Goal: Task Accomplishment & Management: Use online tool/utility

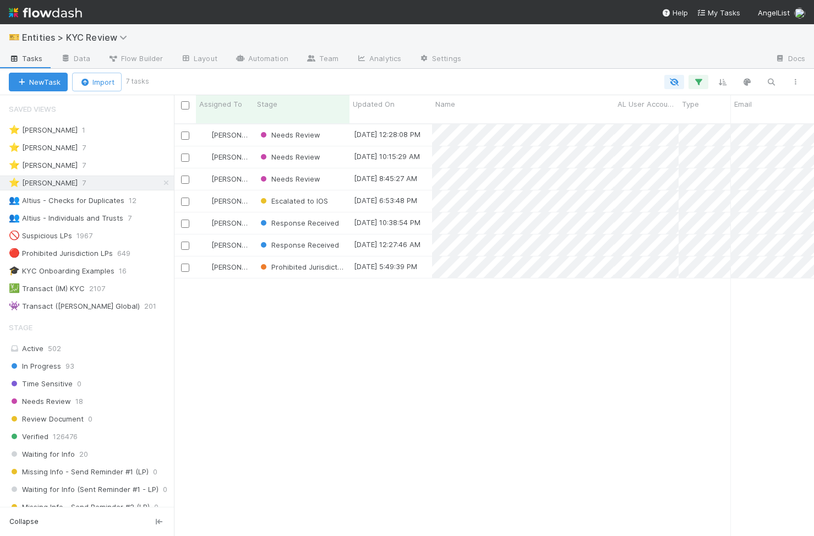
scroll to position [421, 640]
click at [347, 239] on div "Response Received" at bounding box center [302, 244] width 96 height 21
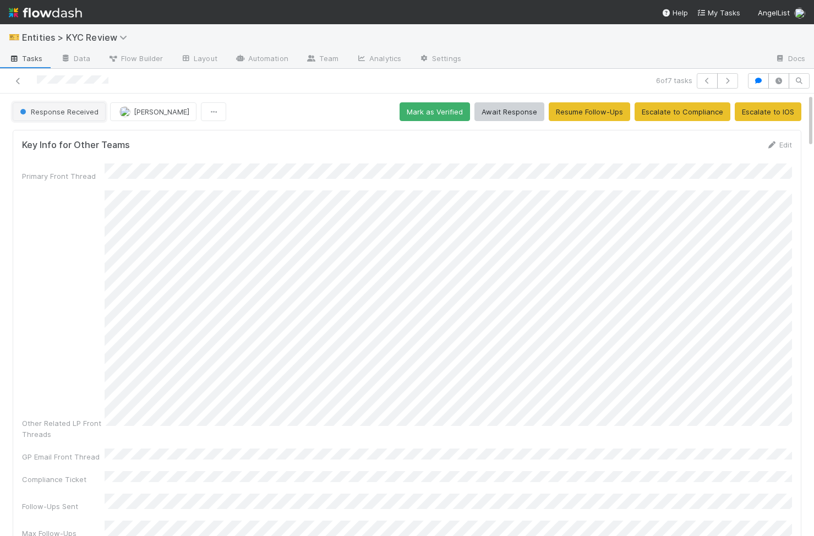
click at [82, 116] on button "Response Received" at bounding box center [59, 111] width 93 height 19
click at [88, 111] on button "Response Received" at bounding box center [59, 111] width 93 height 19
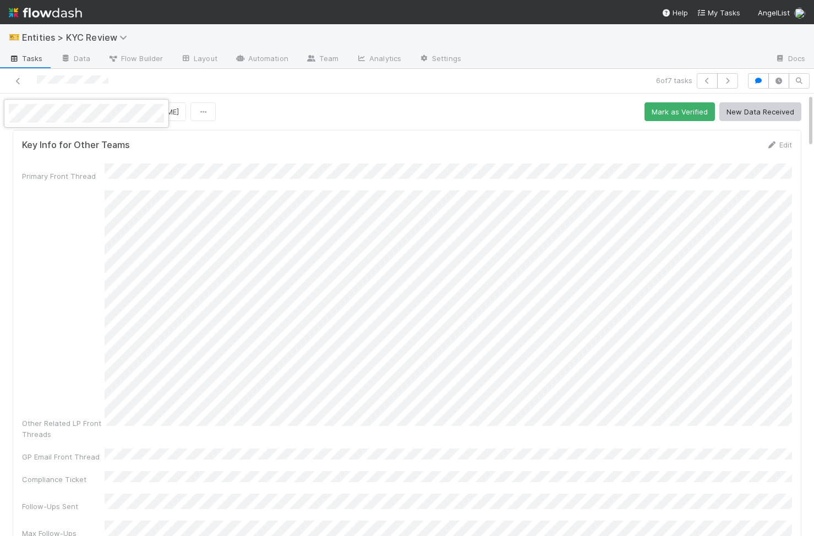
click at [183, 143] on div at bounding box center [407, 268] width 814 height 536
click at [705, 76] on button "button" at bounding box center [707, 80] width 21 height 15
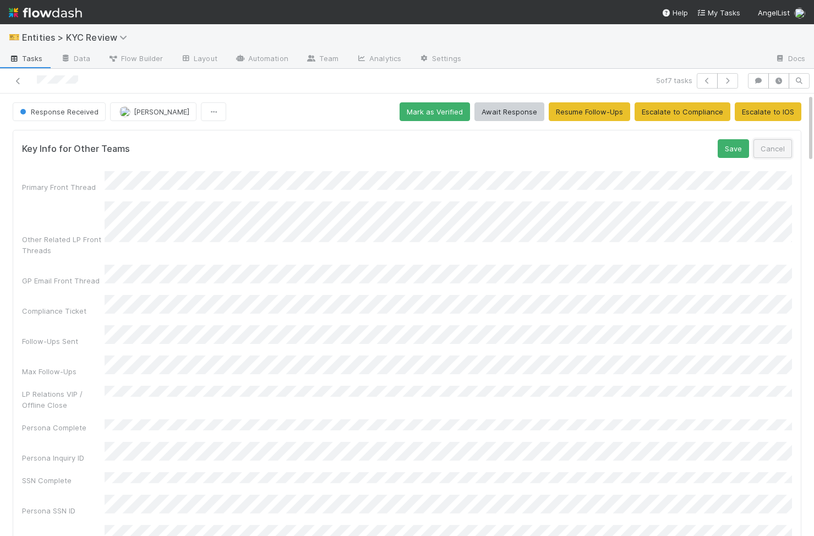
click at [782, 155] on button "Cancel" at bounding box center [772, 148] width 39 height 19
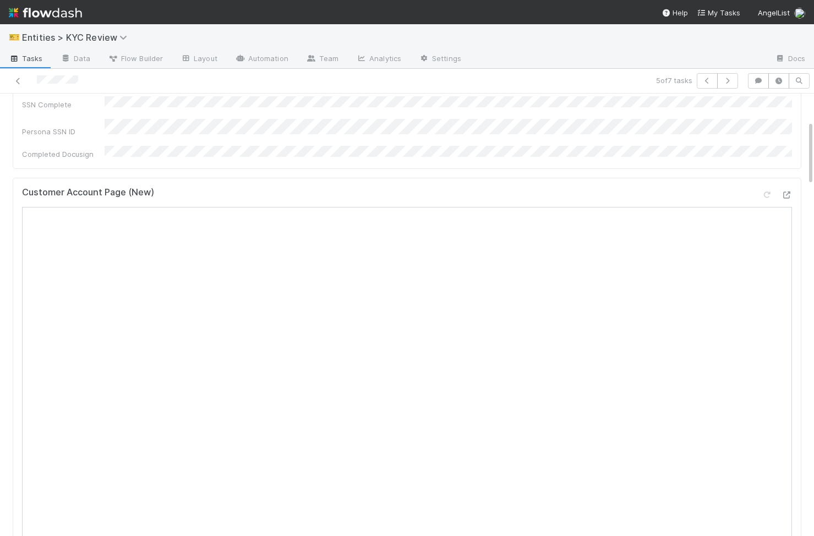
scroll to position [387, 0]
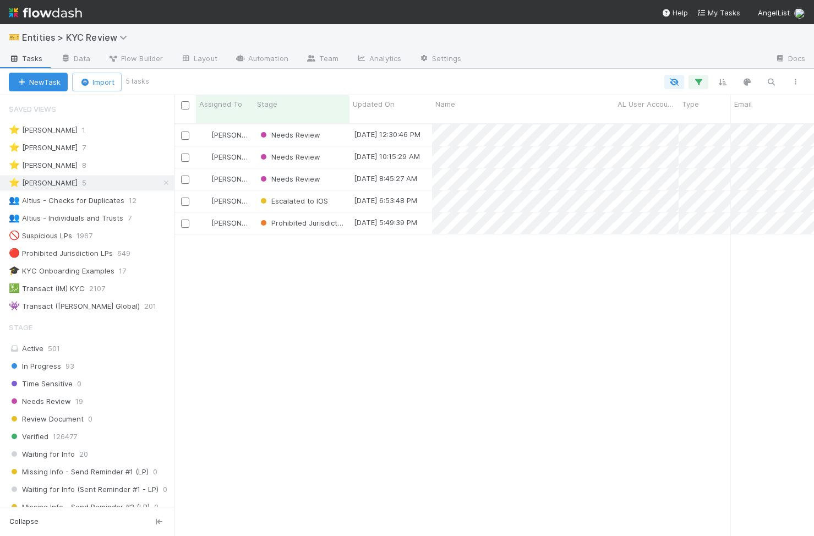
scroll to position [0, 1]
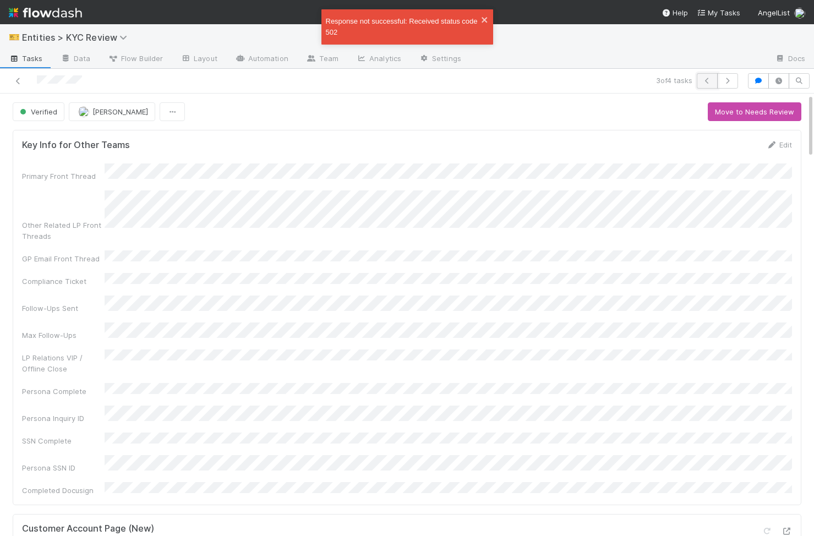
click at [703, 83] on icon "button" at bounding box center [707, 81] width 11 height 7
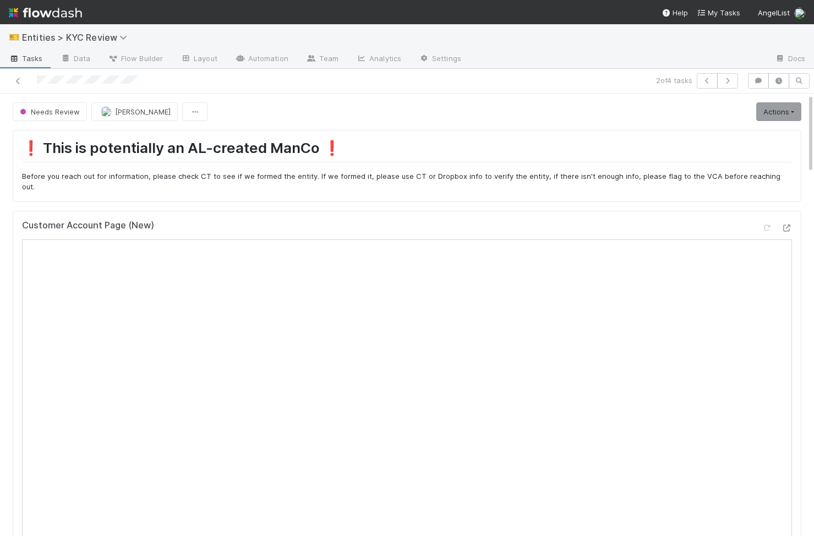
click at [786, 108] on link "Actions" at bounding box center [778, 111] width 45 height 19
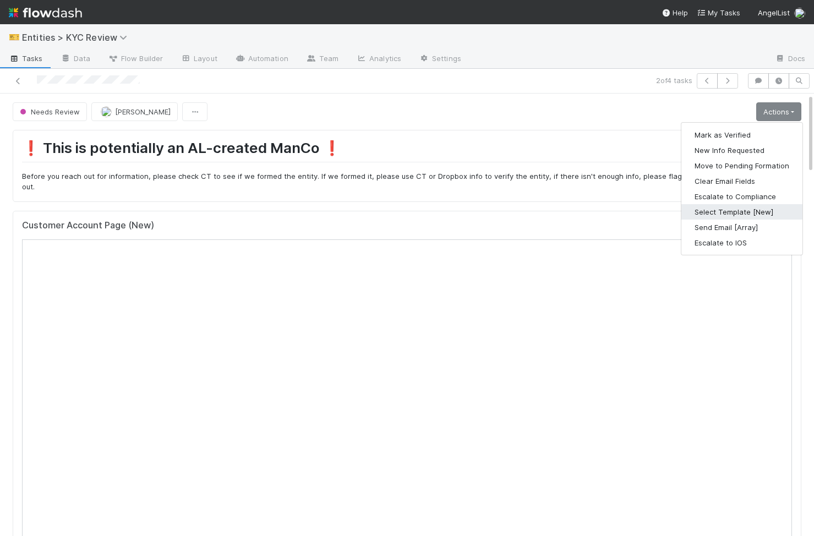
click at [754, 206] on button "Select Template [New]" at bounding box center [741, 211] width 121 height 15
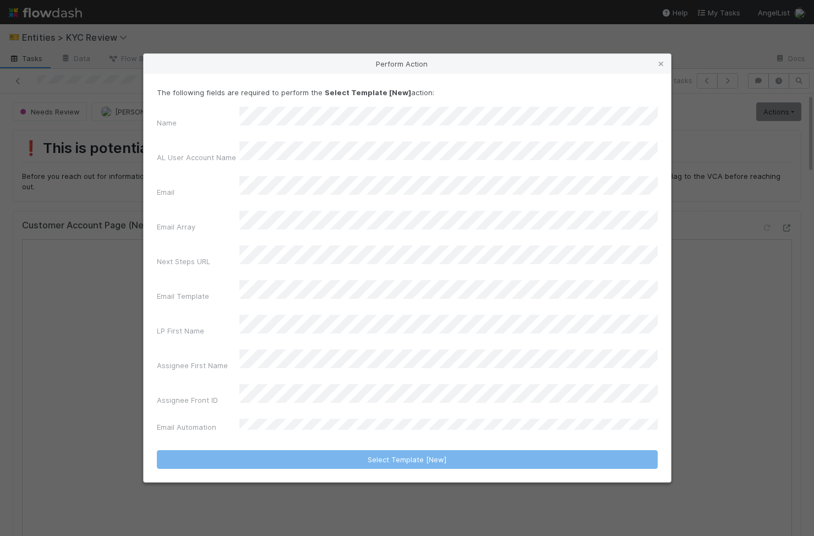
click at [223, 202] on div "Email" at bounding box center [407, 189] width 501 height 26
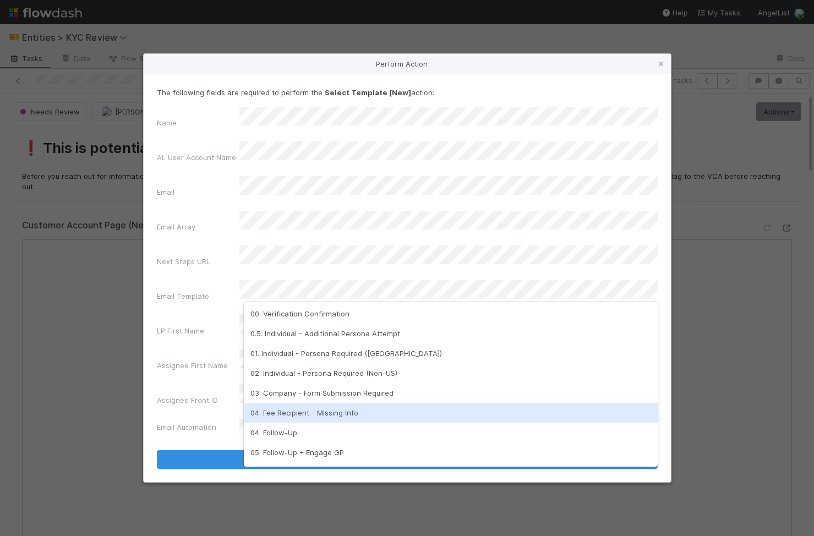
click at [311, 420] on div "04. Fee Recipient - Missing Info" at bounding box center [451, 413] width 414 height 20
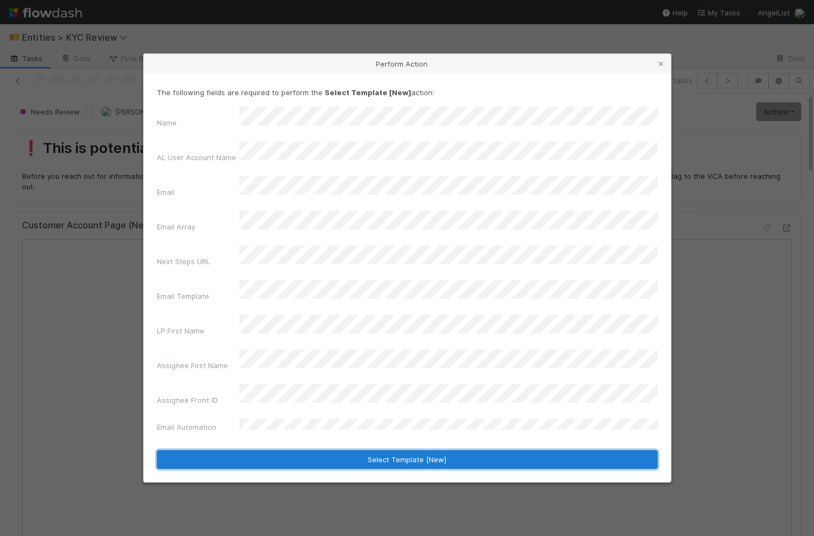
click at [379, 450] on button "Select Template [New]" at bounding box center [407, 459] width 501 height 19
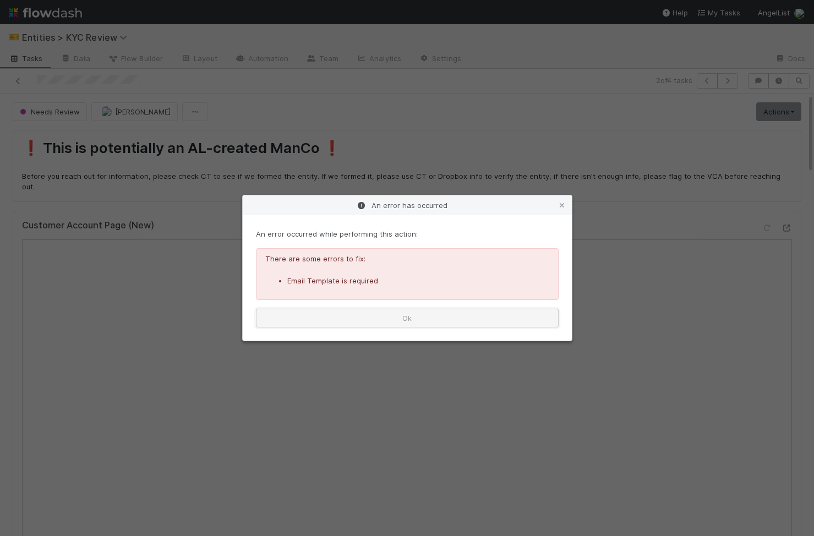
click at [414, 314] on button "Ok" at bounding box center [407, 318] width 303 height 19
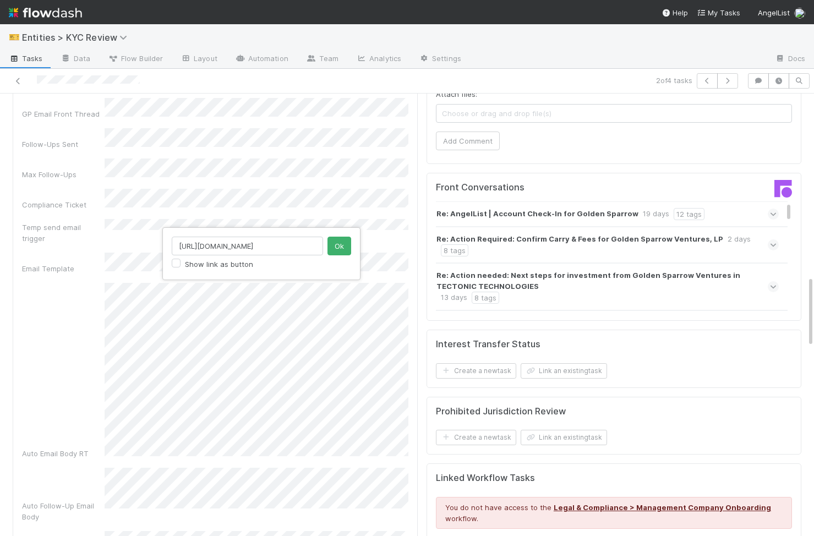
scroll to position [0, 62]
click at [218, 247] on input "https://venture.angellist.com/v/lead/settings/fee-recipients" at bounding box center [247, 246] width 151 height 19
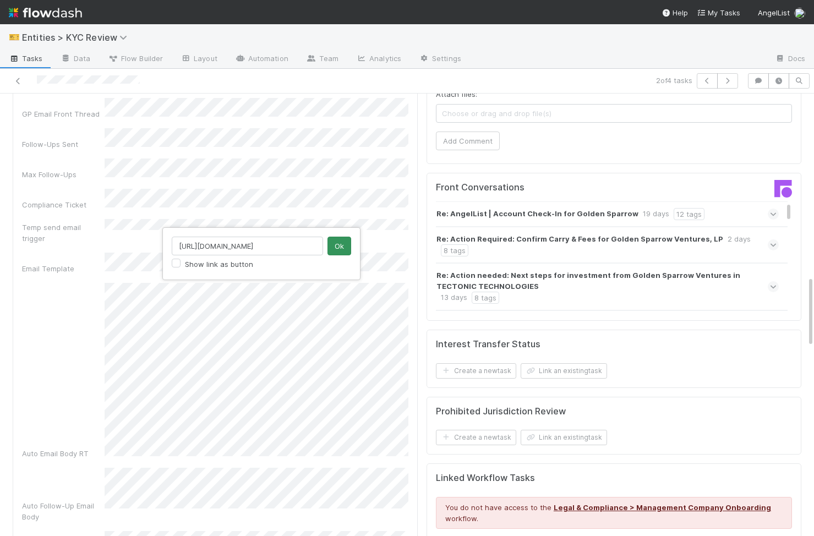
type input "https://venture.angellist.com/v/lead/rishaad/settings/fee-recipients?tab=9567"
click at [343, 246] on button "Ok" at bounding box center [339, 246] width 24 height 19
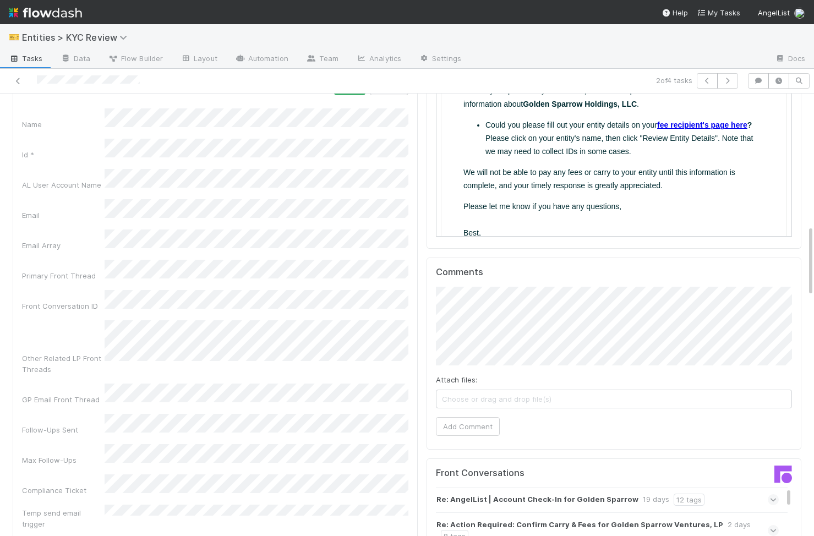
scroll to position [774, 0]
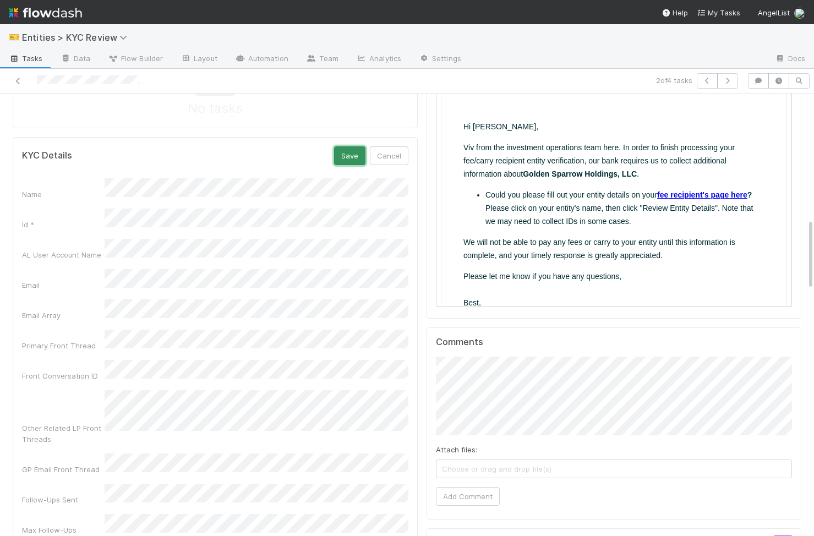
click at [351, 146] on button "Save" at bounding box center [349, 155] width 31 height 19
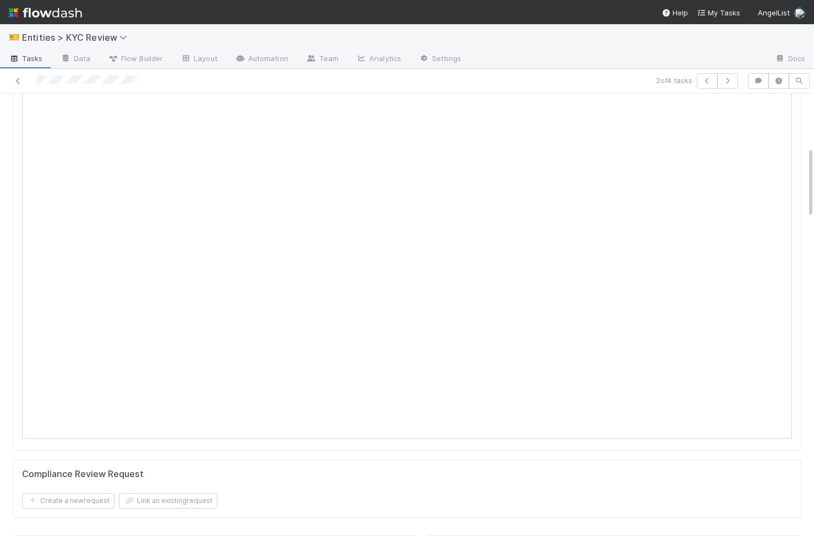
scroll to position [0, 0]
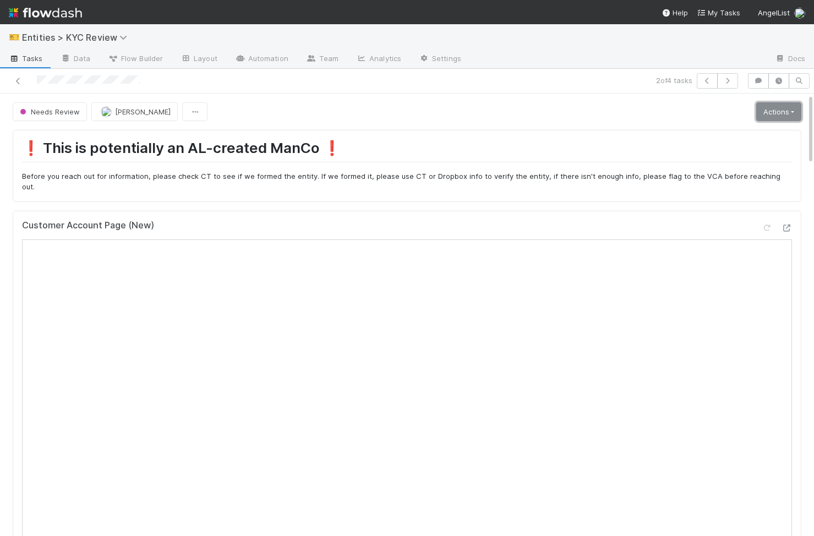
click at [785, 119] on link "Actions" at bounding box center [778, 111] width 45 height 19
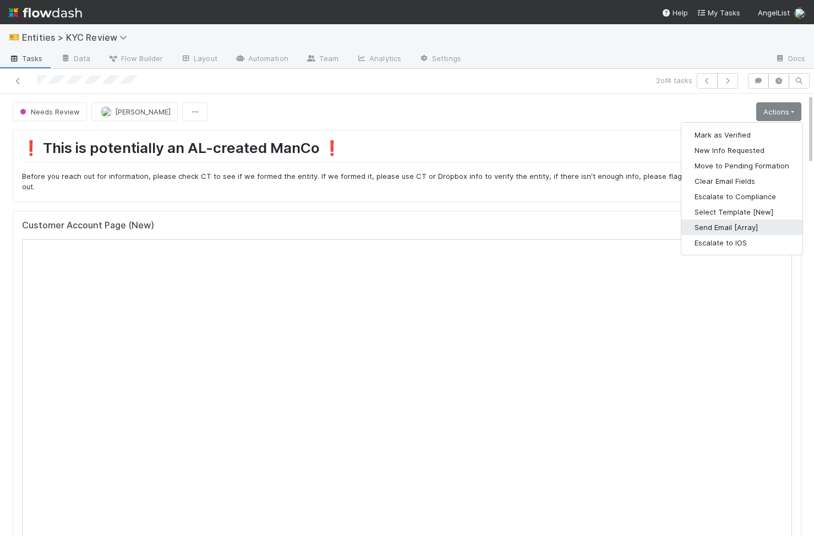
click at [753, 223] on button "Send Email [Array]" at bounding box center [741, 227] width 121 height 15
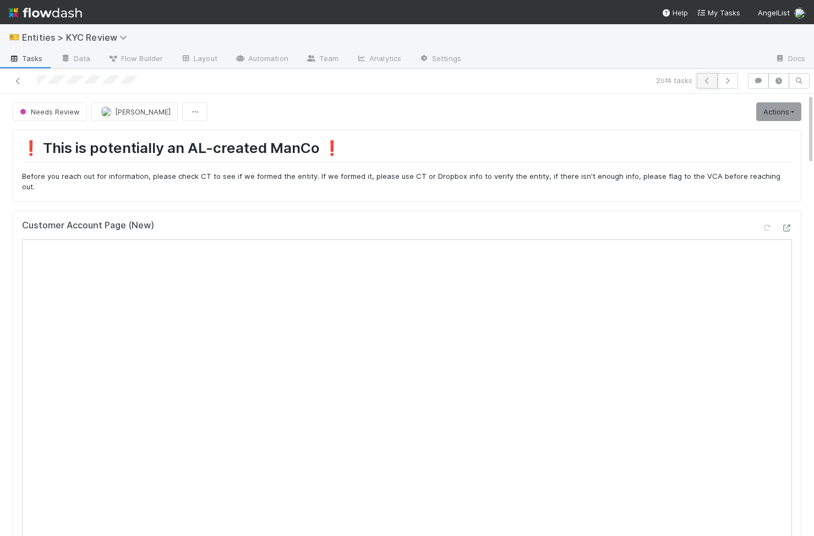
click at [707, 76] on button "button" at bounding box center [707, 80] width 21 height 15
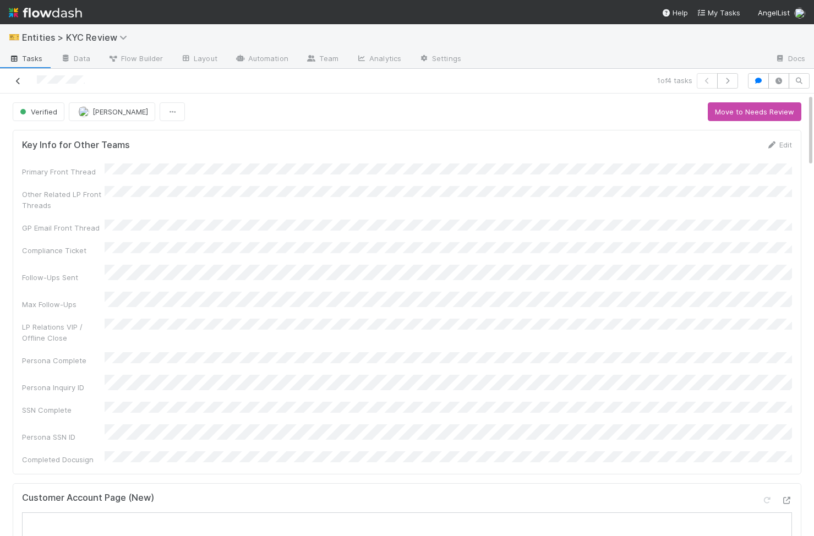
click at [15, 75] on link at bounding box center [18, 80] width 11 height 11
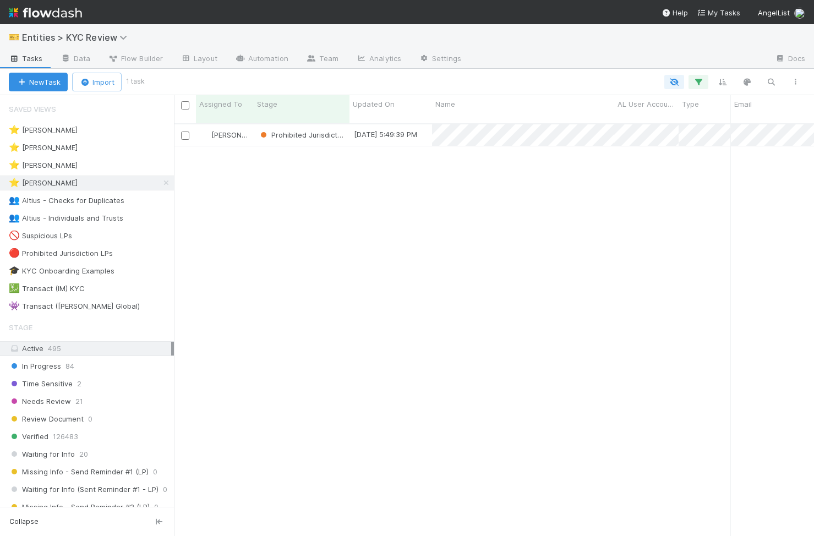
scroll to position [421, 640]
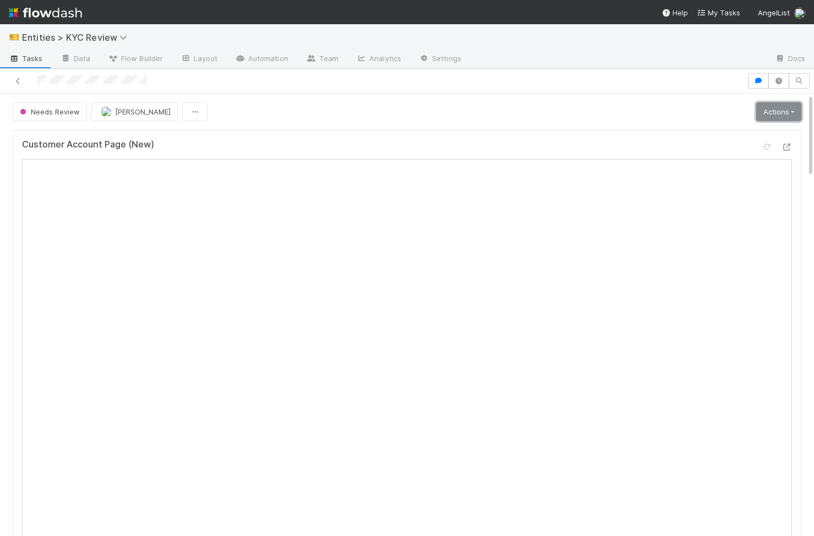
click at [763, 111] on link "Actions" at bounding box center [778, 111] width 45 height 19
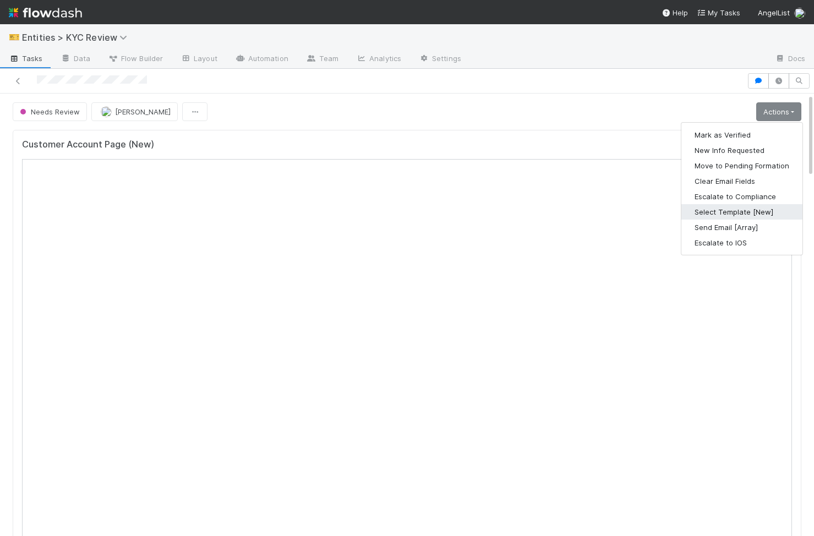
click at [724, 209] on button "Select Template [New]" at bounding box center [741, 211] width 121 height 15
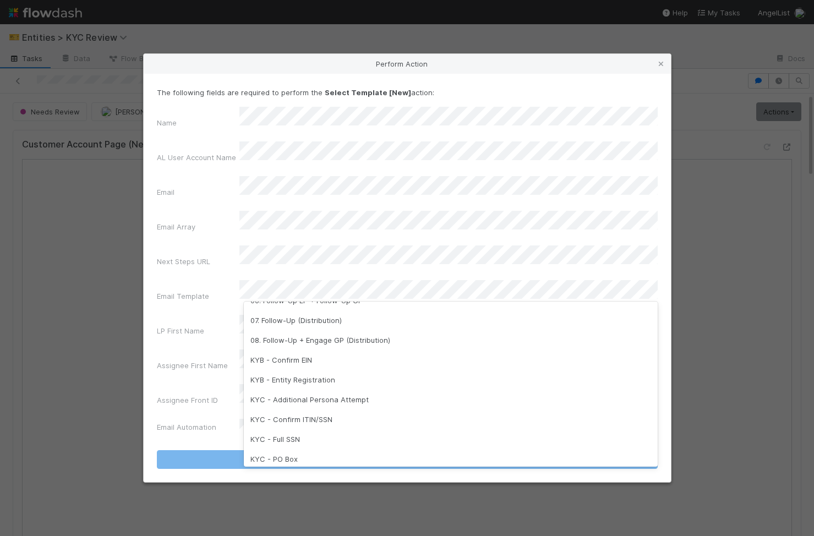
scroll to position [214, 0]
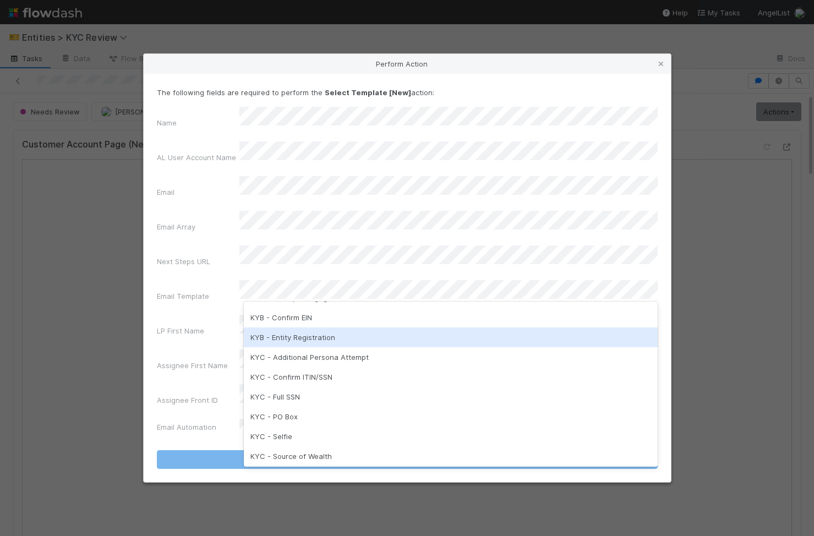
click at [321, 331] on div "KYB - Entity Registration" at bounding box center [451, 337] width 414 height 20
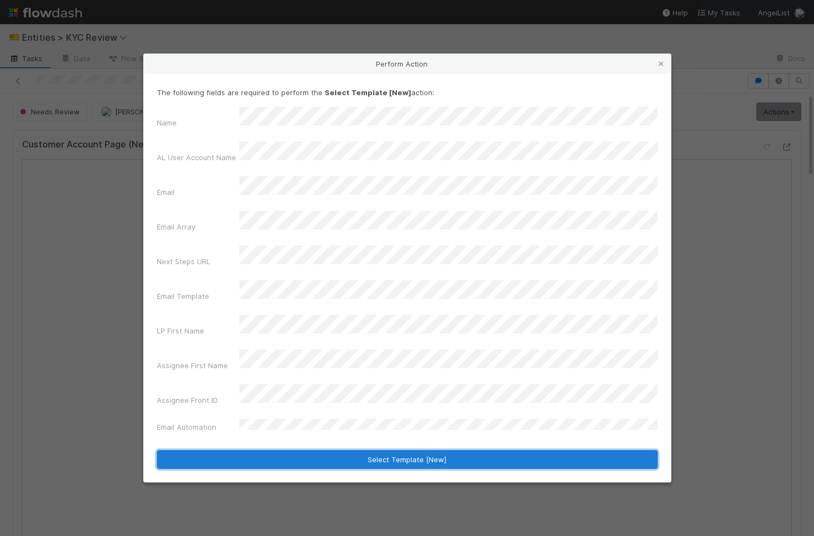
click at [322, 450] on button "Select Template [New]" at bounding box center [407, 459] width 501 height 19
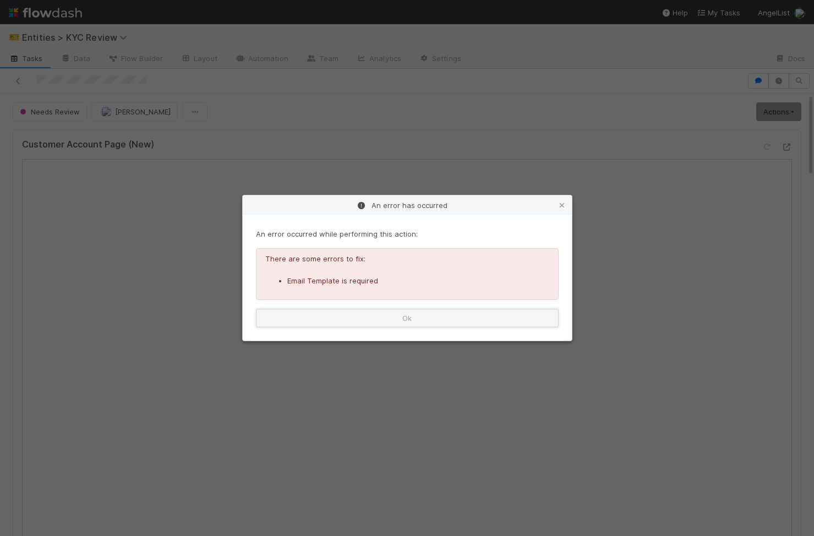
click at [387, 316] on button "Ok" at bounding box center [407, 318] width 303 height 19
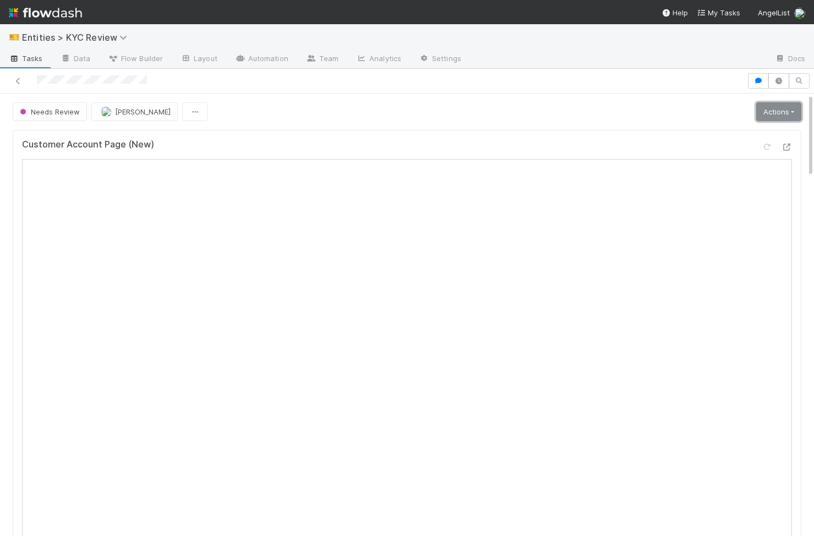
click at [785, 112] on link "Actions" at bounding box center [778, 111] width 45 height 19
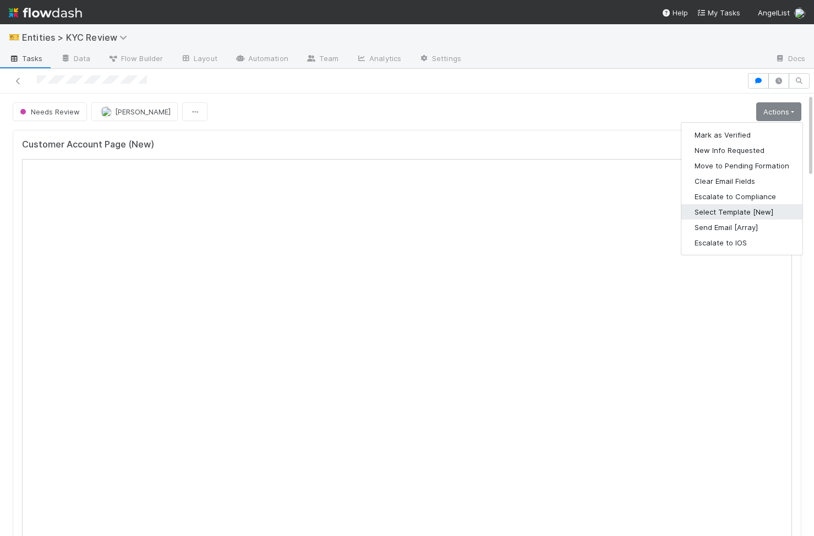
click at [750, 205] on button "Select Template [New]" at bounding box center [741, 211] width 121 height 15
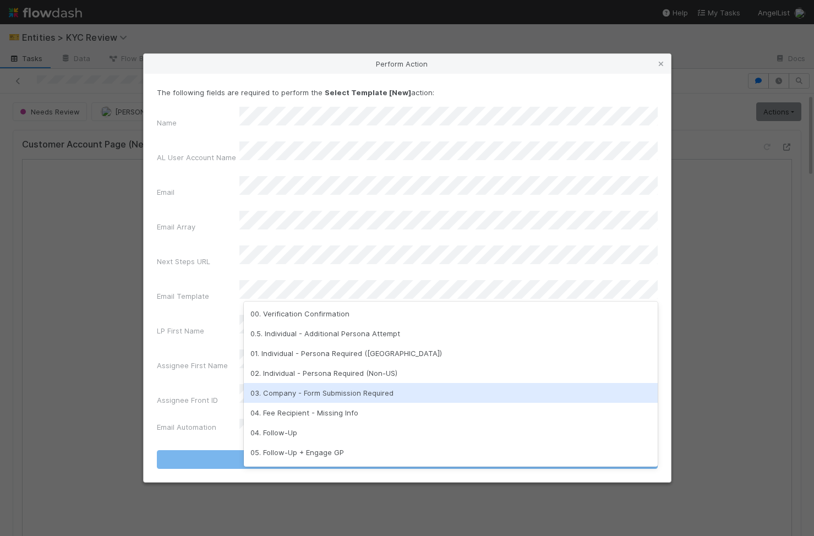
click at [371, 393] on div "03. Company - Form Submission Required" at bounding box center [451, 393] width 414 height 20
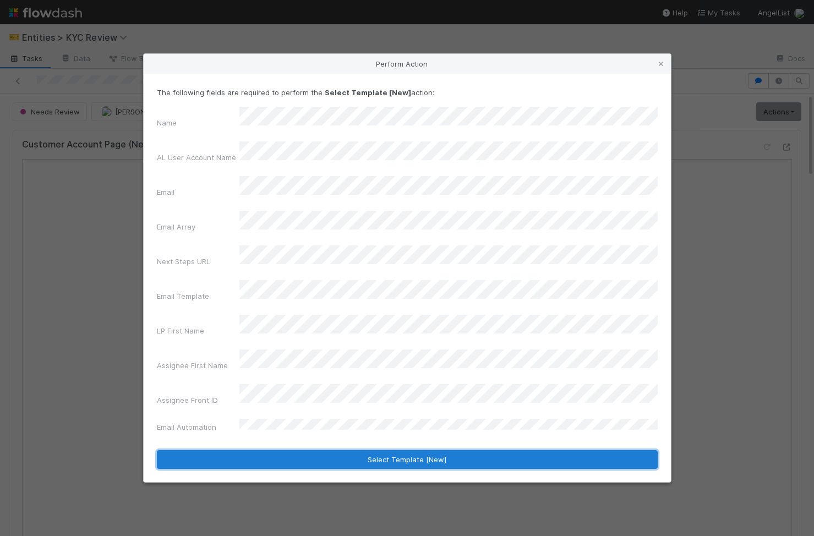
click at [367, 450] on button "Select Template [New]" at bounding box center [407, 459] width 501 height 19
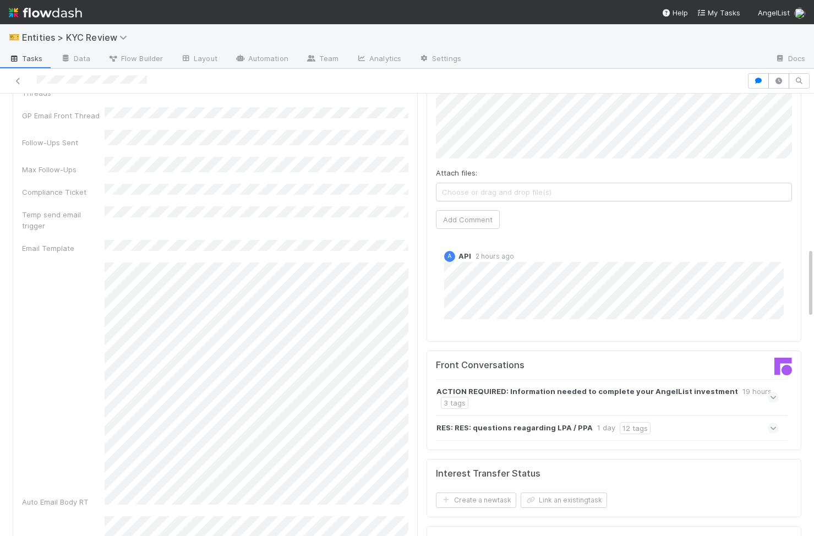
scroll to position [1032, 0]
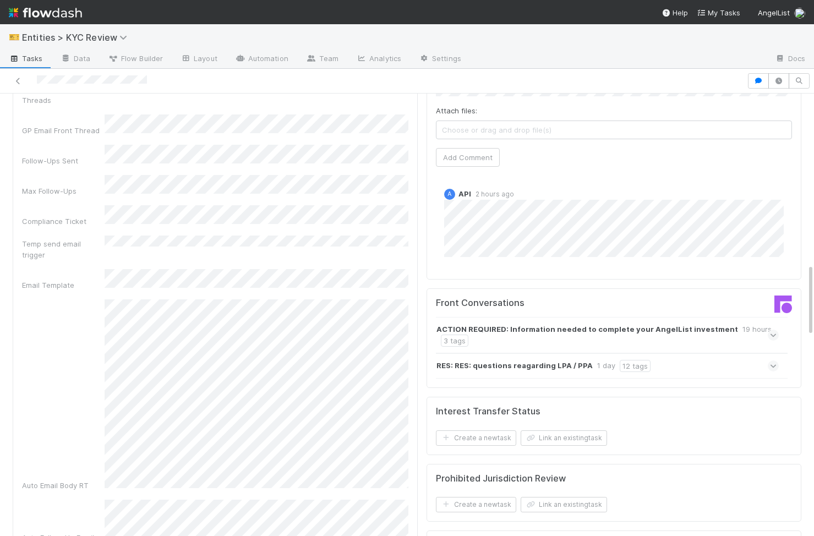
click at [103, 313] on div "Auto Email Body RT" at bounding box center [215, 395] width 386 height 192
click at [94, 378] on div "Auto Email Body RT" at bounding box center [215, 390] width 386 height 183
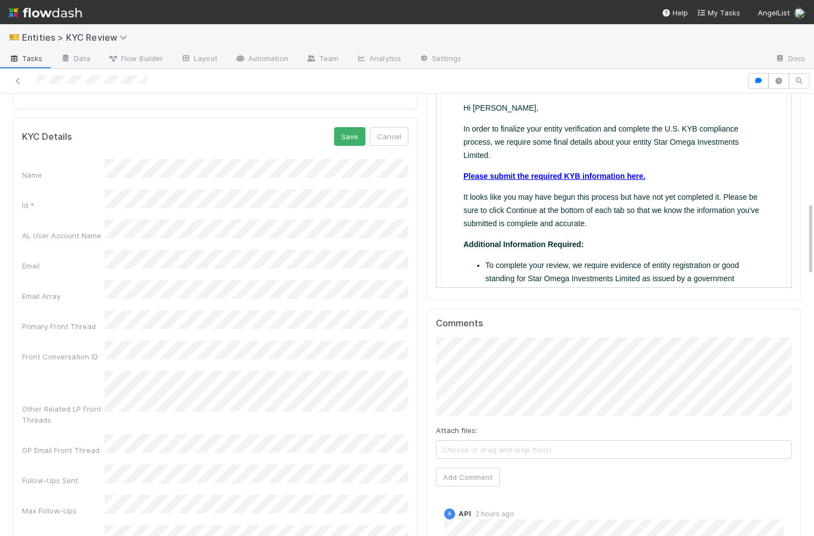
scroll to position [649, 0]
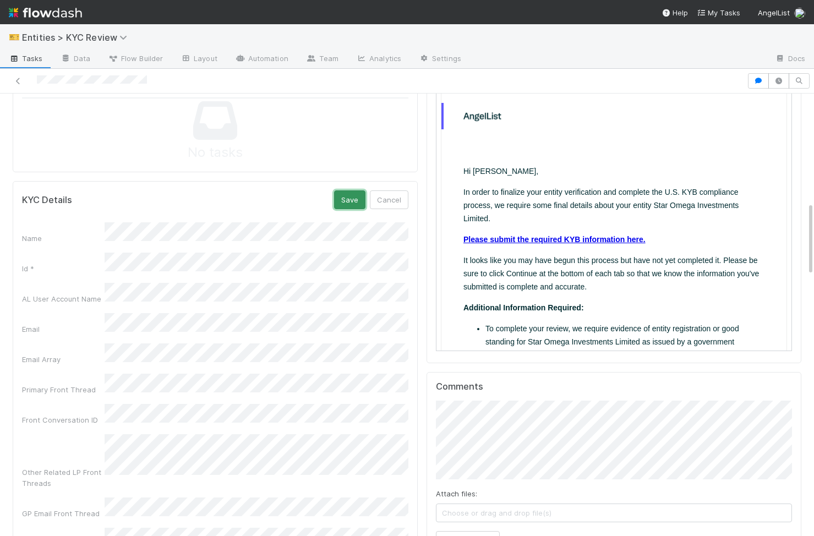
click at [345, 200] on button "Save" at bounding box center [349, 199] width 31 height 19
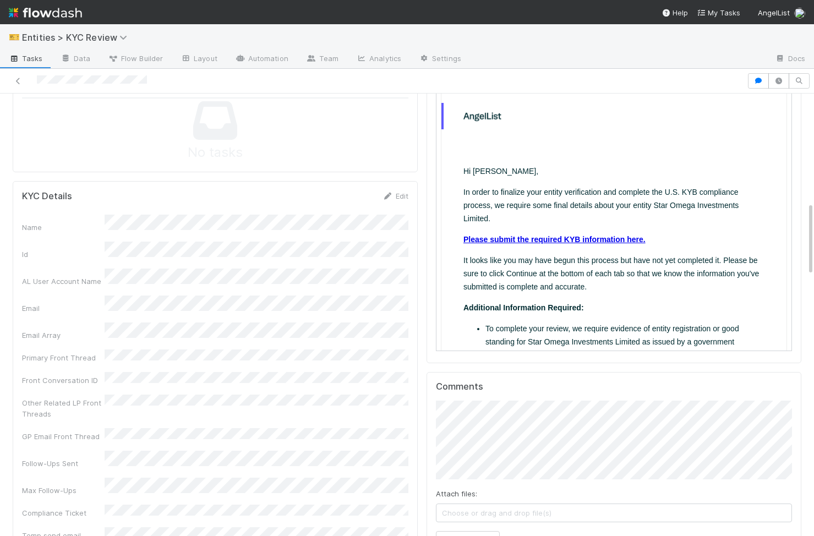
scroll to position [0, 0]
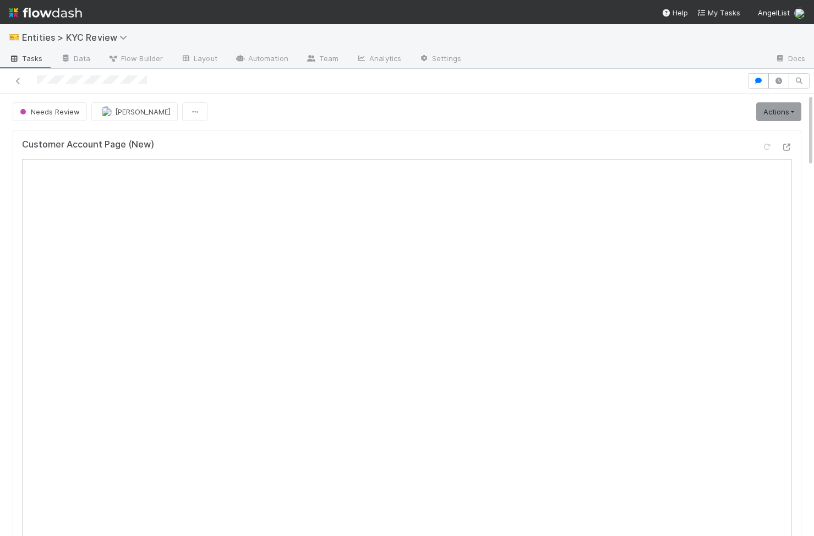
click at [769, 106] on link "Actions" at bounding box center [778, 111] width 45 height 19
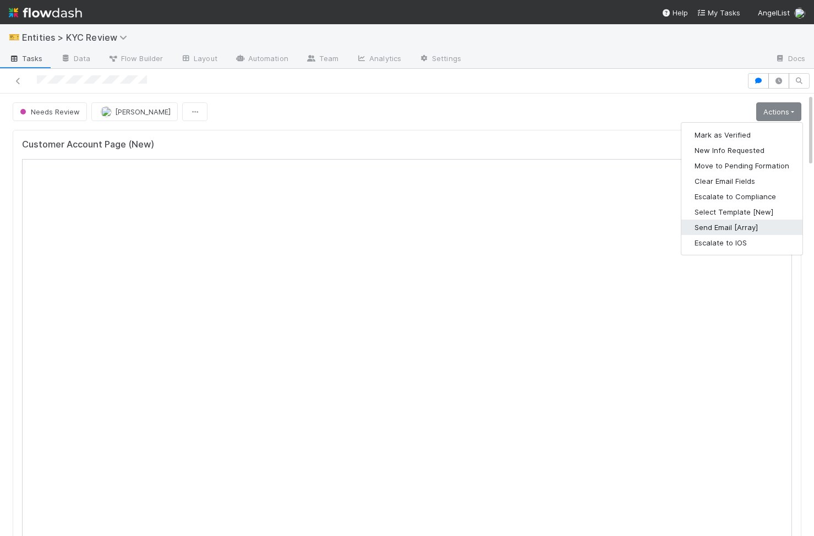
click at [729, 220] on button "Send Email [Array]" at bounding box center [741, 227] width 121 height 15
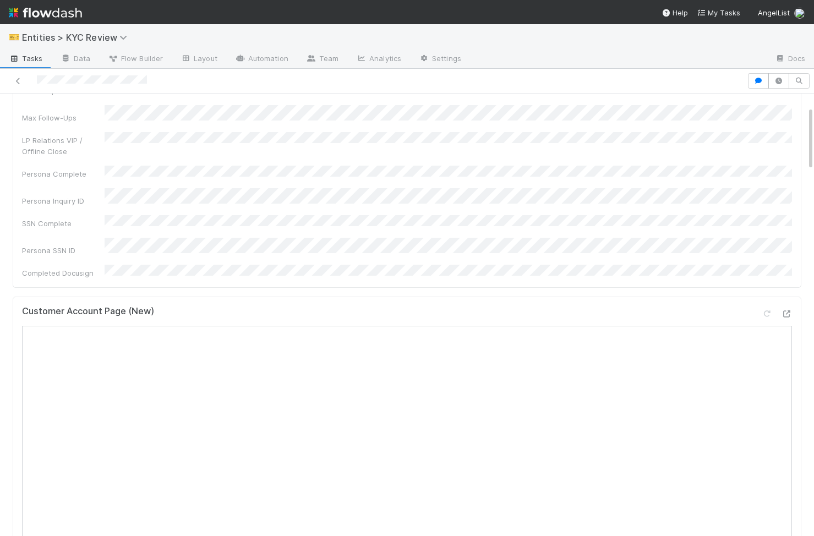
scroll to position [321, 0]
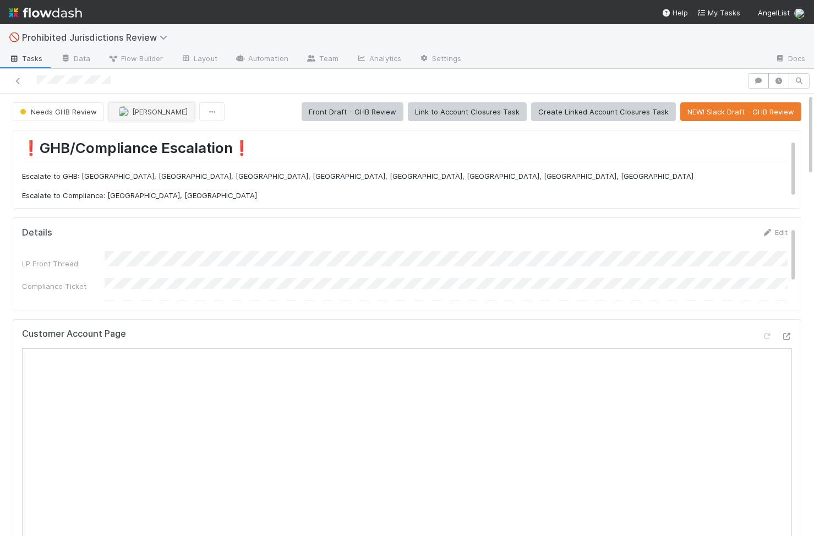
click at [167, 117] on button "[PERSON_NAME]" at bounding box center [151, 111] width 86 height 19
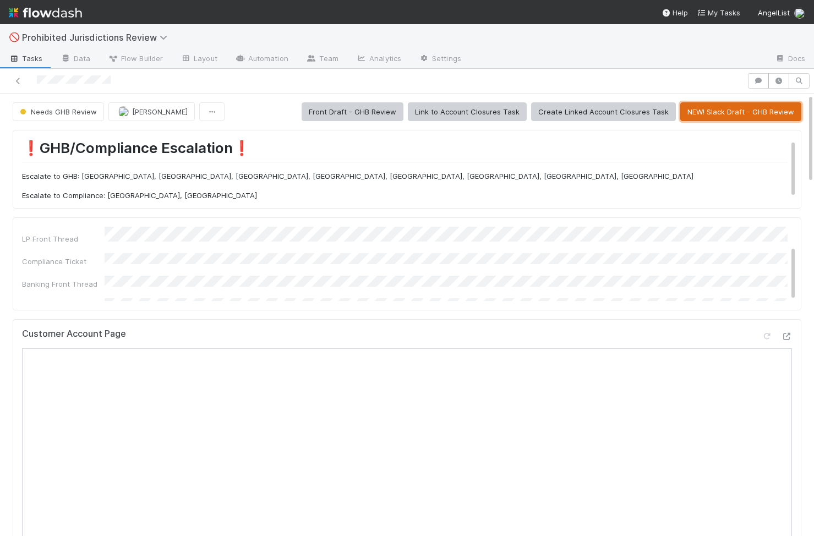
click at [655, 111] on button "NEW! Slack Draft - GHB Review" at bounding box center [740, 111] width 121 height 19
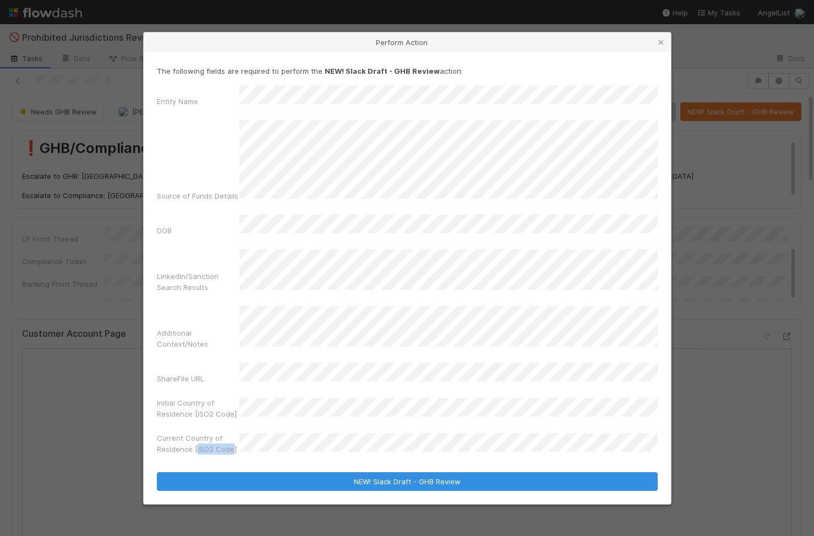
drag, startPoint x: 233, startPoint y: 436, endPoint x: 197, endPoint y: 436, distance: 35.8
click at [197, 436] on label"] "Current Country of Residence [ISO2 Code]" at bounding box center [198, 444] width 83 height 22
copy label"] "ISO2 Code"
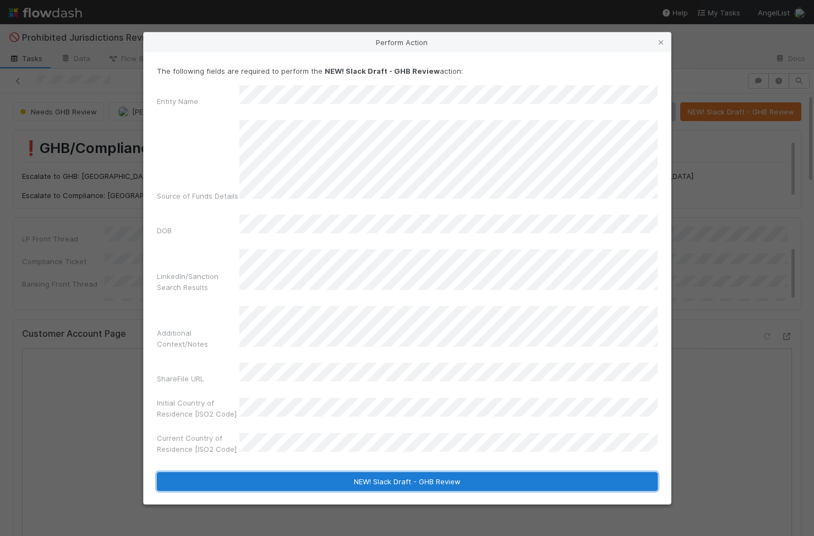
click at [365, 472] on button "NEW! Slack Draft - GHB Review" at bounding box center [407, 481] width 501 height 19
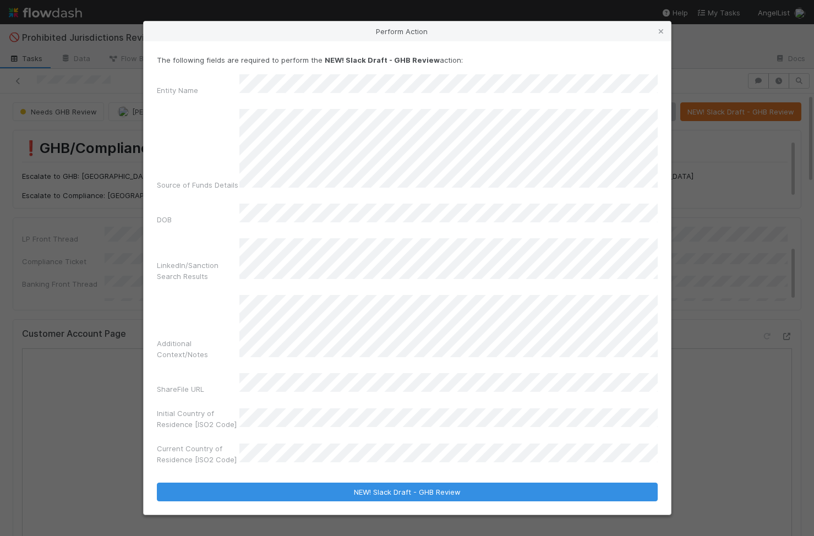
click at [234, 247] on div "LinkedIn/Sanction Search Results" at bounding box center [407, 262] width 501 height 48
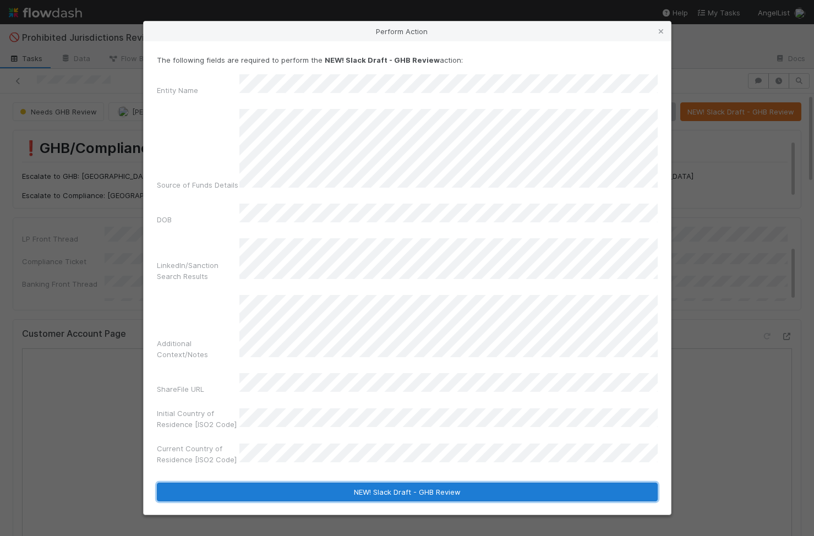
click at [409, 483] on button "NEW! Slack Draft - GHB Review" at bounding box center [407, 492] width 501 height 19
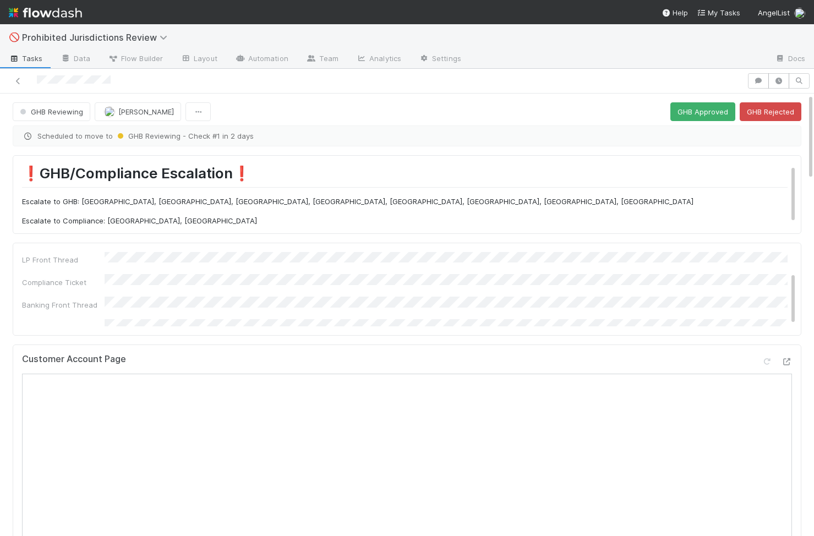
scroll to position [7, 0]
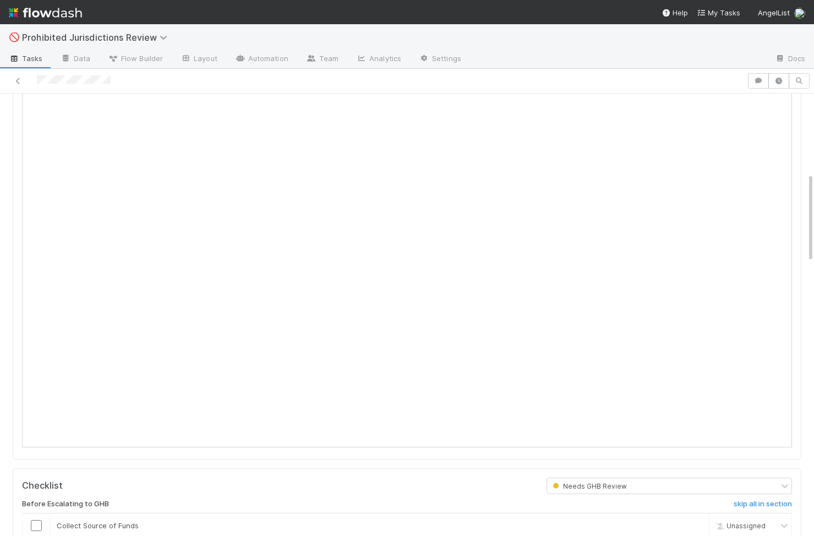
scroll to position [288, 0]
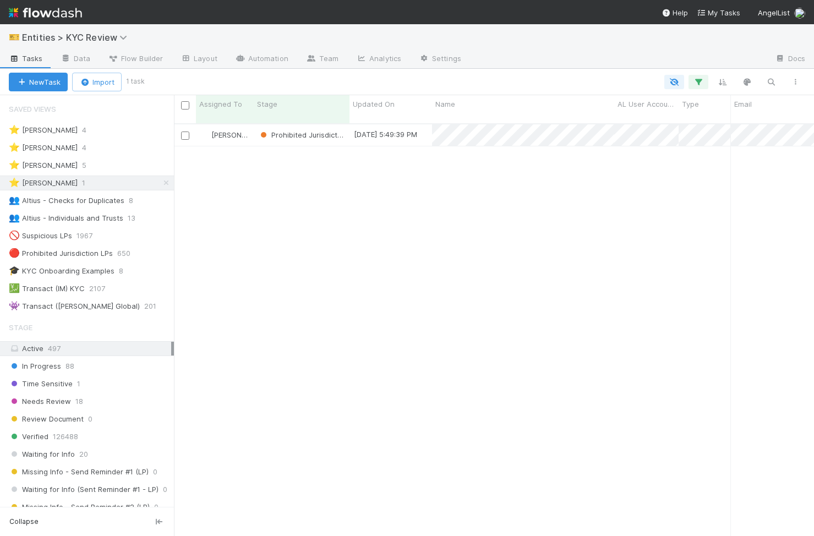
scroll to position [421, 640]
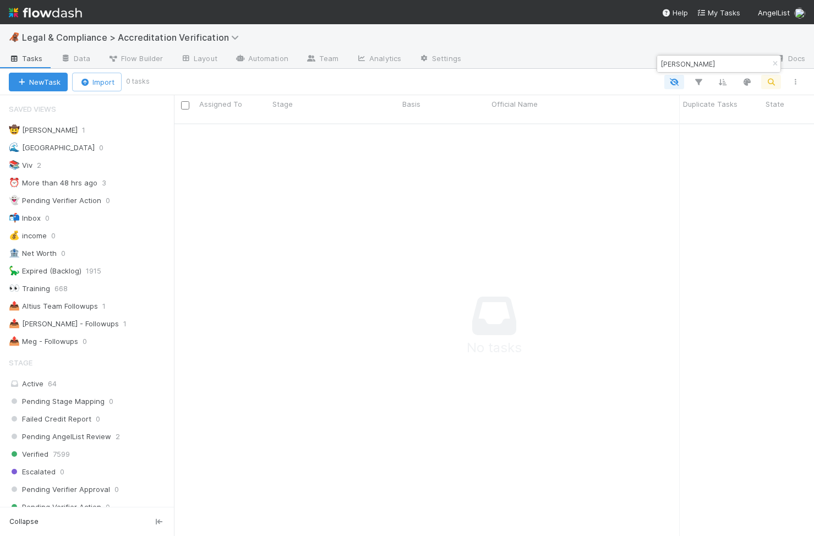
scroll to position [421, 640]
click at [60, 158] on div "📚 Viv 2" at bounding box center [91, 165] width 165 height 14
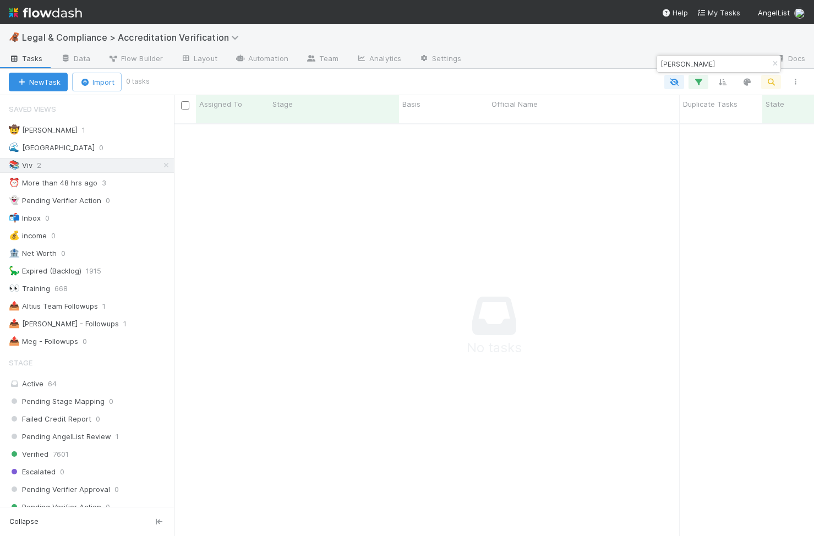
scroll to position [421, 640]
click at [770, 63] on icon "button" at bounding box center [774, 64] width 11 height 7
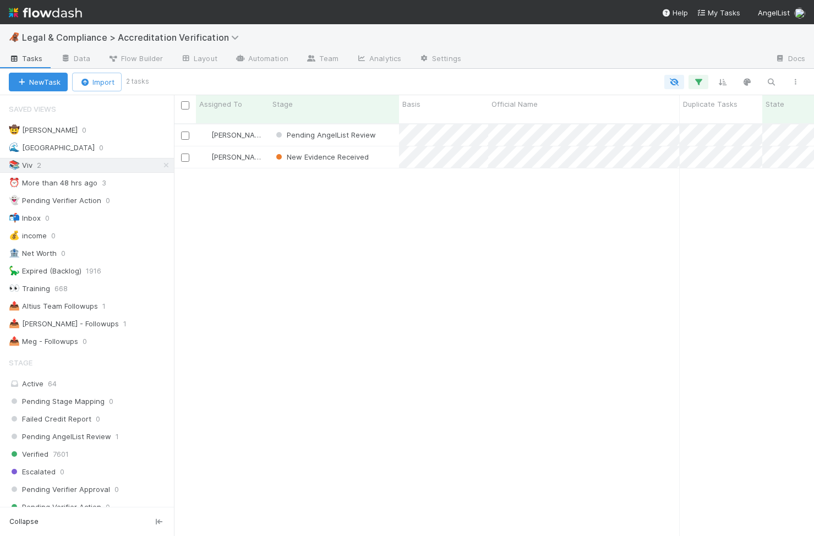
scroll to position [421, 640]
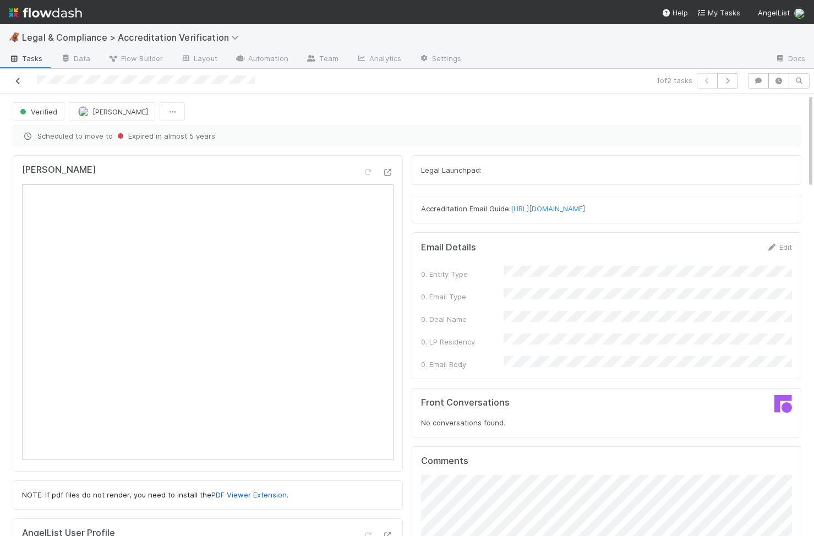
click at [15, 85] on link at bounding box center [18, 80] width 11 height 11
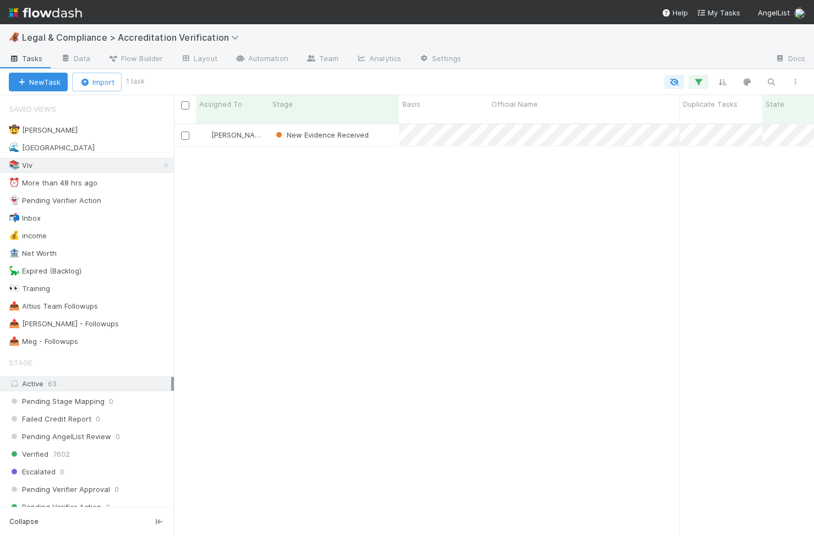
scroll to position [0, 1]
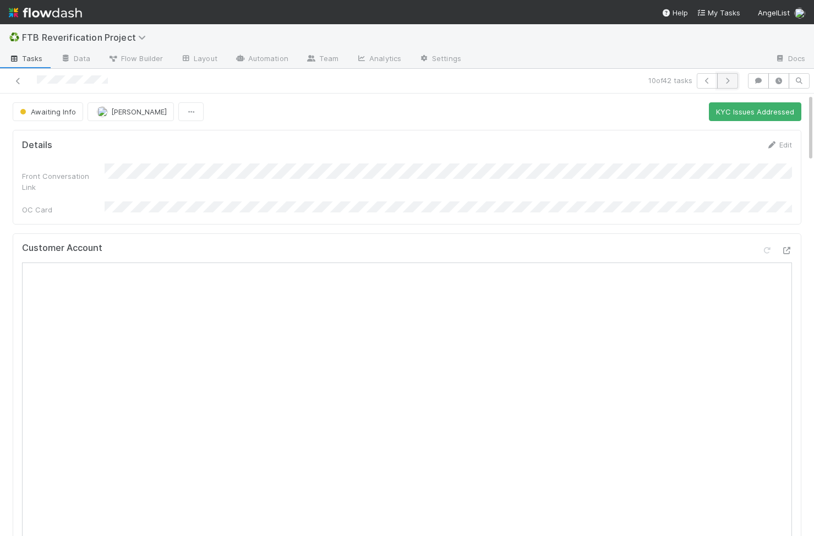
click at [731, 82] on icon "button" at bounding box center [727, 81] width 11 height 7
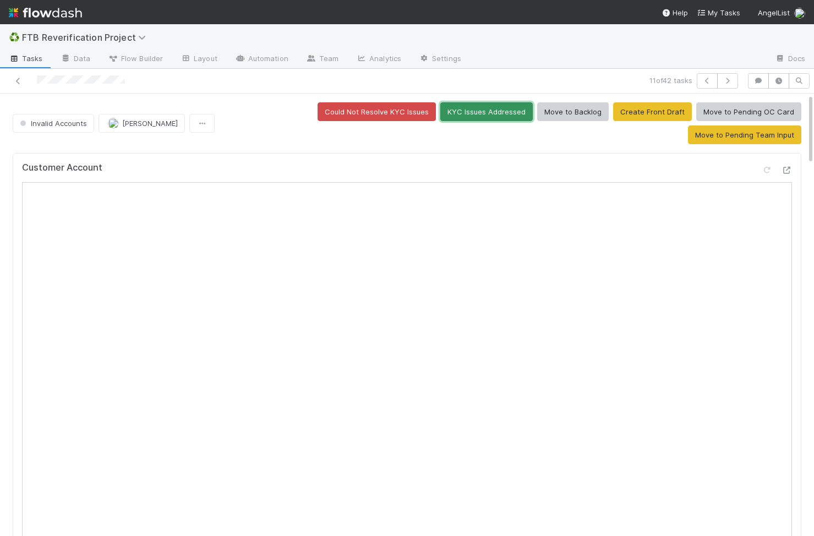
click at [440, 115] on button "KYC Issues Addressed" at bounding box center [486, 111] width 92 height 19
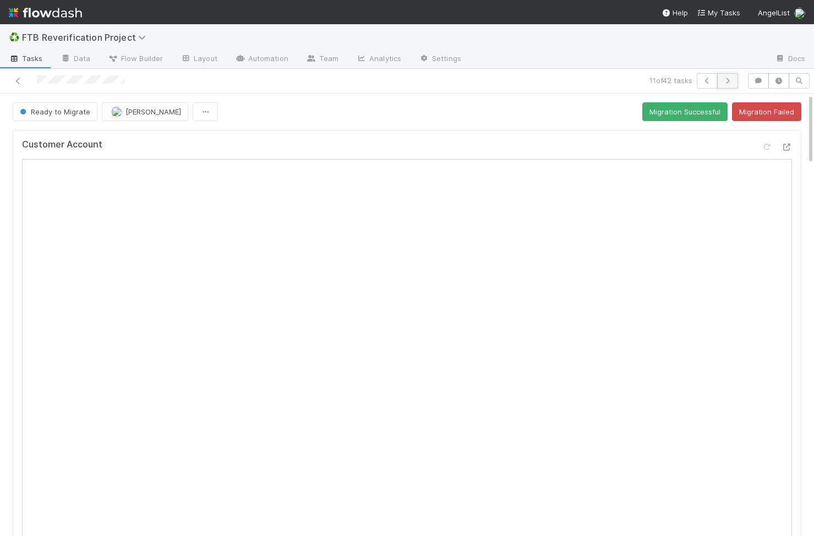
click at [735, 77] on button "button" at bounding box center [727, 80] width 21 height 15
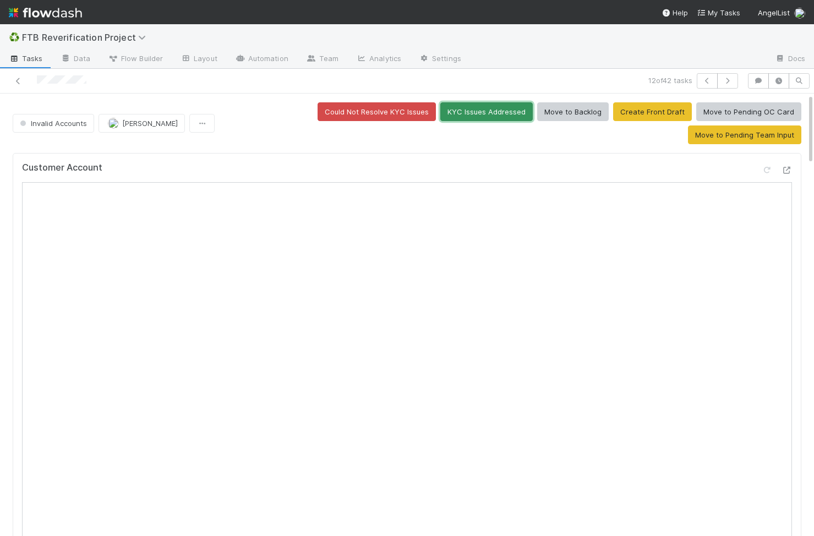
click at [440, 116] on button "KYC Issues Addressed" at bounding box center [486, 111] width 92 height 19
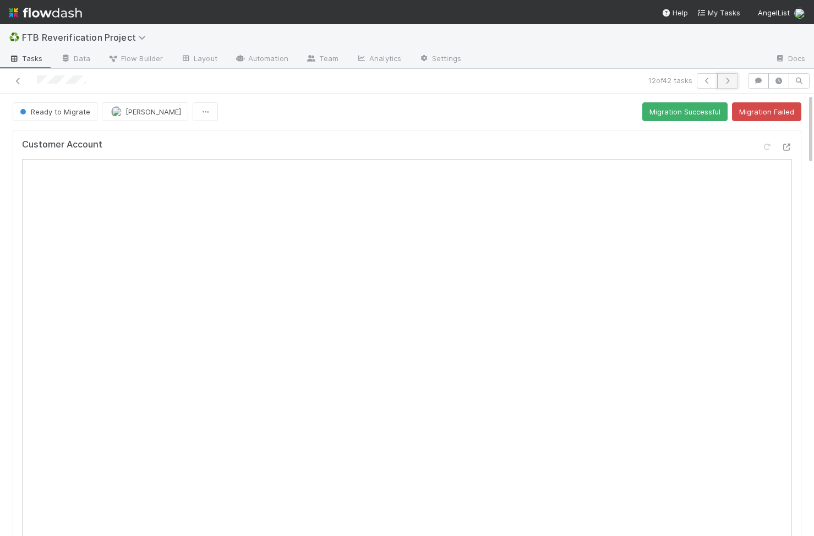
click at [728, 76] on button "button" at bounding box center [727, 80] width 21 height 15
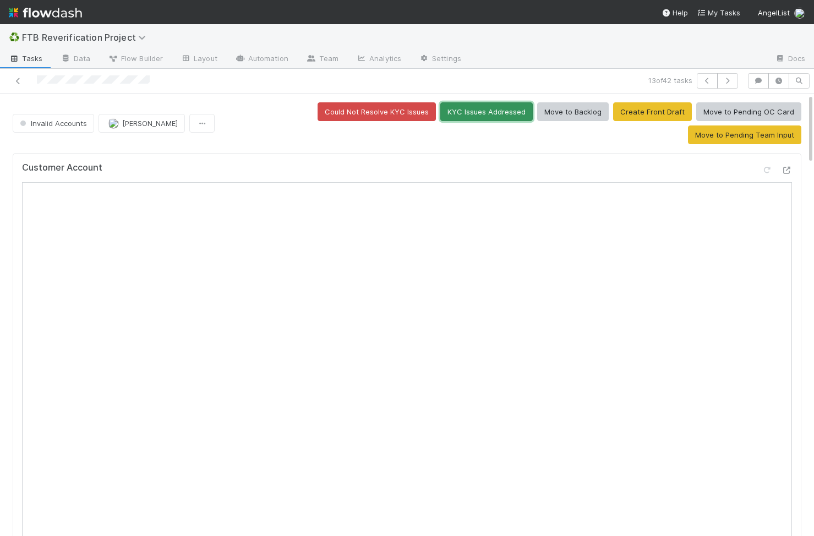
click at [440, 117] on button "KYC Issues Addressed" at bounding box center [486, 111] width 92 height 19
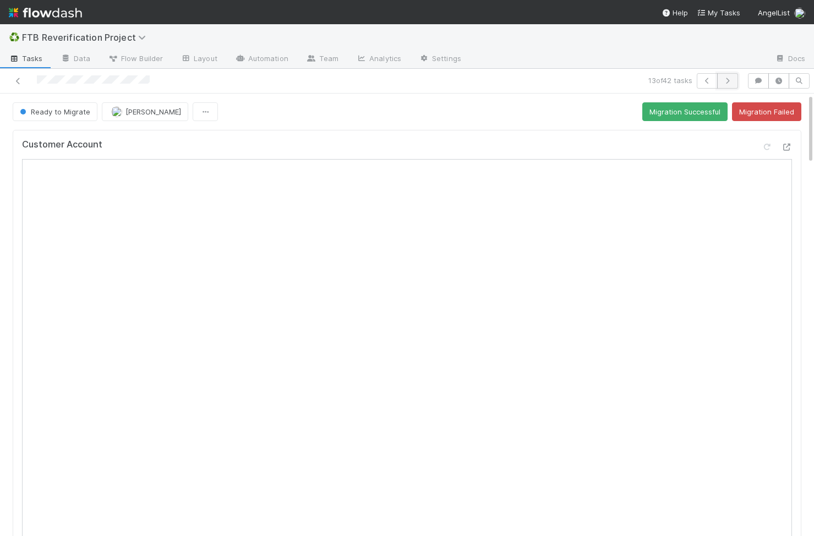
click at [728, 83] on icon "button" at bounding box center [727, 81] width 11 height 7
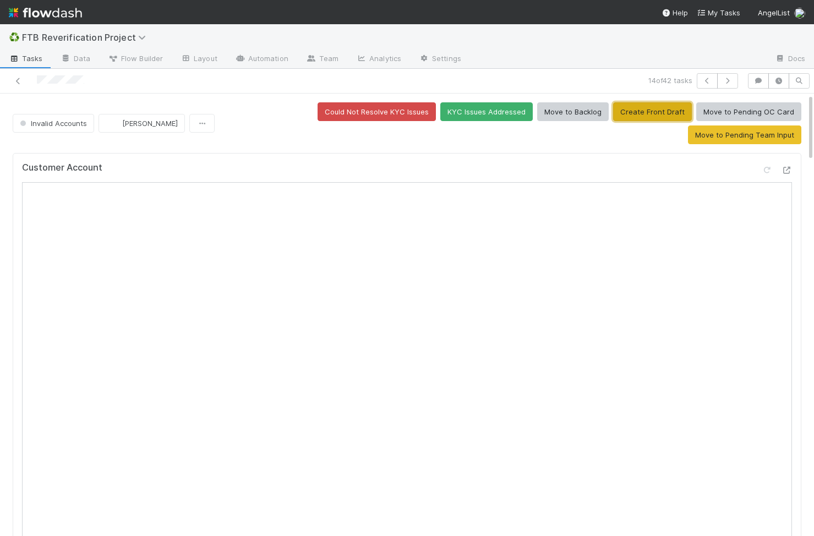
click at [613, 114] on button "Create Front Draft" at bounding box center [652, 111] width 79 height 19
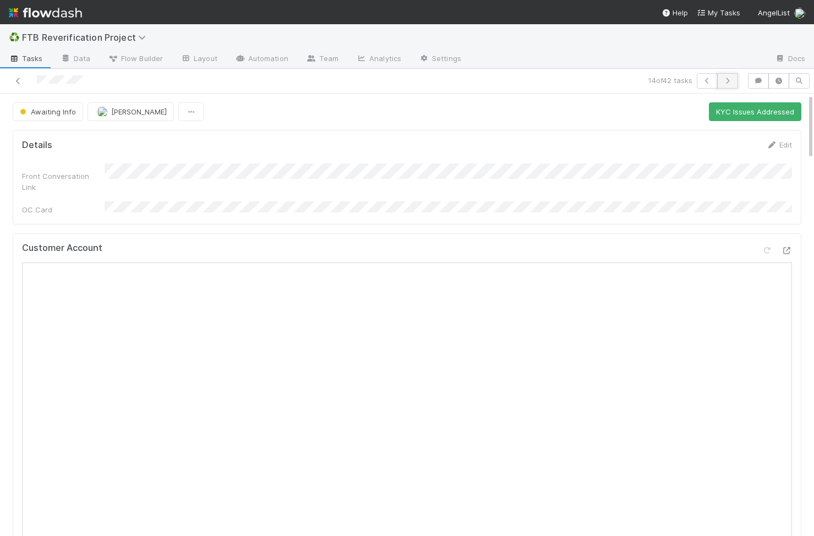
click at [736, 83] on button "button" at bounding box center [727, 80] width 21 height 15
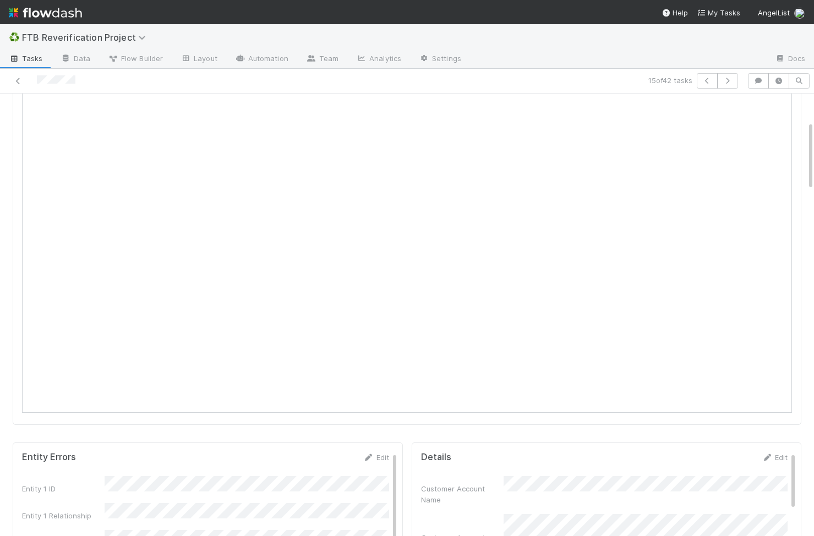
scroll to position [152, 0]
click at [494, 391] on iframe at bounding box center [407, 222] width 770 height 385
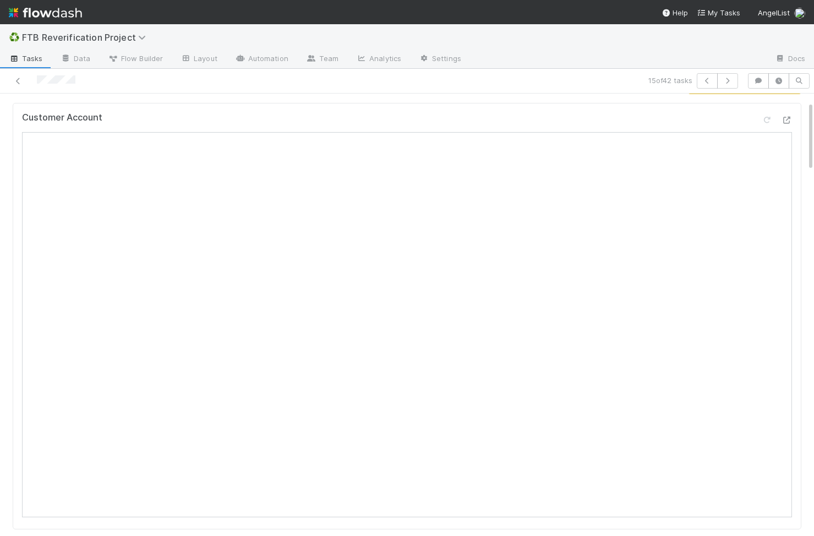
scroll to position [0, 0]
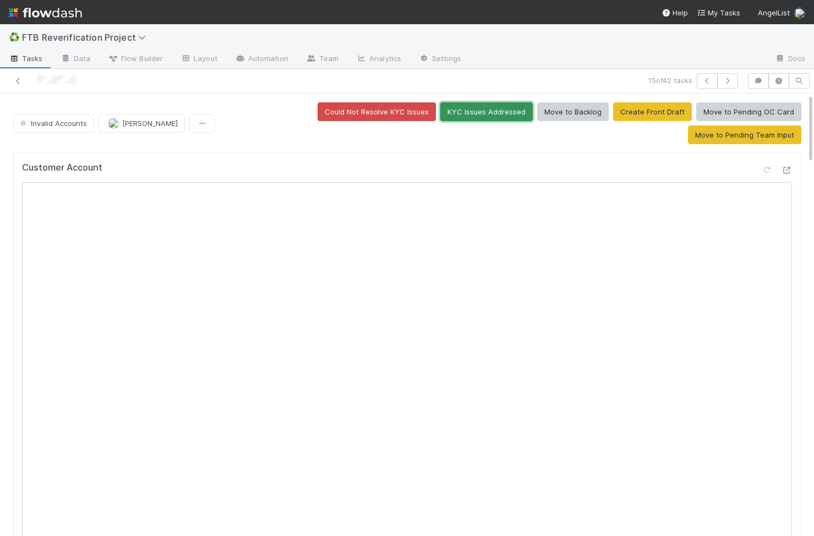
click at [440, 110] on button "KYC Issues Addressed" at bounding box center [486, 111] width 92 height 19
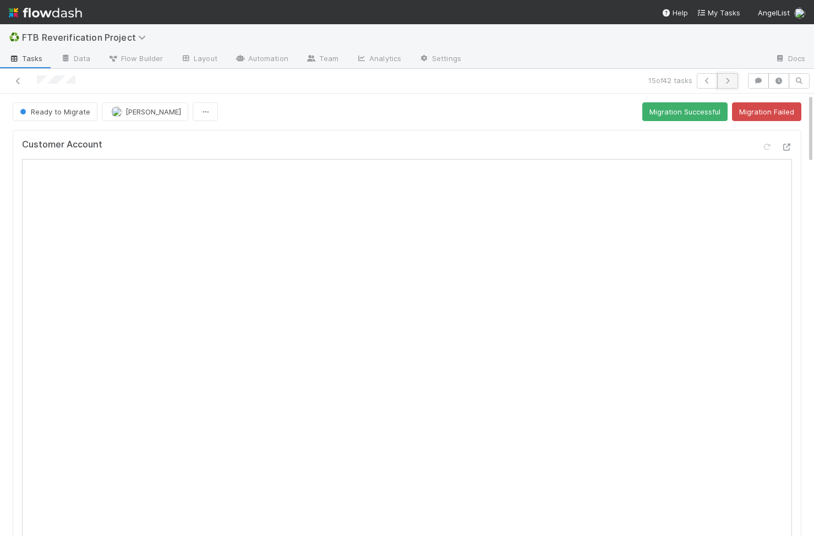
click at [737, 82] on button "button" at bounding box center [727, 80] width 21 height 15
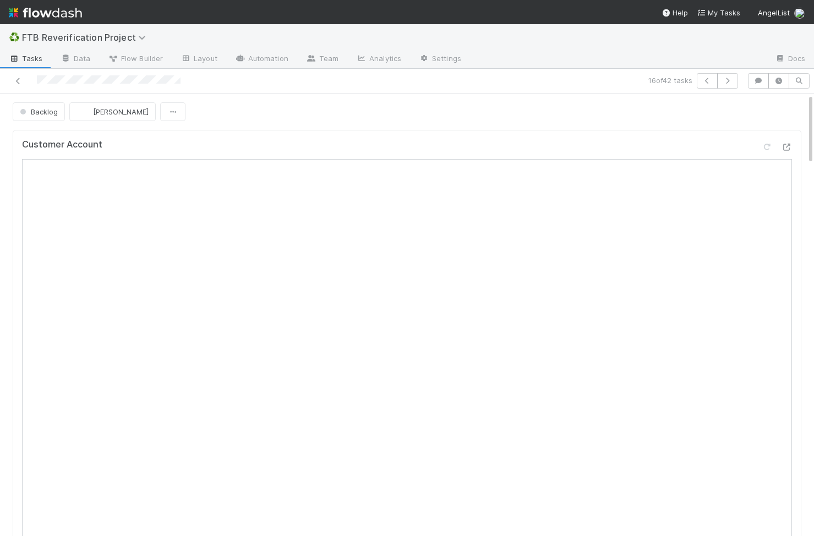
click at [314, 128] on div "Customer Account" at bounding box center [406, 347] width 797 height 444
click at [546, 141] on div "Customer Account" at bounding box center [407, 149] width 770 height 20
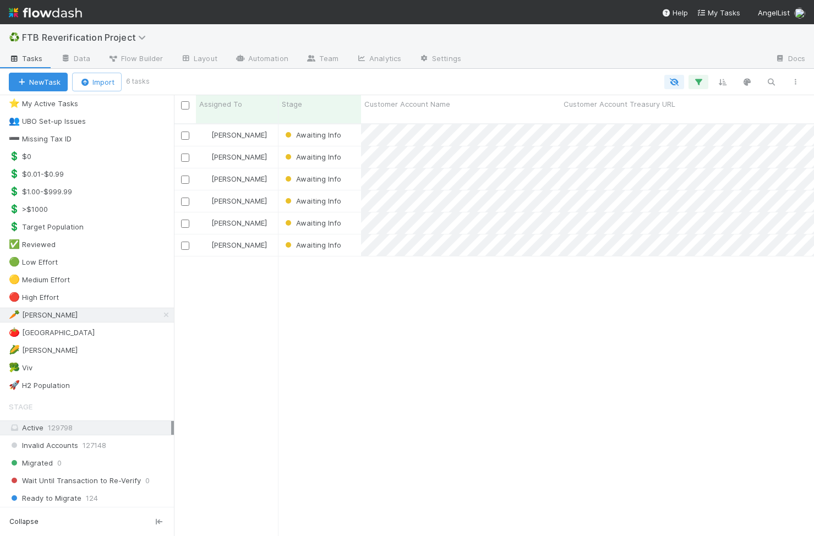
scroll to position [27, 0]
click at [90, 368] on div "🥦 Viv 32" at bounding box center [91, 367] width 165 height 14
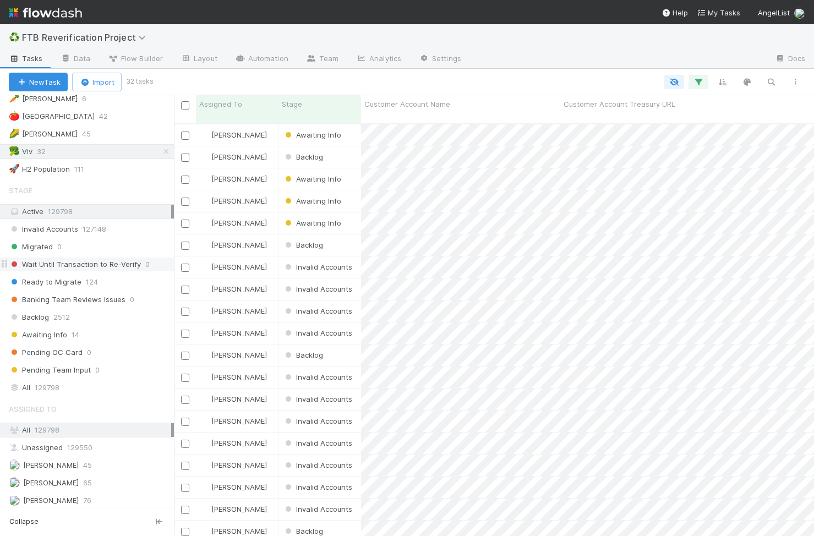
scroll to position [421, 640]
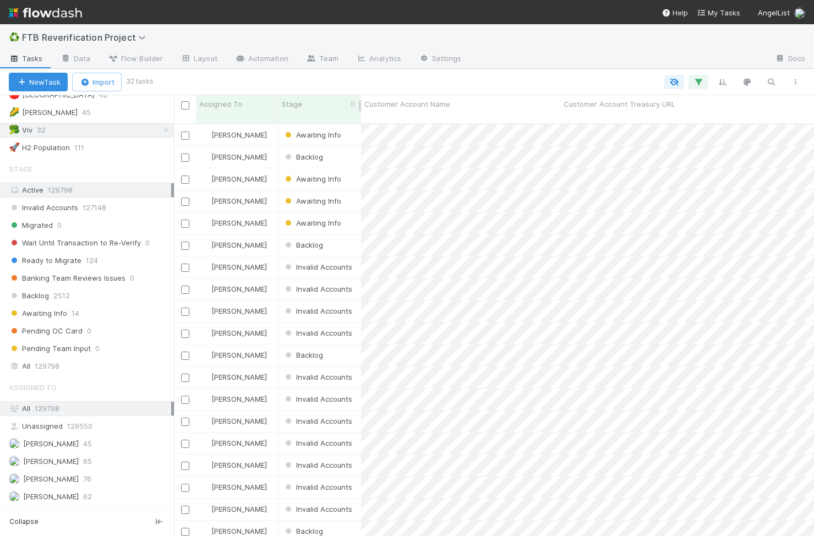
click at [324, 101] on div "Stage" at bounding box center [320, 104] width 76 height 11
click at [325, 127] on div "Sort First → Last" at bounding box center [344, 125] width 125 height 17
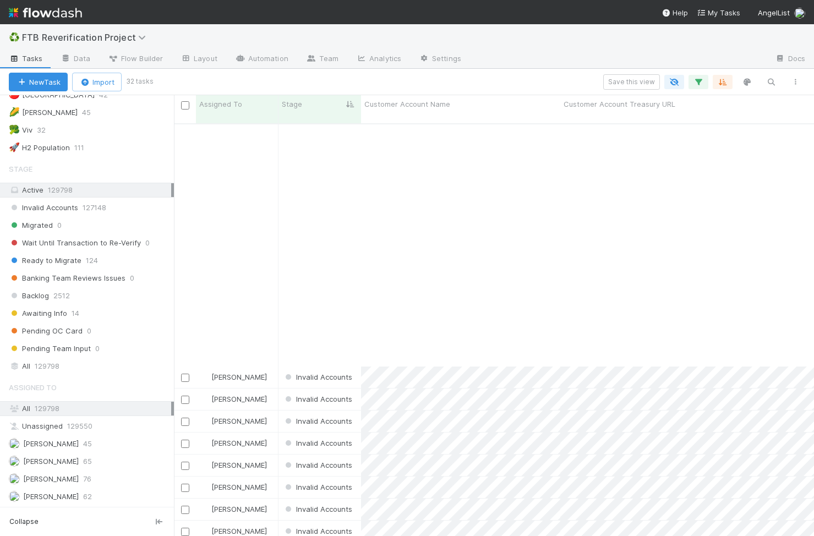
scroll to position [284, 0]
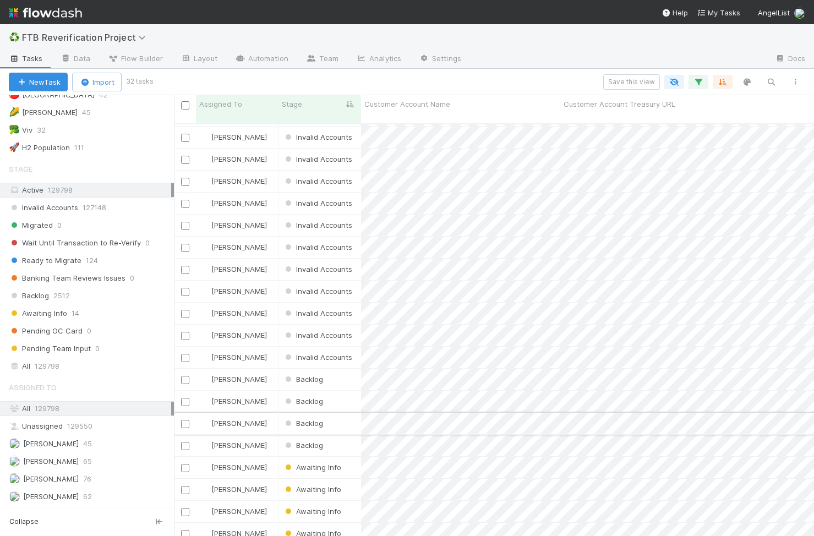
click at [347, 414] on div "Backlog" at bounding box center [319, 423] width 83 height 21
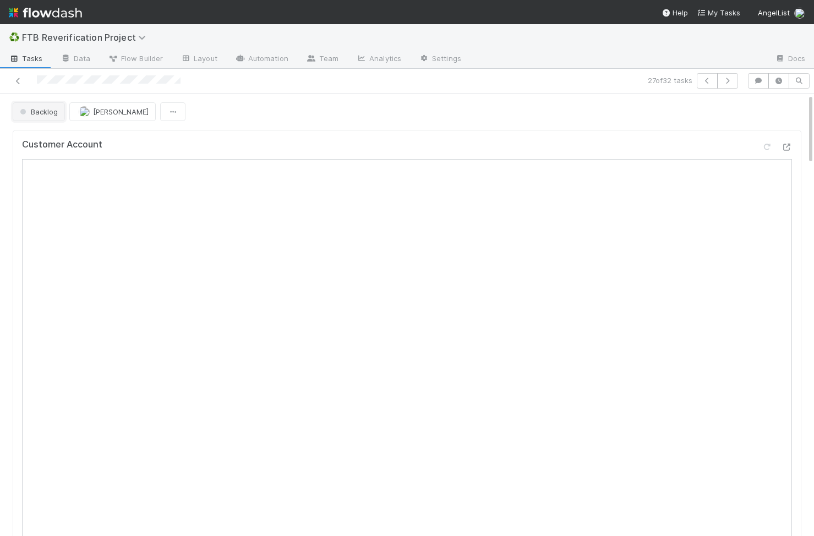
click at [60, 116] on button "Backlog" at bounding box center [39, 111] width 52 height 19
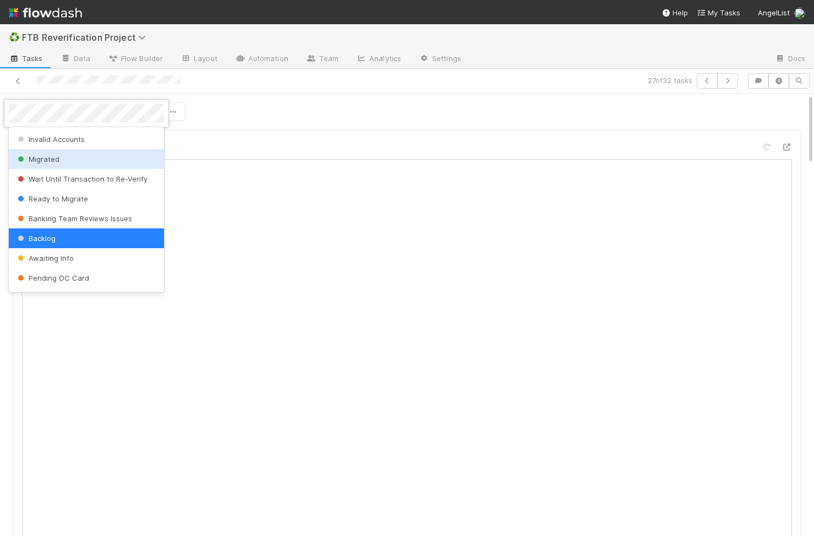
click at [257, 118] on div at bounding box center [407, 268] width 814 height 536
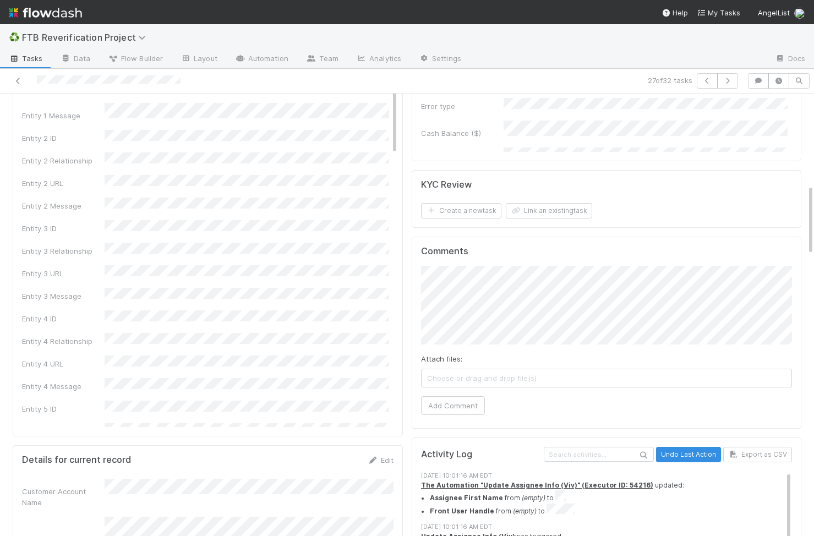
scroll to position [566, 0]
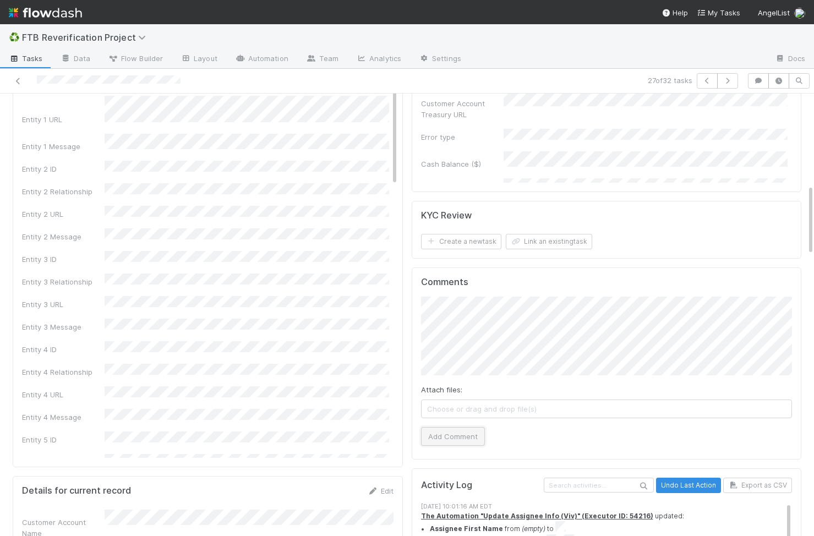
click at [466, 435] on button "Add Comment" at bounding box center [453, 436] width 64 height 19
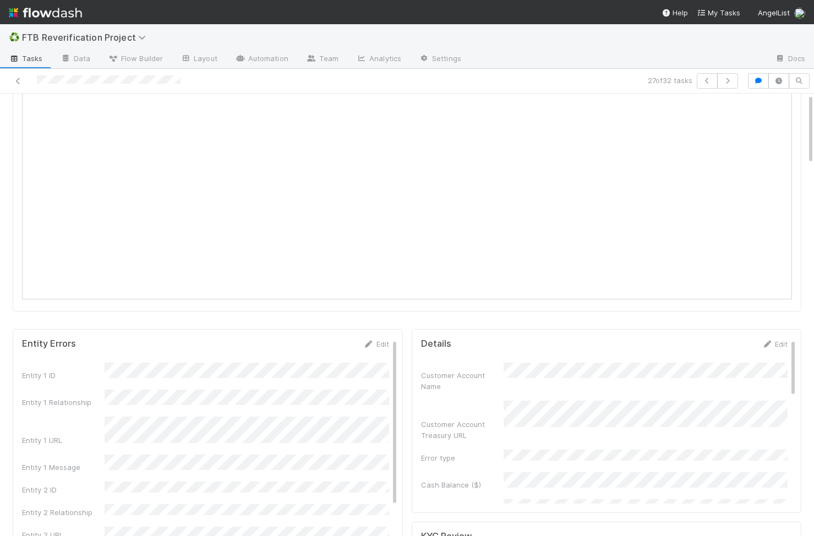
scroll to position [0, 0]
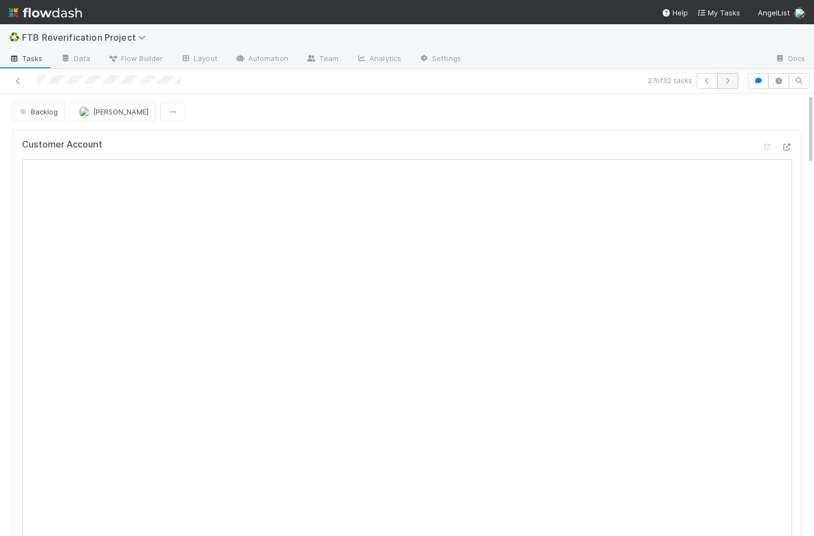
click at [726, 79] on icon "button" at bounding box center [727, 81] width 11 height 7
click at [12, 81] on div at bounding box center [189, 80] width 371 height 15
click at [17, 81] on icon at bounding box center [18, 81] width 11 height 7
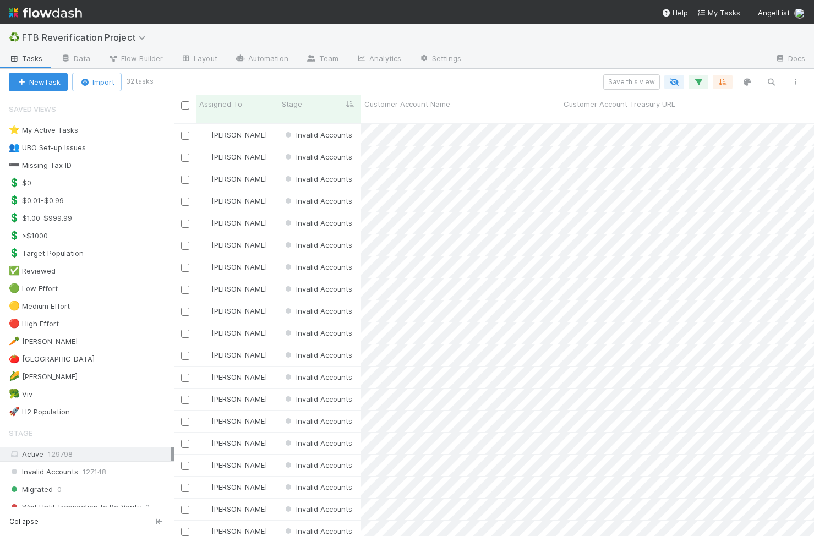
scroll to position [0, 1]
click at [261, 125] on div "[PERSON_NAME]" at bounding box center [237, 134] width 83 height 21
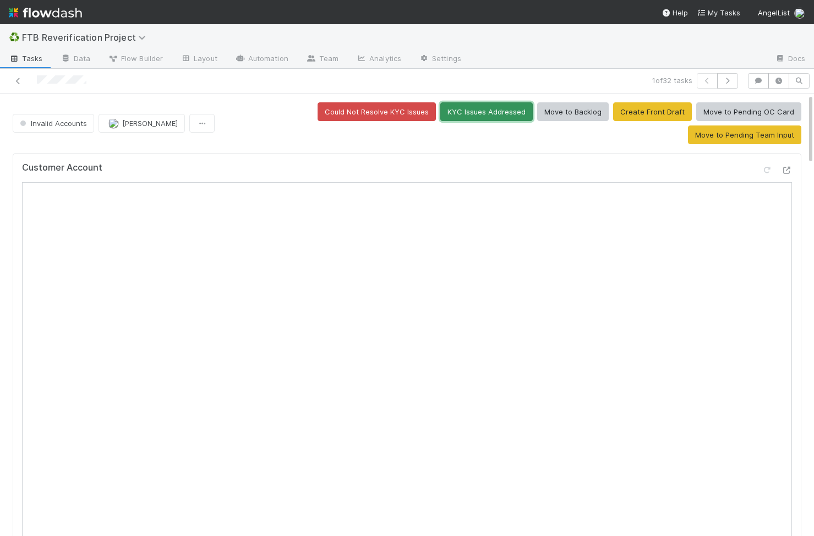
click at [440, 116] on button "KYC Issues Addressed" at bounding box center [486, 111] width 92 height 19
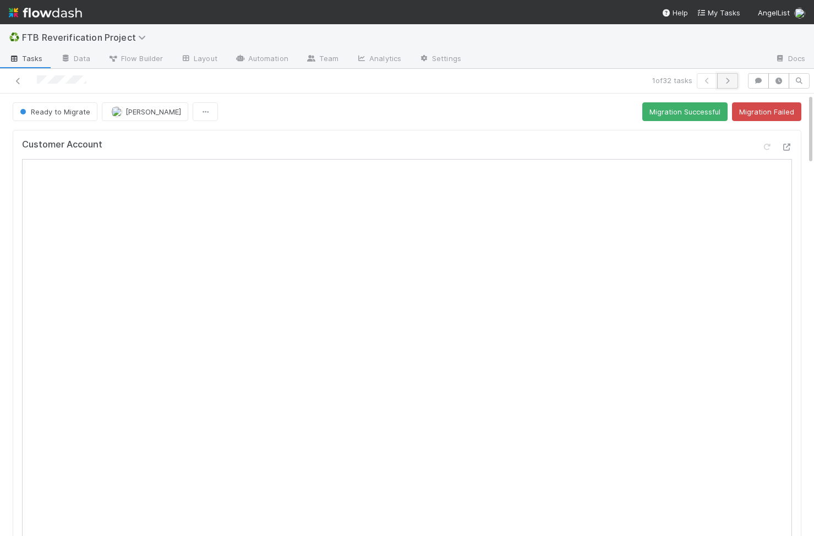
click at [726, 76] on button "button" at bounding box center [727, 80] width 21 height 15
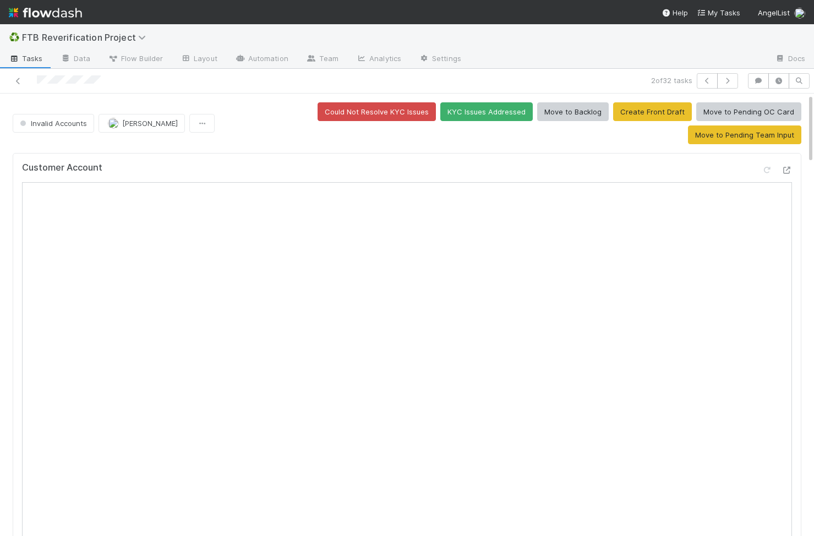
click at [335, 162] on div "Customer Account" at bounding box center [407, 172] width 770 height 20
click at [707, 83] on icon "button" at bounding box center [707, 81] width 11 height 7
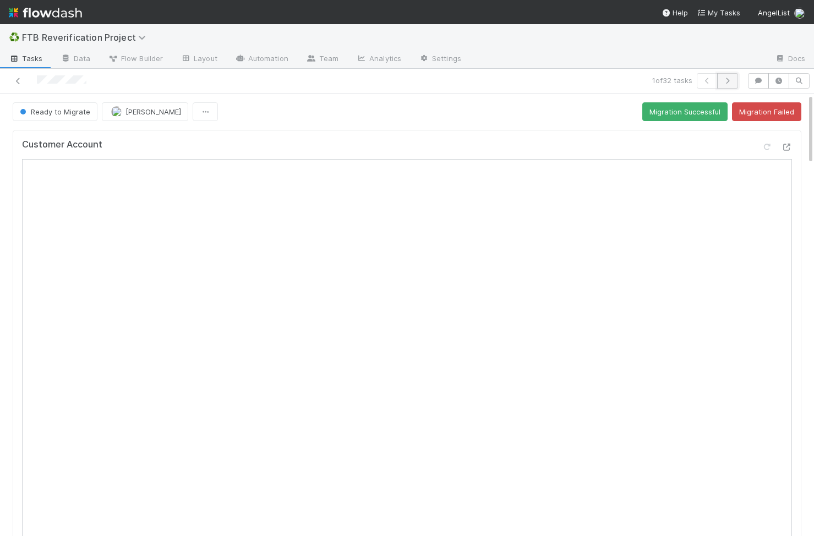
click at [725, 86] on button "button" at bounding box center [727, 80] width 21 height 15
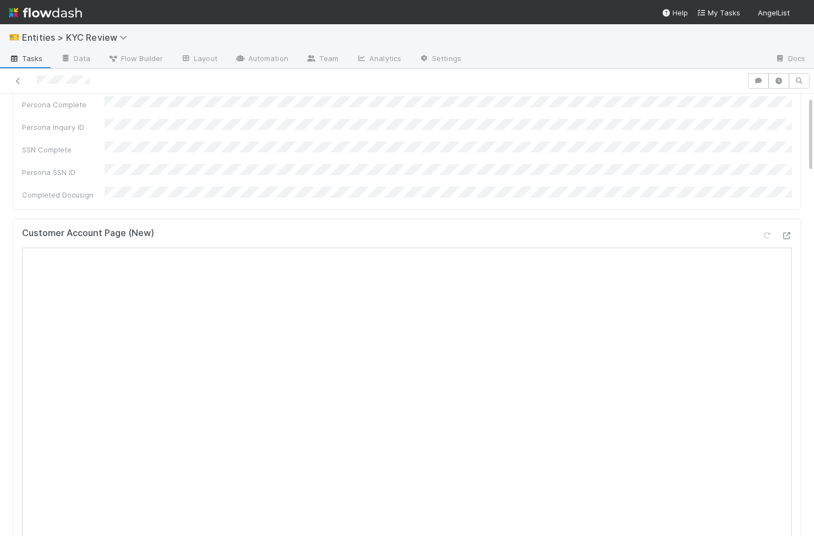
scroll to position [351, 0]
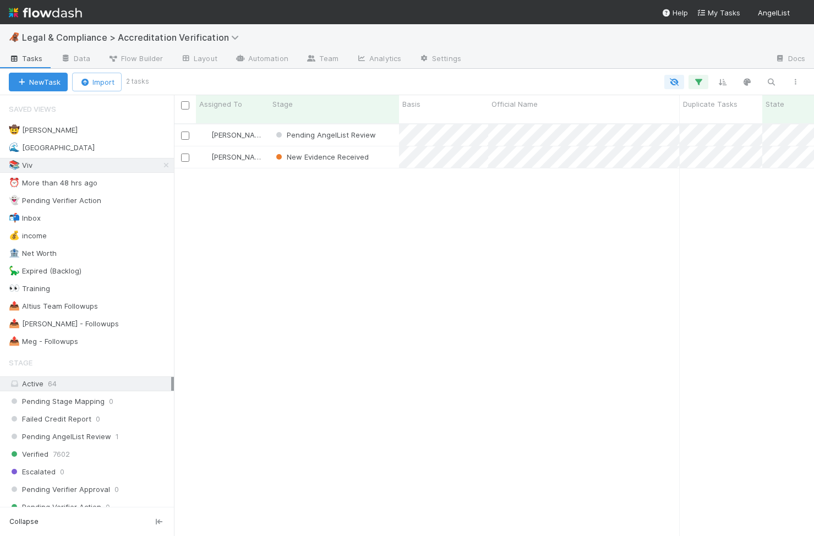
scroll to position [0, 1]
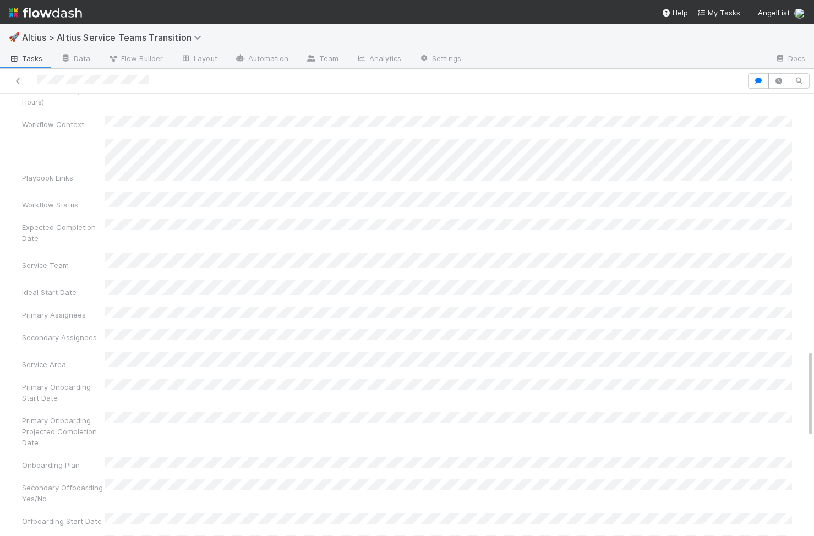
scroll to position [773, 0]
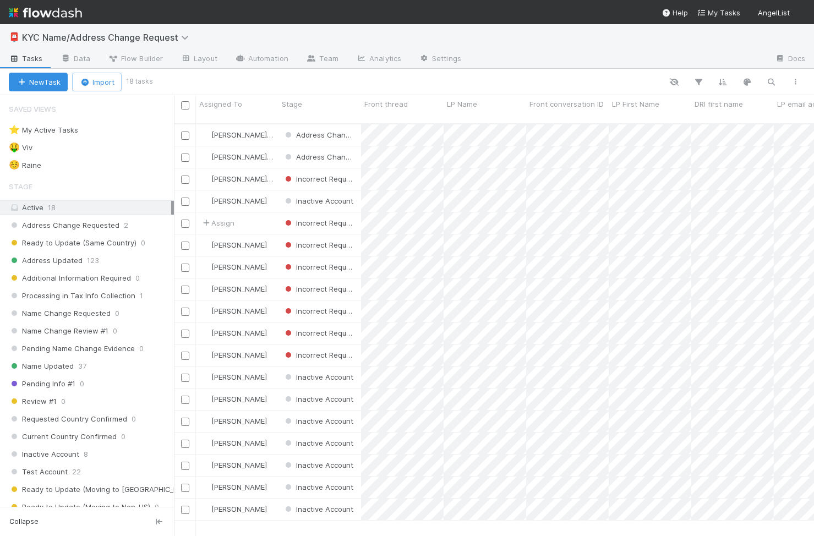
scroll to position [0, 1]
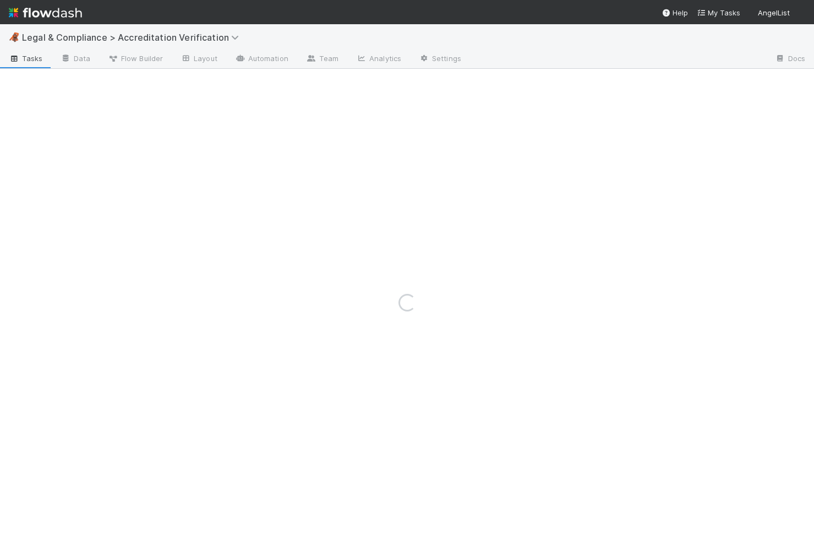
click at [95, 28] on div "🦧 Legal & Compliance > Accreditation Verification" at bounding box center [407, 37] width 814 height 26
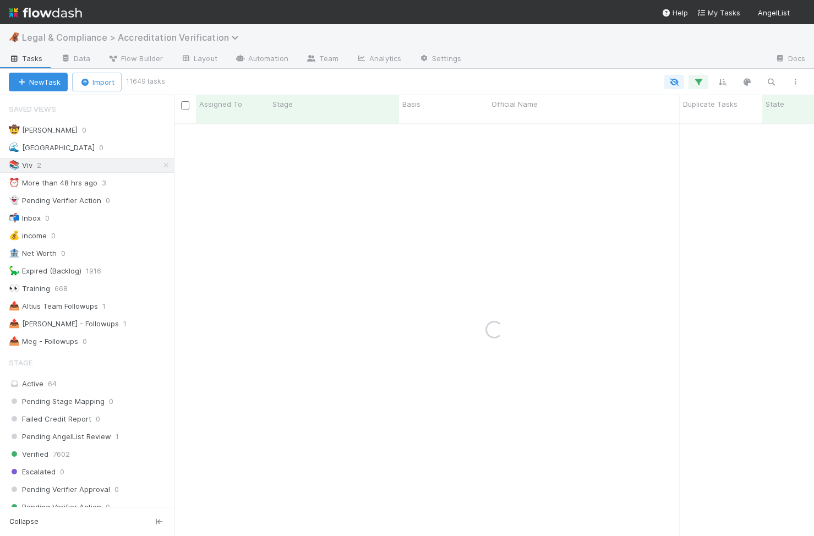
click at [89, 40] on span "Legal & Compliance > Accreditation Verification" at bounding box center [133, 37] width 222 height 11
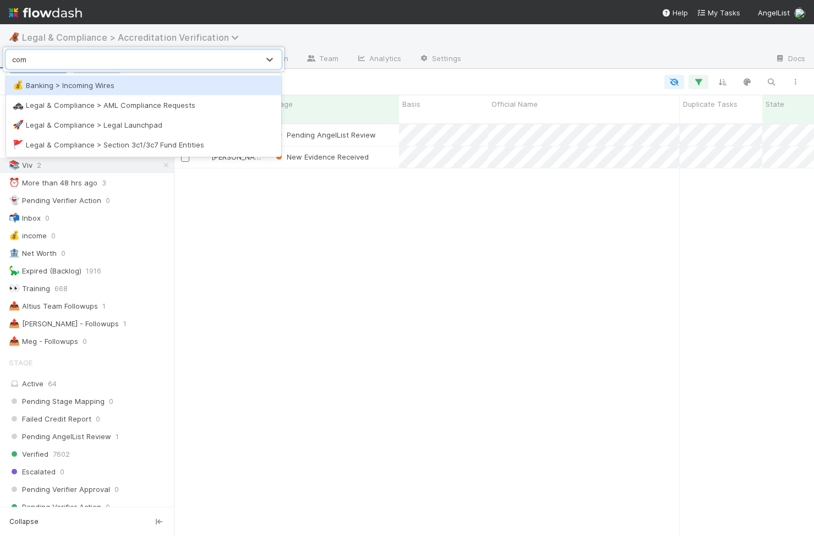
scroll to position [421, 640]
type input "complia"
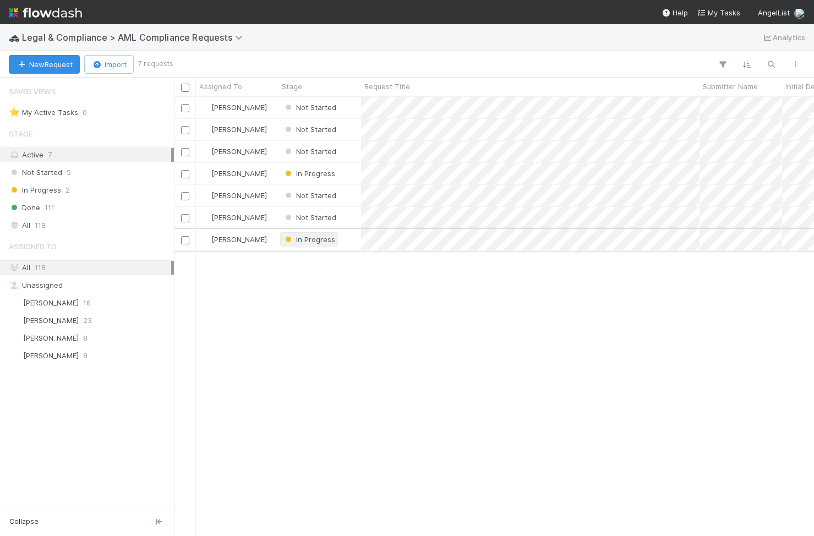
scroll to position [439, 640]
click at [353, 108] on div "Not Started" at bounding box center [319, 107] width 83 height 21
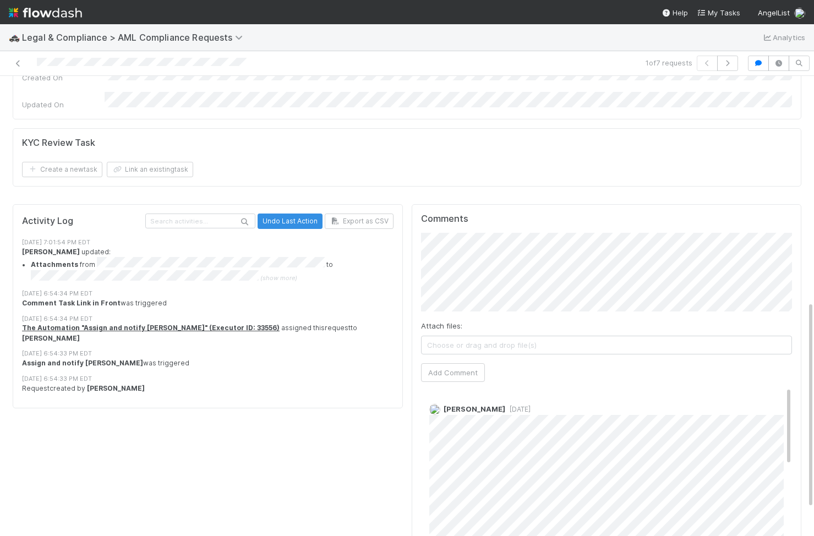
scroll to position [499, 0]
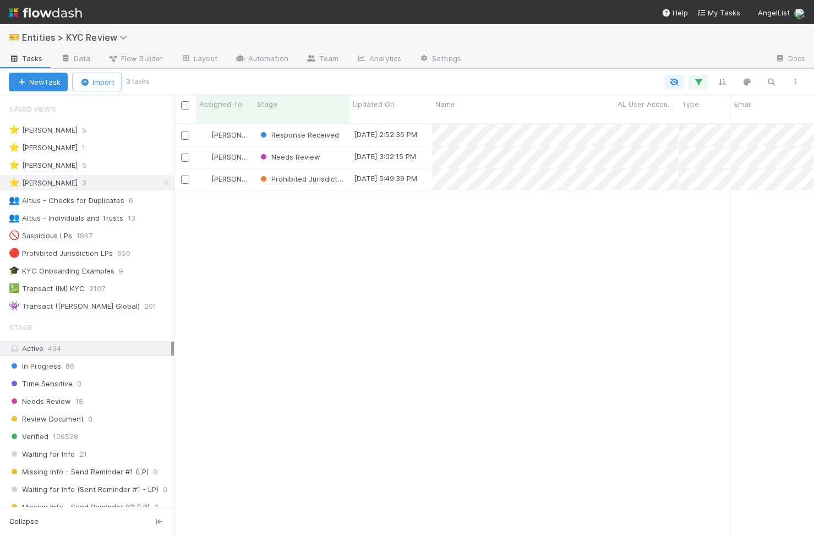
scroll to position [421, 640]
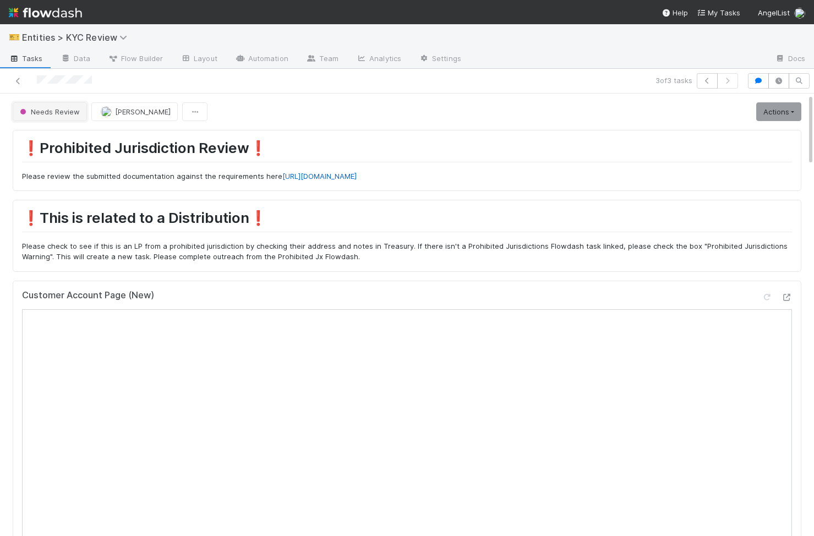
click at [47, 106] on button "Needs Review" at bounding box center [50, 111] width 74 height 19
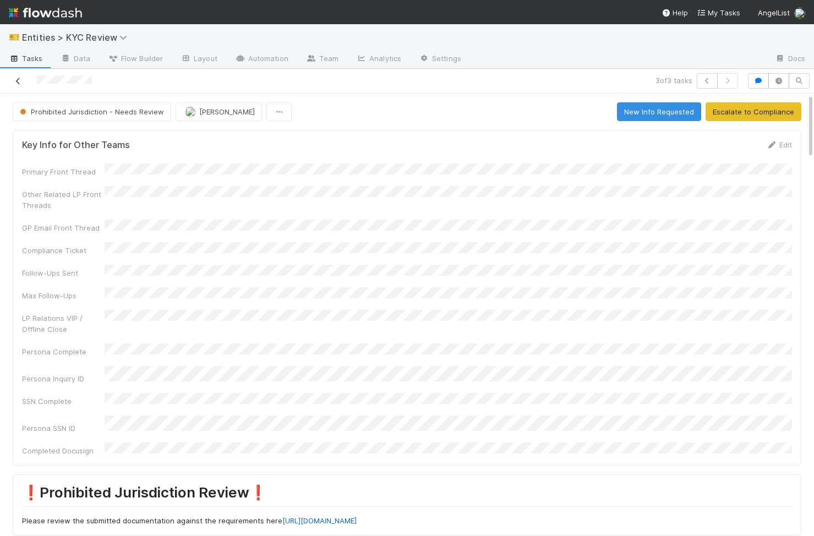
click at [17, 81] on icon at bounding box center [18, 81] width 11 height 7
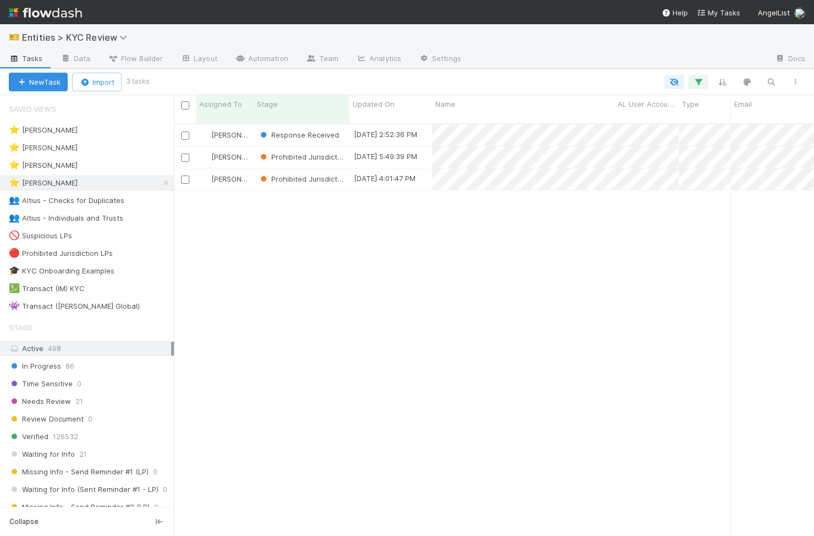
scroll to position [0, 1]
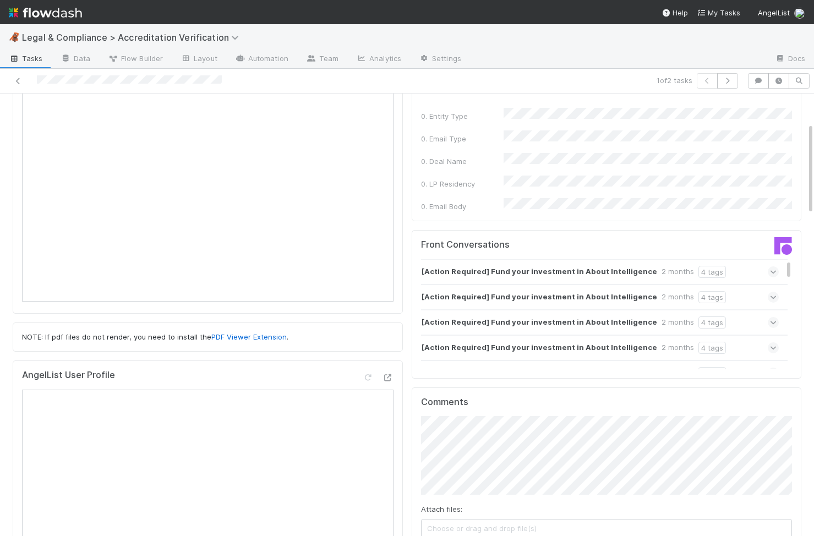
scroll to position [147, 0]
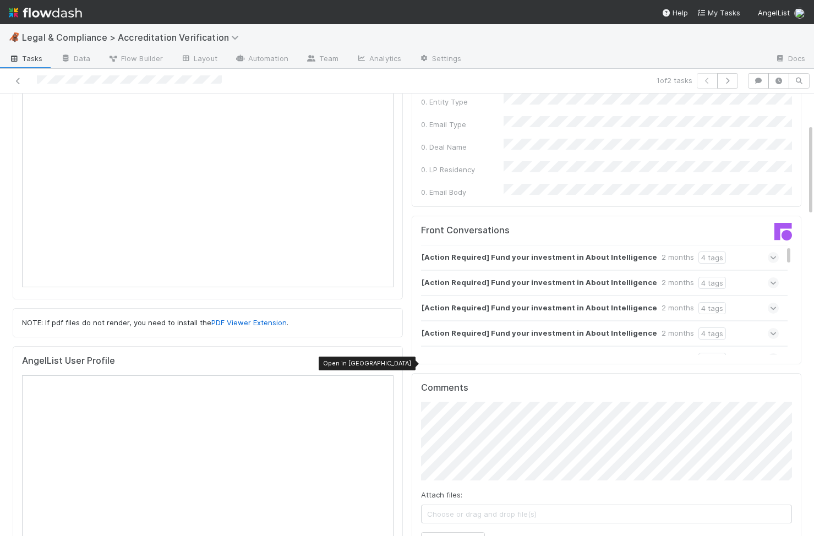
click at [386, 364] on icon at bounding box center [387, 363] width 11 height 7
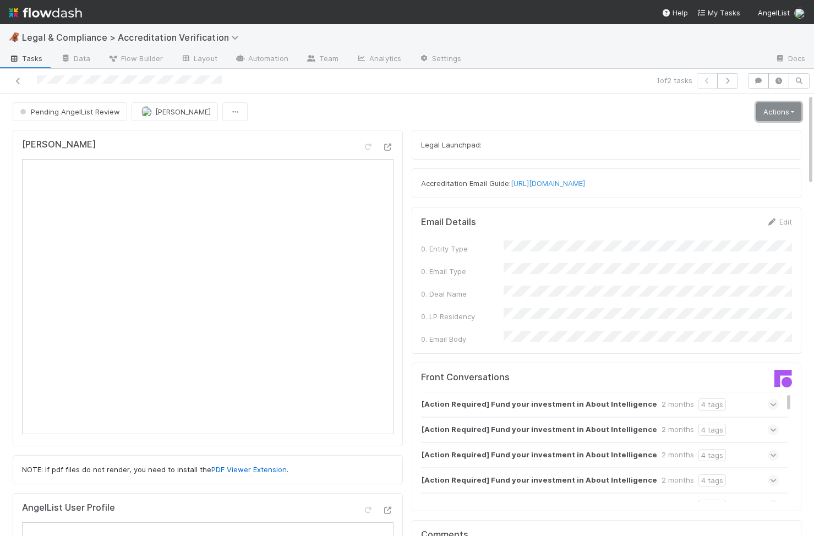
click at [785, 111] on link "Actions" at bounding box center [778, 111] width 45 height 19
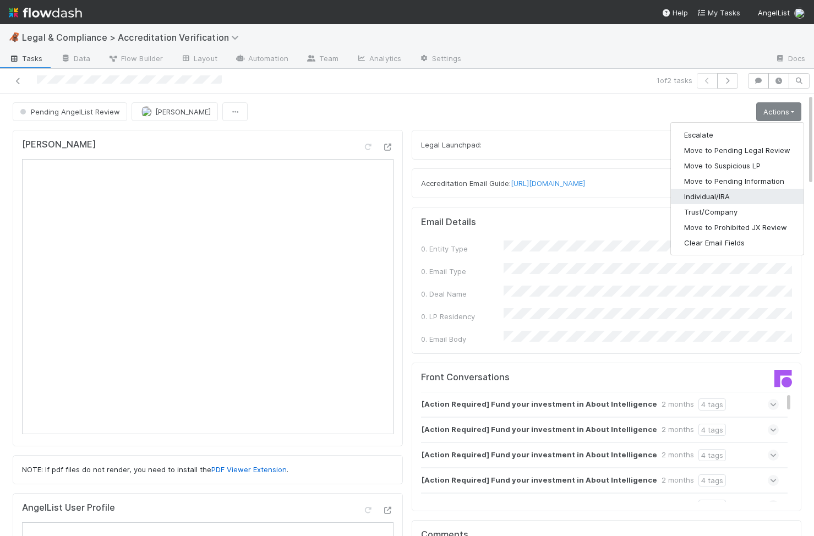
click at [719, 197] on button "Individual/IRA" at bounding box center [737, 196] width 133 height 15
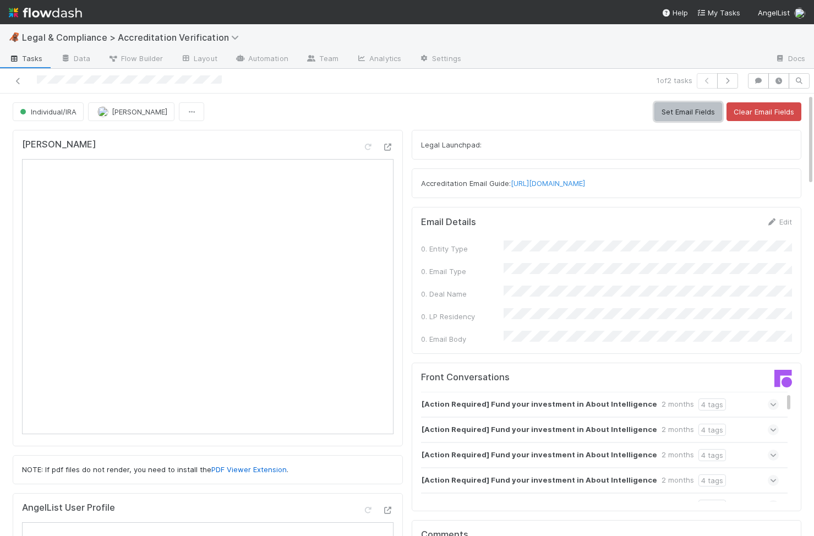
click at [696, 106] on button "Set Email Fields" at bounding box center [688, 111] width 68 height 19
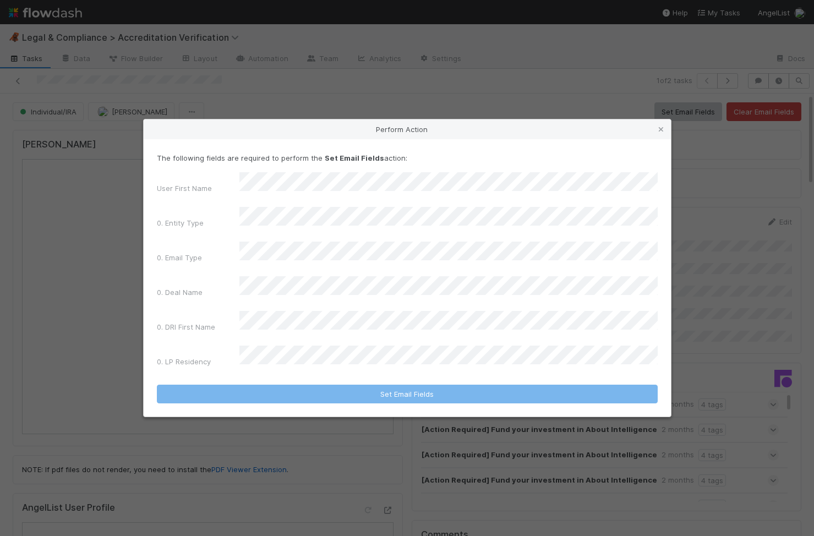
click at [417, 218] on div "User First Name 0. Entity Type 0. Email Type 0. Deal Name 0. DRI First Name 0. …" at bounding box center [407, 271] width 501 height 199
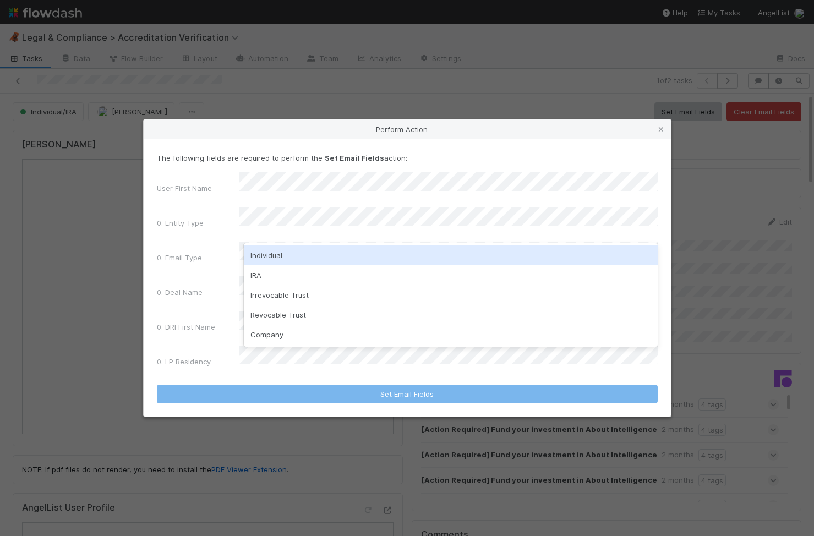
click at [361, 259] on div "Individual" at bounding box center [451, 255] width 414 height 20
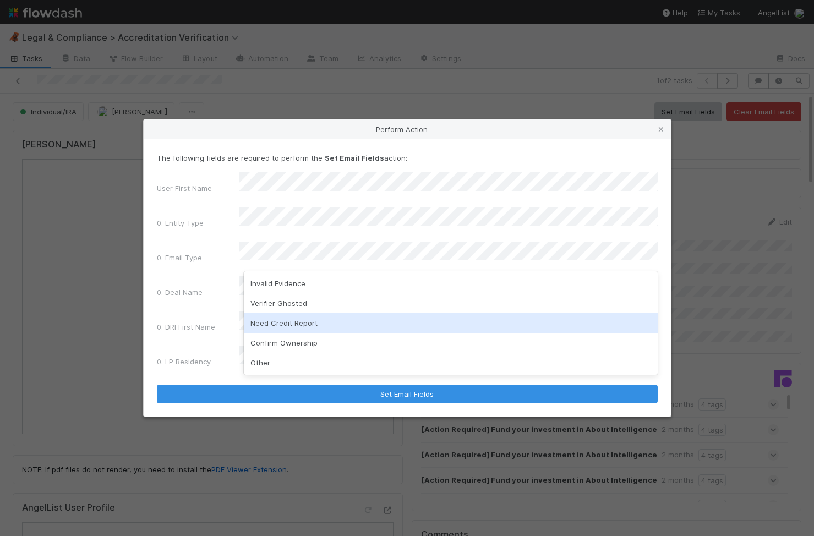
click at [327, 326] on div "Need Credit Report" at bounding box center [451, 323] width 414 height 20
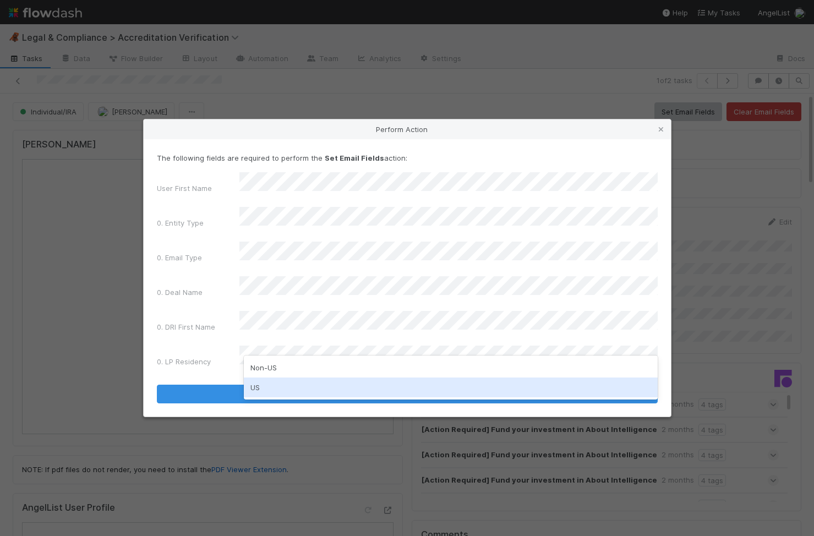
click at [292, 386] on div "US" at bounding box center [451, 388] width 414 height 20
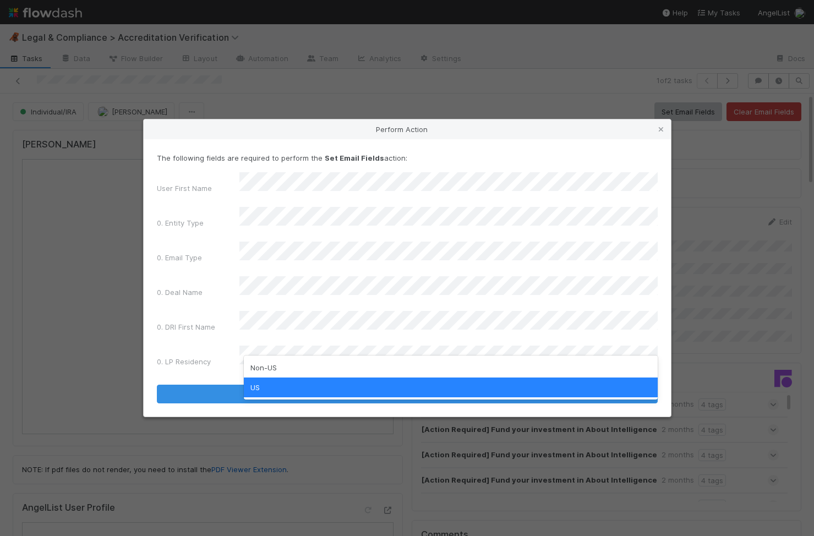
click at [291, 357] on div "Non-US [GEOGRAPHIC_DATA]" at bounding box center [451, 378] width 414 height 44
click at [290, 358] on div "Non-US" at bounding box center [451, 368] width 414 height 20
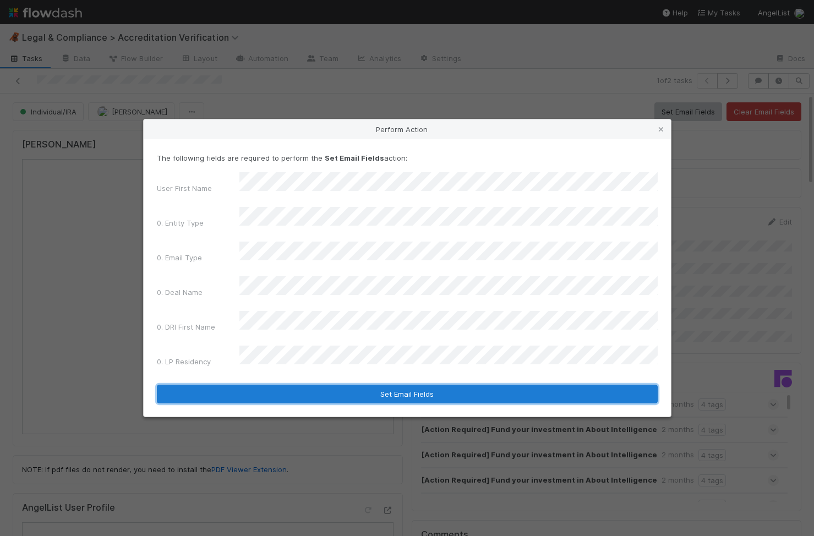
click at [292, 385] on button "Set Email Fields" at bounding box center [407, 394] width 501 height 19
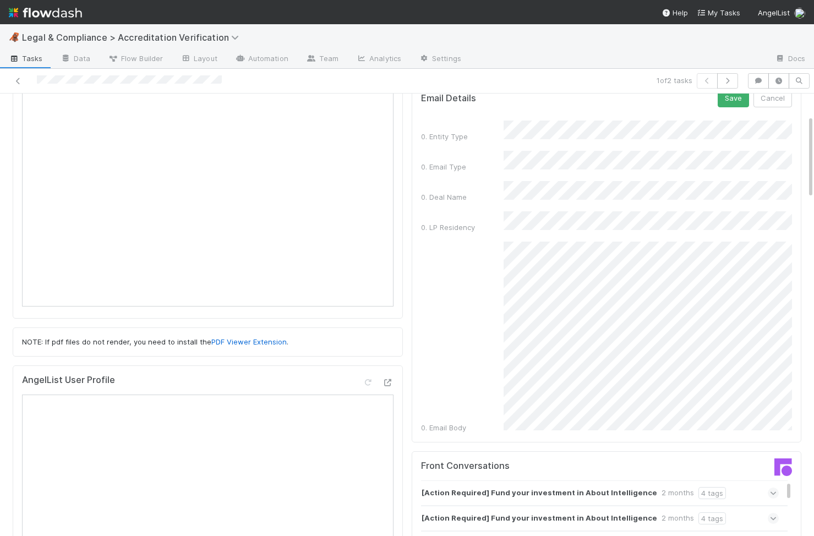
scroll to position [111, 0]
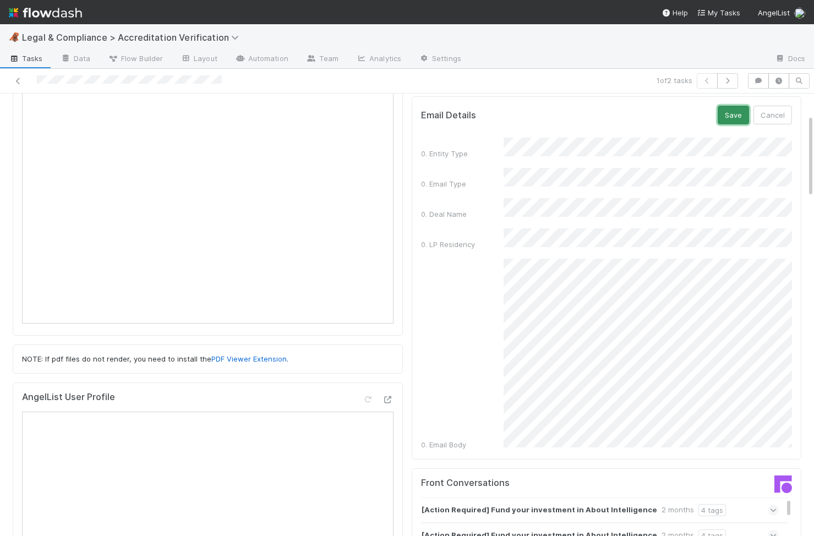
click at [724, 117] on button "Save" at bounding box center [733, 115] width 31 height 19
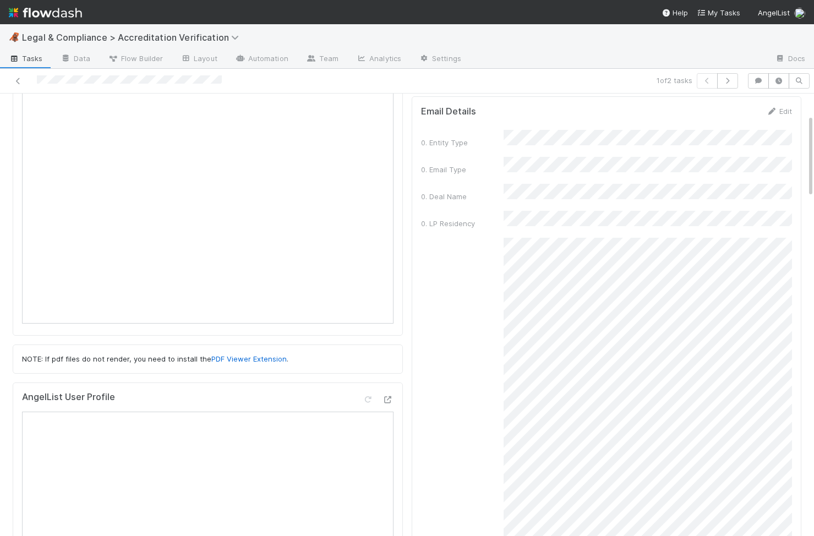
scroll to position [0, 0]
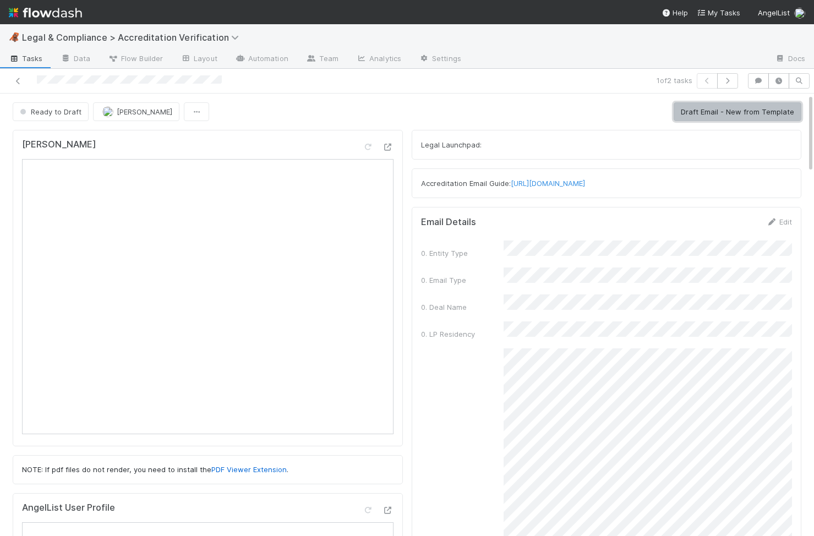
click at [724, 105] on button "Draft Email - New from Template" at bounding box center [738, 111] width 128 height 19
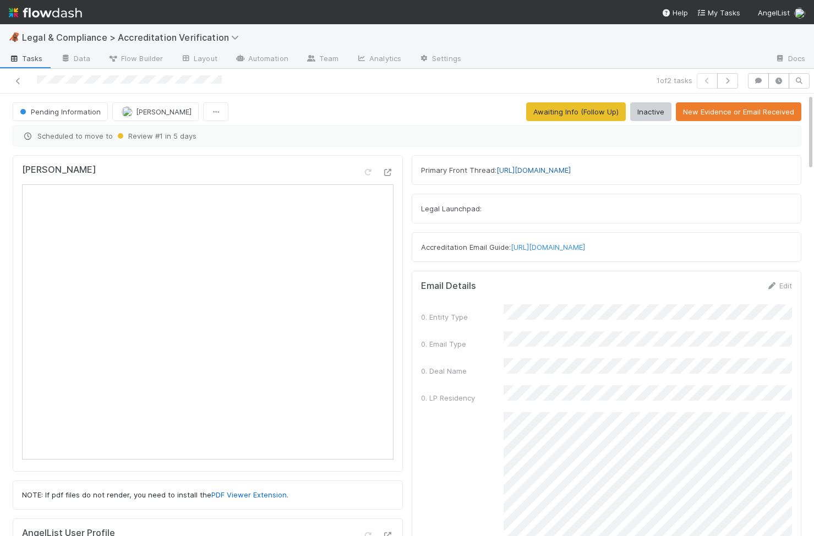
click at [528, 169] on link "https://app.frontapp.com/open/cnv_qptnruv" at bounding box center [533, 170] width 74 height 9
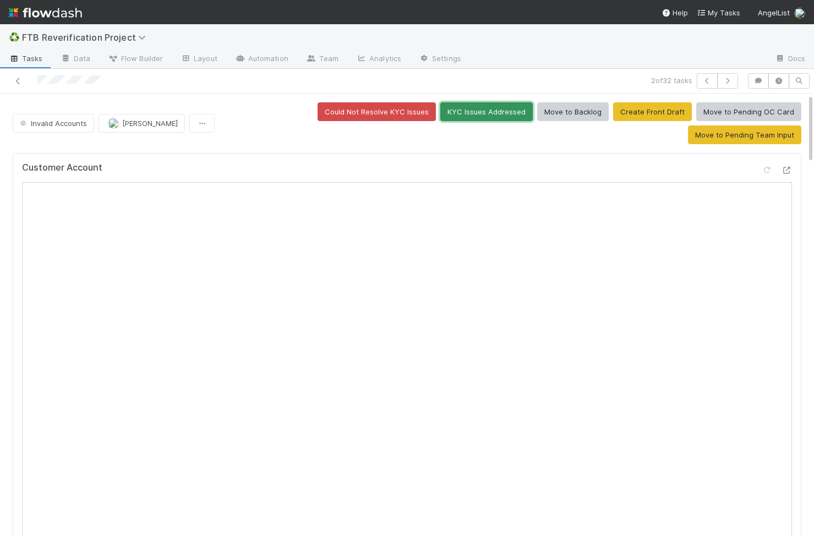
click at [440, 112] on button "KYC Issues Addressed" at bounding box center [486, 111] width 92 height 19
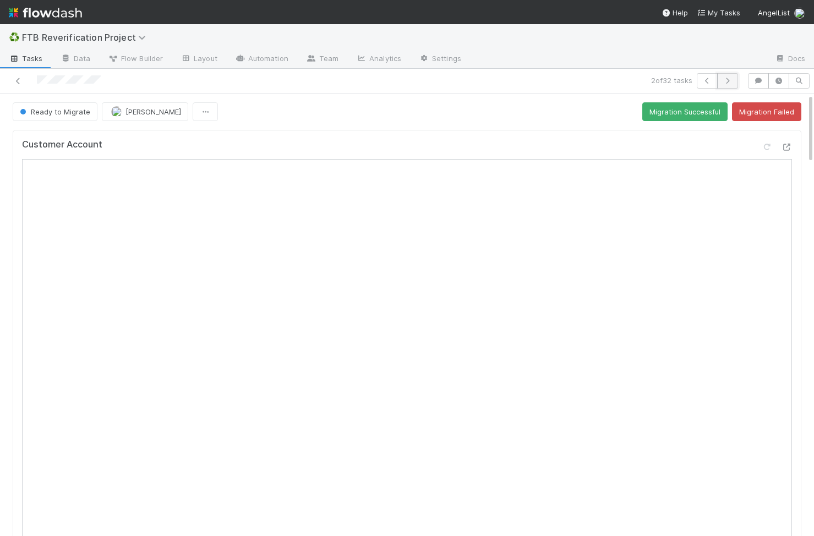
click at [732, 78] on icon "button" at bounding box center [727, 81] width 11 height 7
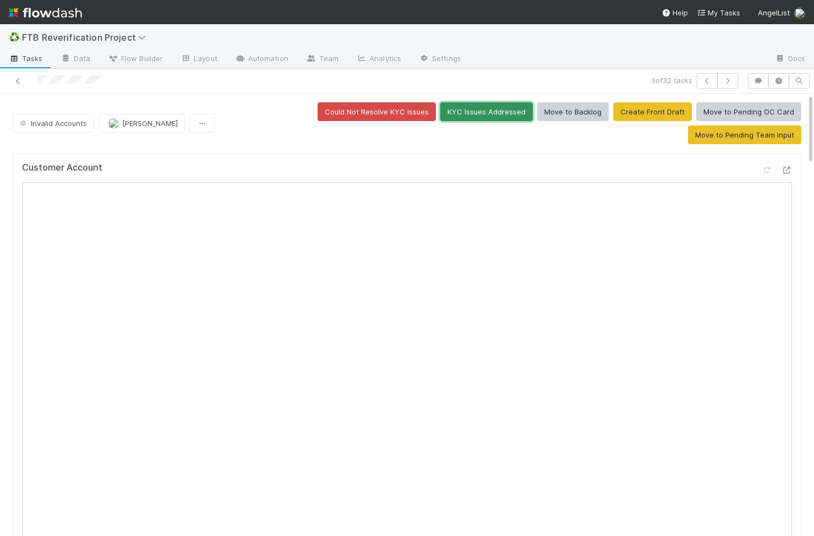
click at [440, 113] on button "KYC Issues Addressed" at bounding box center [486, 111] width 92 height 19
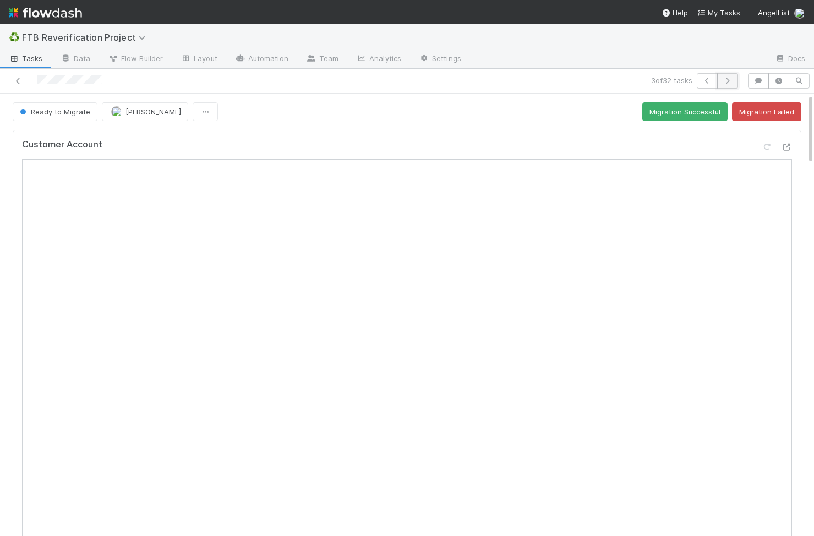
click at [726, 78] on icon "button" at bounding box center [727, 81] width 11 height 7
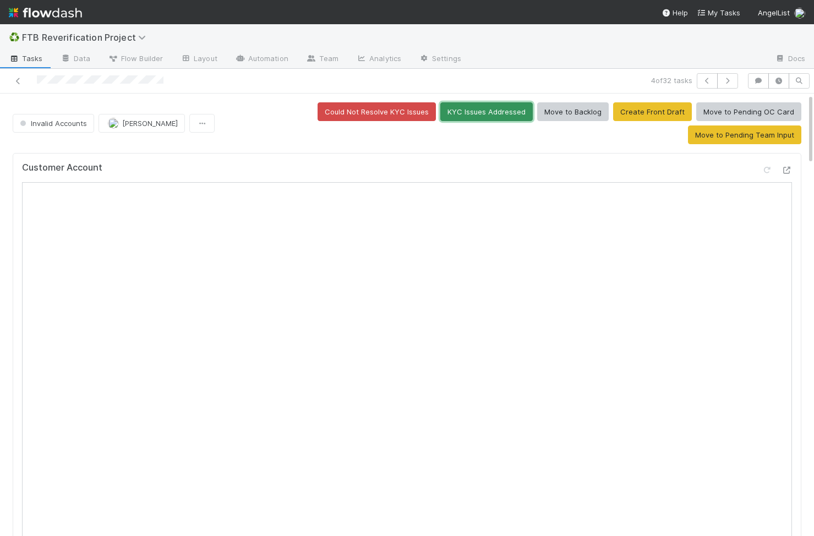
click at [440, 116] on button "KYC Issues Addressed" at bounding box center [486, 111] width 92 height 19
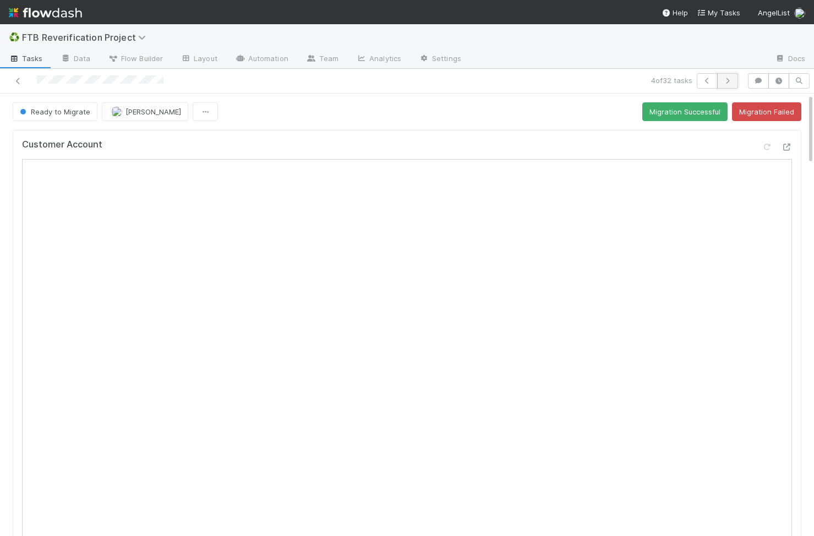
click at [729, 84] on icon "button" at bounding box center [727, 81] width 11 height 7
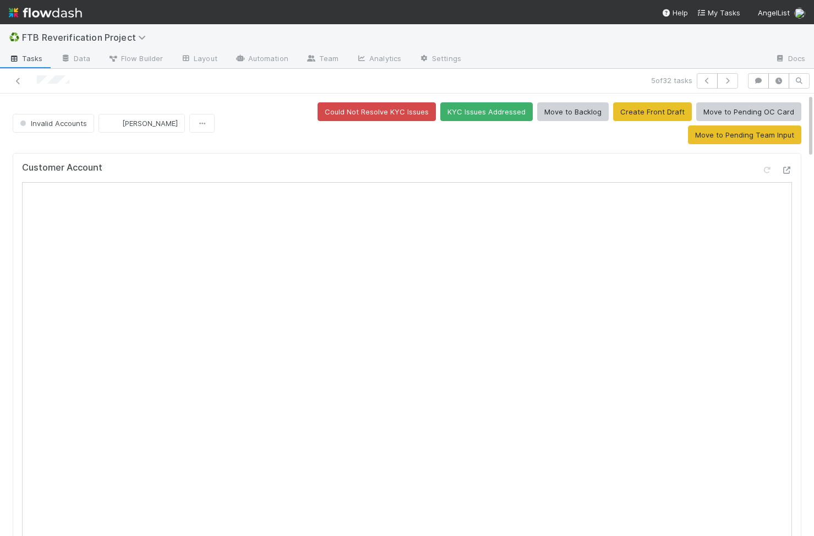
scroll to position [30, 0]
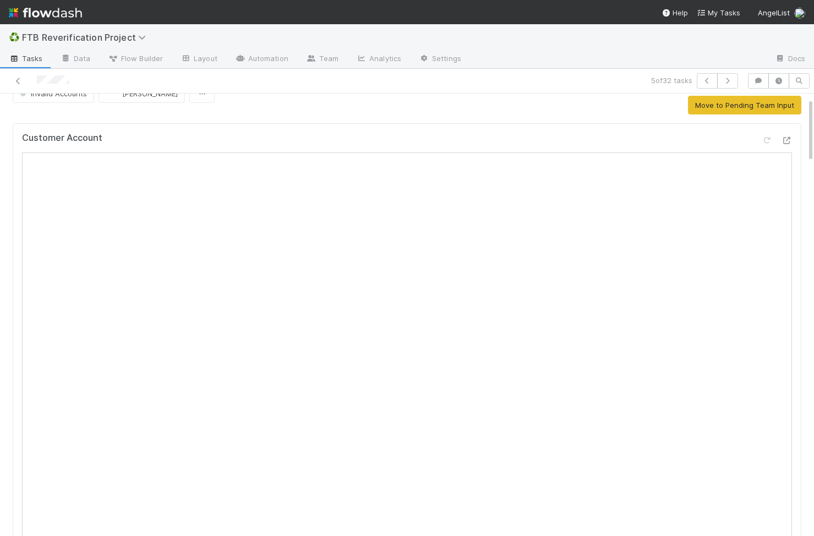
click at [9, 364] on div "Customer Account" at bounding box center [406, 341] width 797 height 444
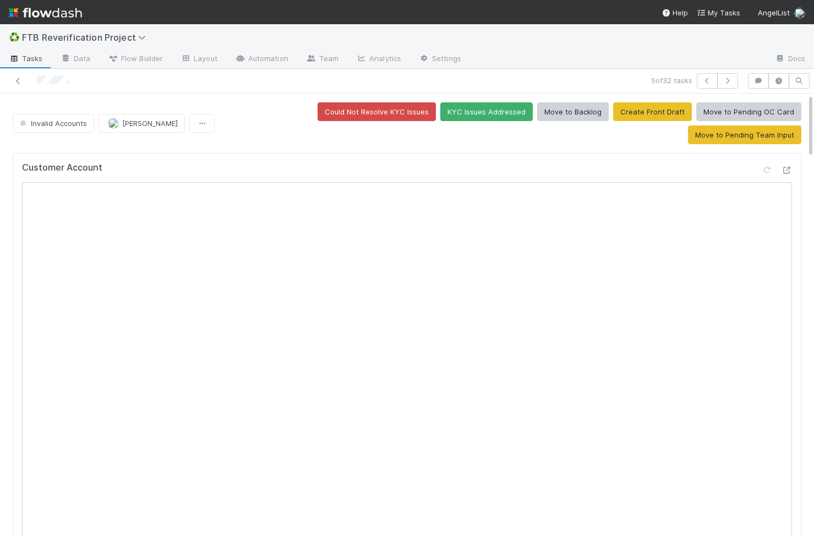
scroll to position [0, 3]
click at [438, 113] on button "KYC Issues Addressed" at bounding box center [484, 111] width 92 height 19
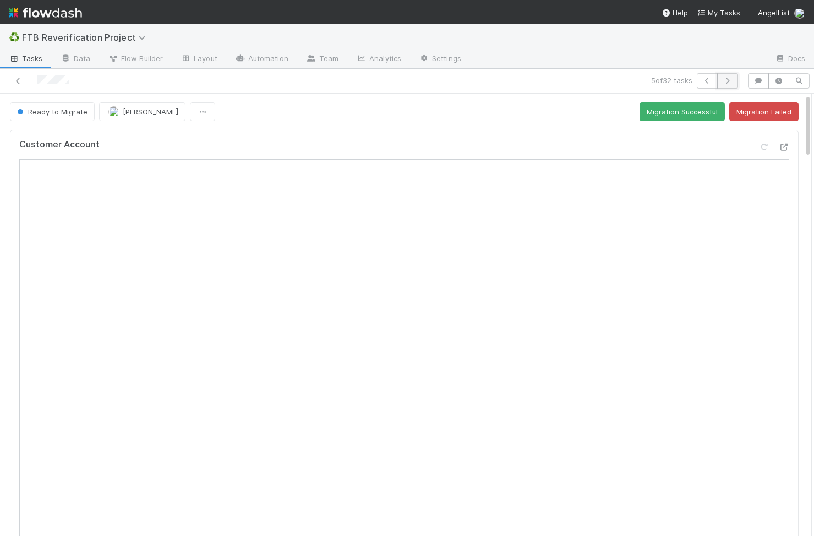
click at [731, 83] on icon "button" at bounding box center [727, 81] width 11 height 7
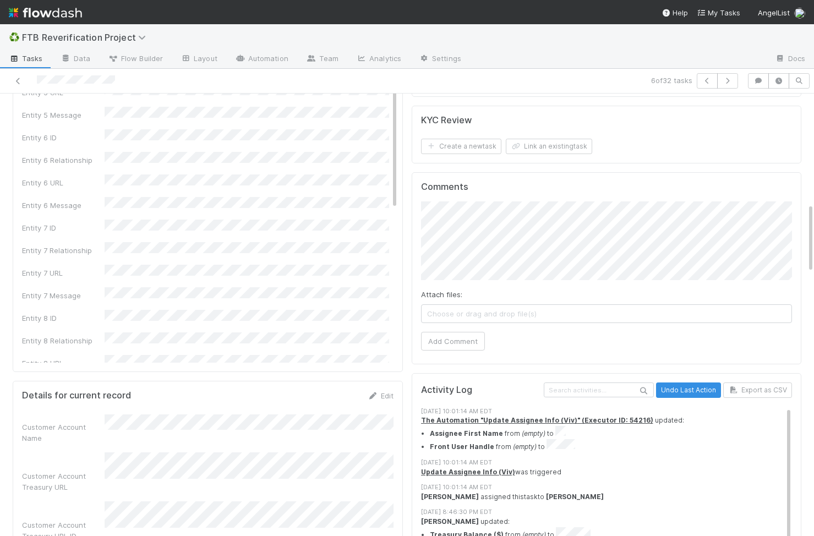
scroll to position [693, 0]
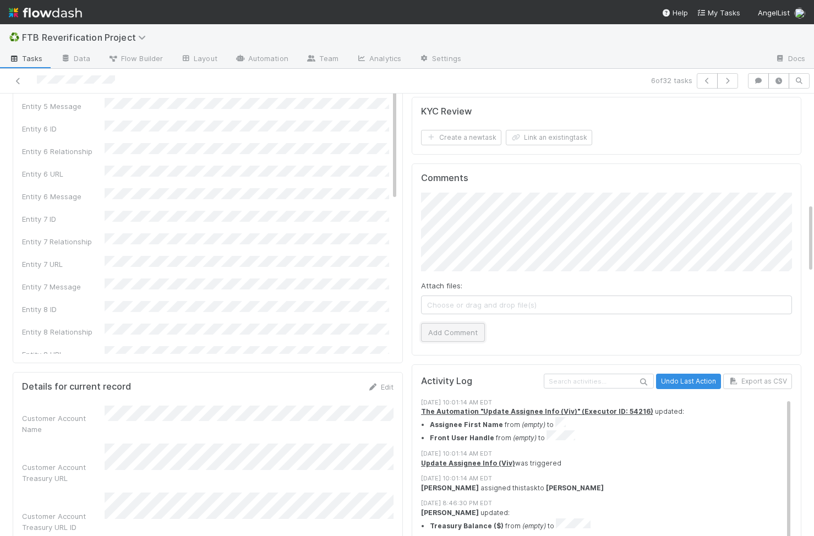
click at [443, 323] on button "Add Comment" at bounding box center [453, 332] width 64 height 19
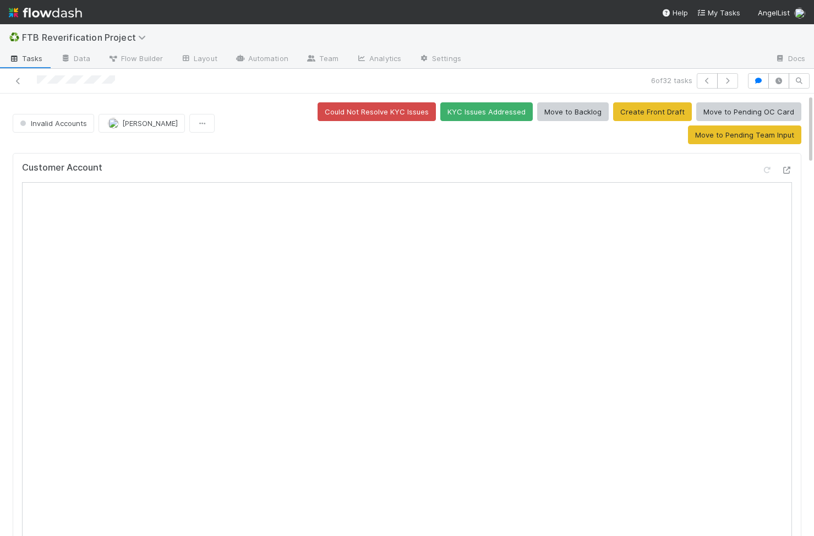
scroll to position [8, 0]
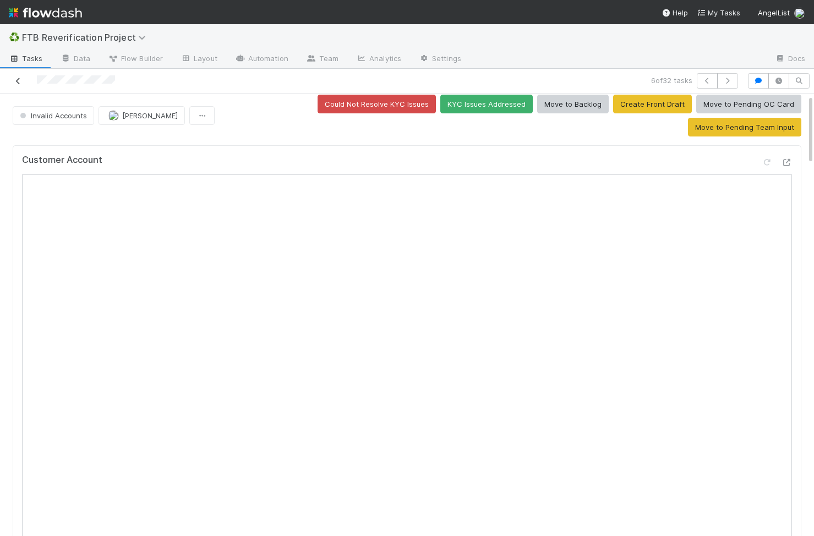
click at [14, 80] on icon at bounding box center [18, 81] width 11 height 7
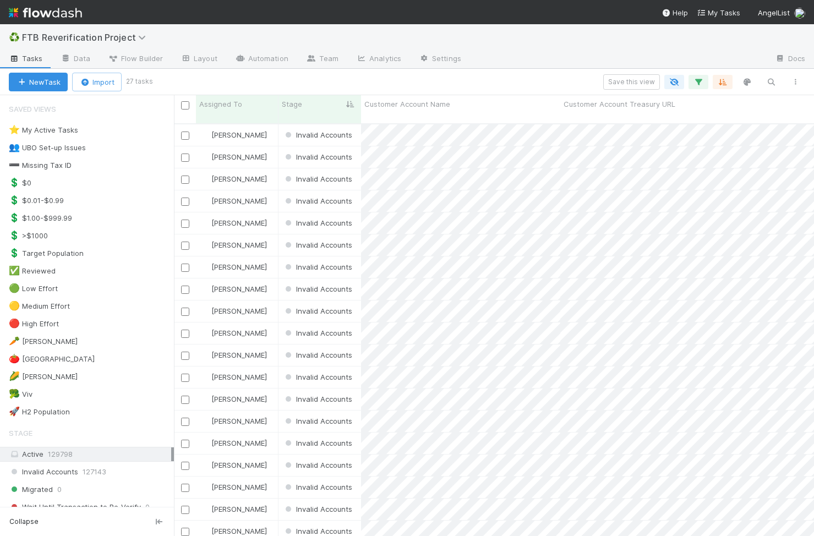
scroll to position [0, 1]
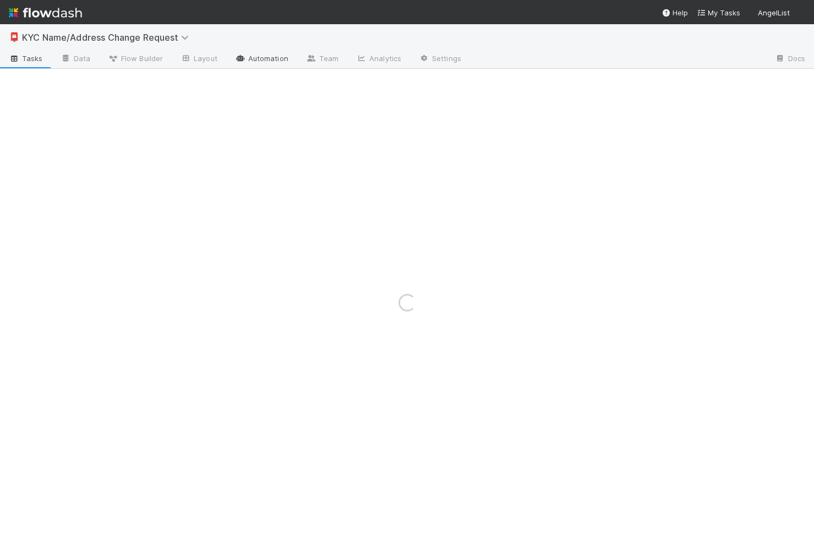
click at [273, 64] on link "Automation" at bounding box center [261, 60] width 71 height 18
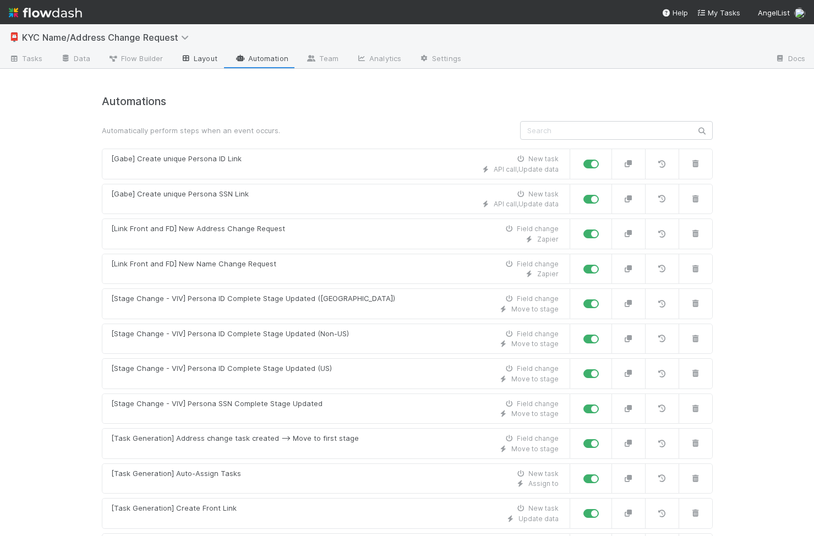
click at [205, 59] on link "Layout" at bounding box center [199, 60] width 54 height 18
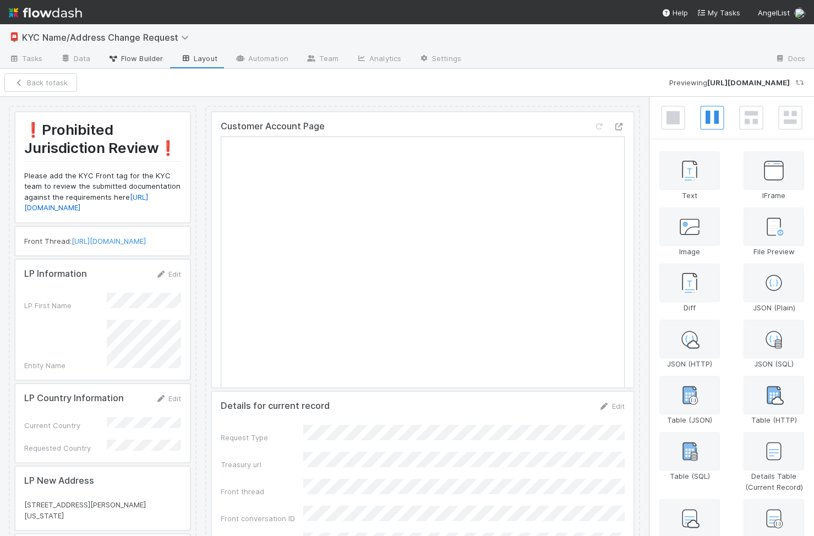
click at [121, 62] on span "Flow Builder" at bounding box center [135, 58] width 55 height 11
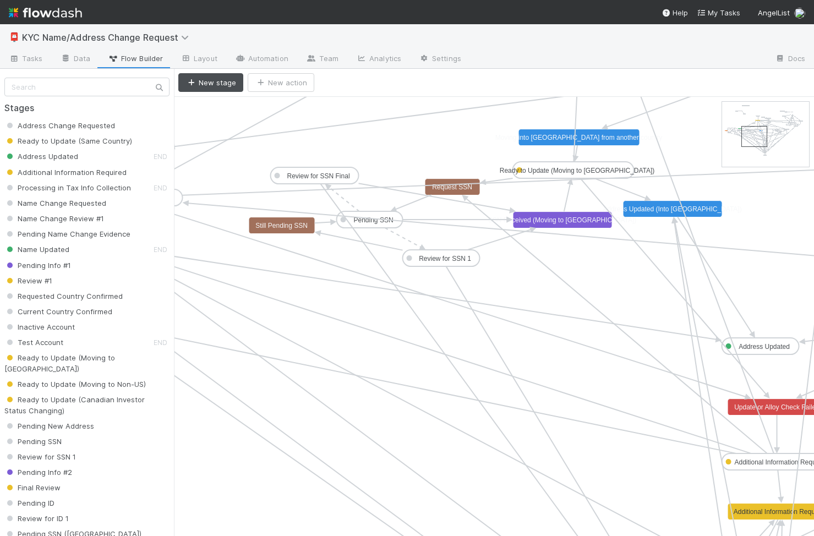
drag, startPoint x: 768, startPoint y: 113, endPoint x: 788, endPoint y: 137, distance: 31.3
click at [788, 137] on icon at bounding box center [765, 134] width 87 height 65
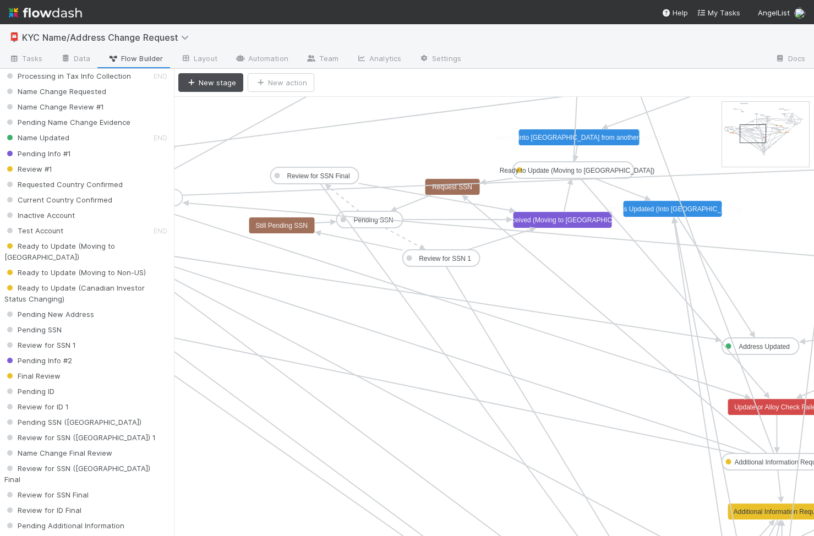
scroll to position [157, 0]
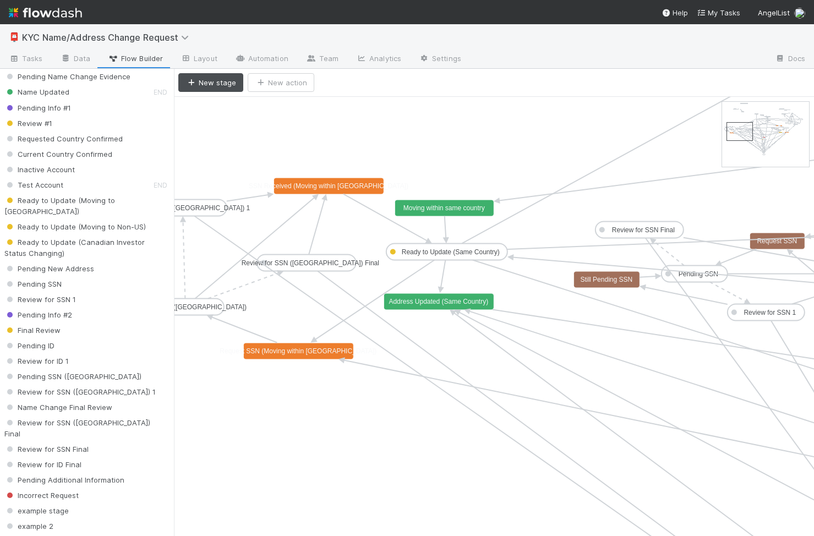
drag, startPoint x: 747, startPoint y: 139, endPoint x: 736, endPoint y: 137, distance: 11.1
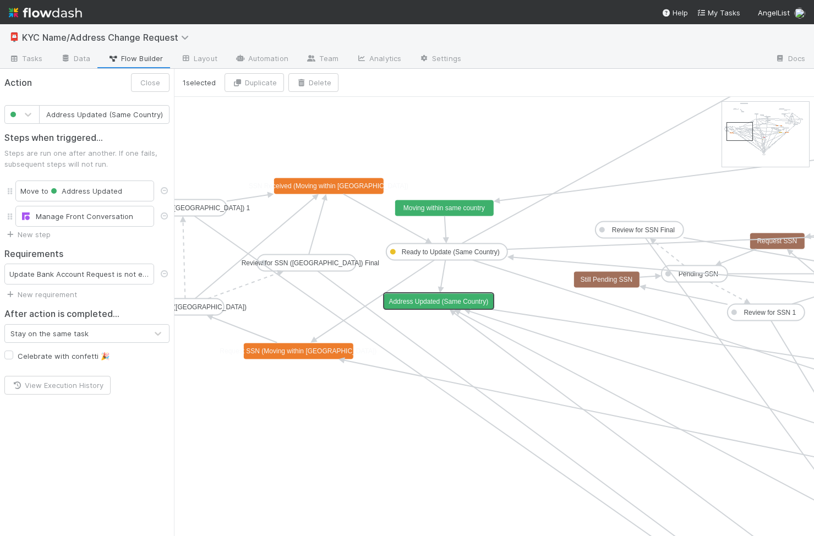
click at [422, 299] on text "Address Updated (Same Country)" at bounding box center [439, 302] width 100 height 8
click at [159, 275] on icon at bounding box center [163, 273] width 11 height 7
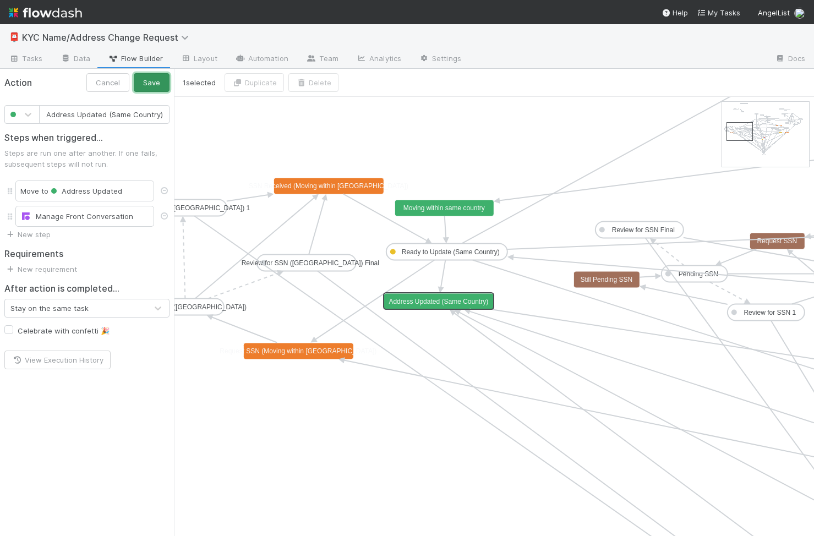
click at [155, 83] on button "Save" at bounding box center [152, 82] width 36 height 19
click at [156, 81] on button "Close" at bounding box center [150, 82] width 39 height 19
click at [442, 304] on text "Address Updated (Same Country)" at bounding box center [439, 302] width 100 height 8
click at [156, 85] on button "Close" at bounding box center [150, 82] width 39 height 19
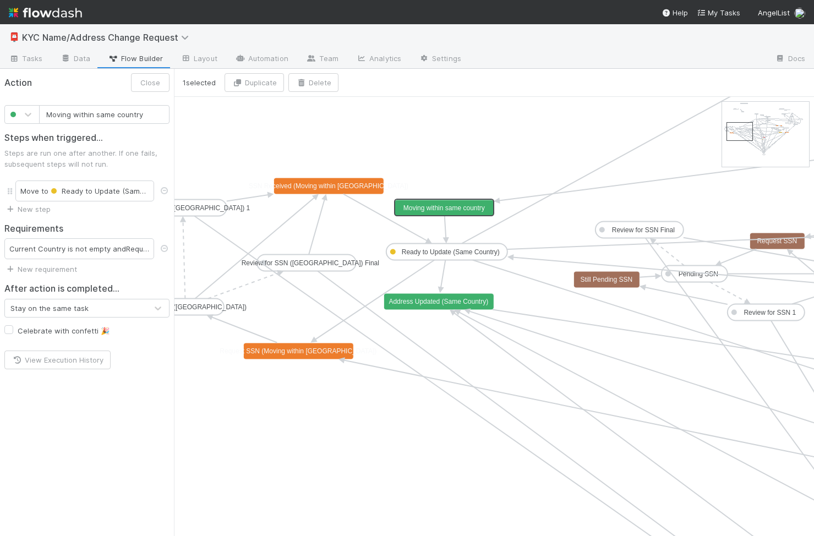
click at [449, 210] on text "Moving within same country" at bounding box center [443, 208] width 81 height 8
click at [99, 245] on div "Current Country is not empty and Requested Country is not empty and Countries M…" at bounding box center [79, 248] width 150 height 21
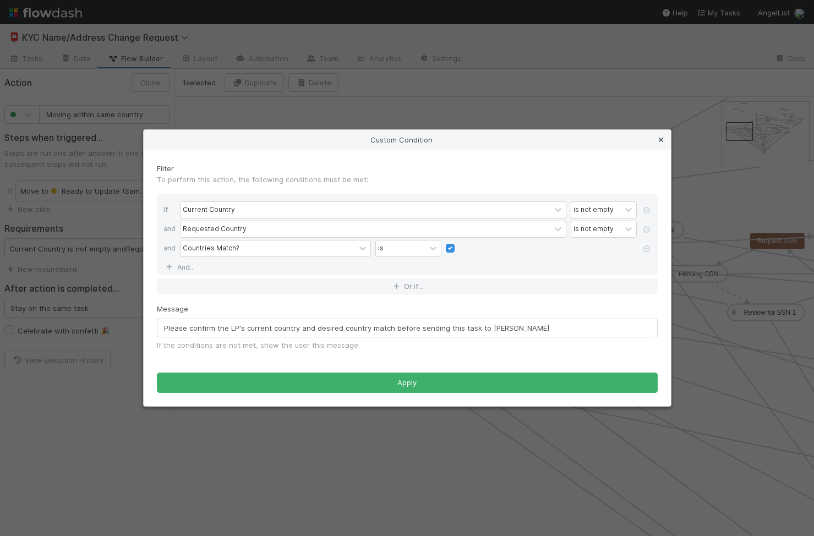
click at [662, 137] on icon at bounding box center [660, 139] width 11 height 7
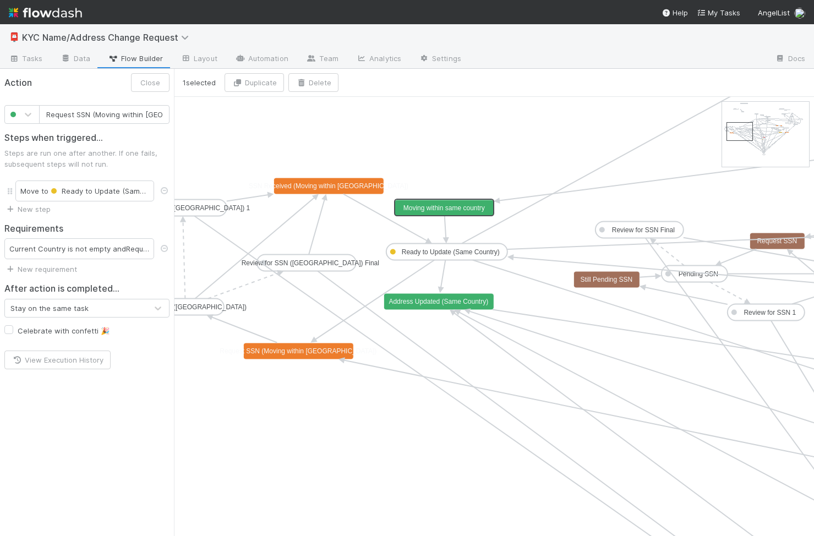
click at [309, 351] on text "Request SSN (Moving within US)" at bounding box center [298, 351] width 157 height 8
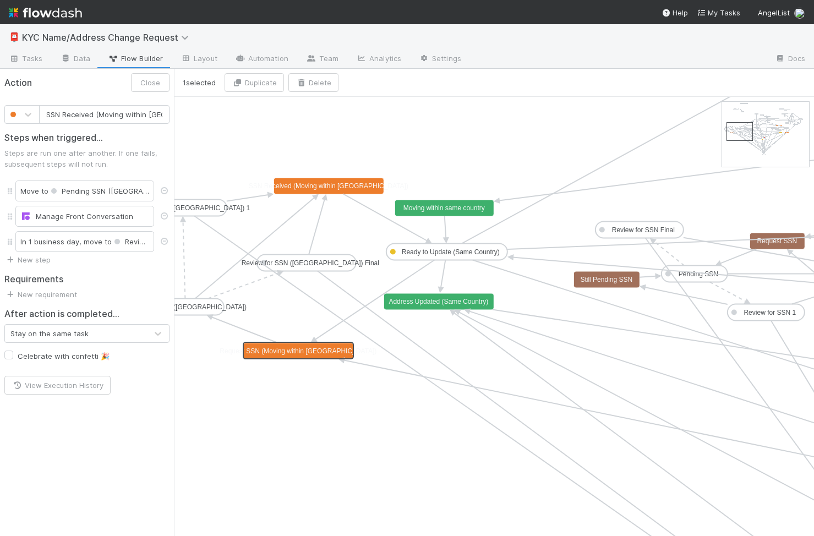
click at [335, 189] on text "SSN Received (Moving within US)" at bounding box center [329, 186] width 160 height 8
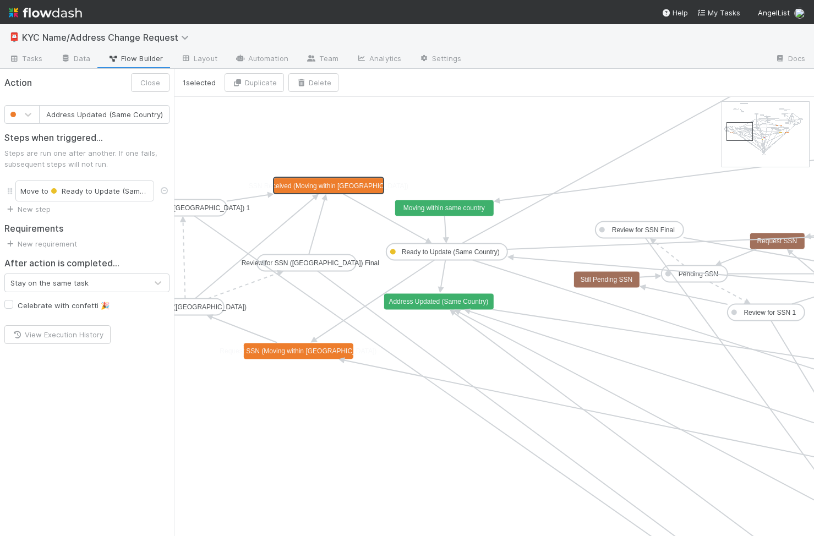
click at [427, 300] on text "Address Updated (Same Country)" at bounding box center [439, 302] width 100 height 8
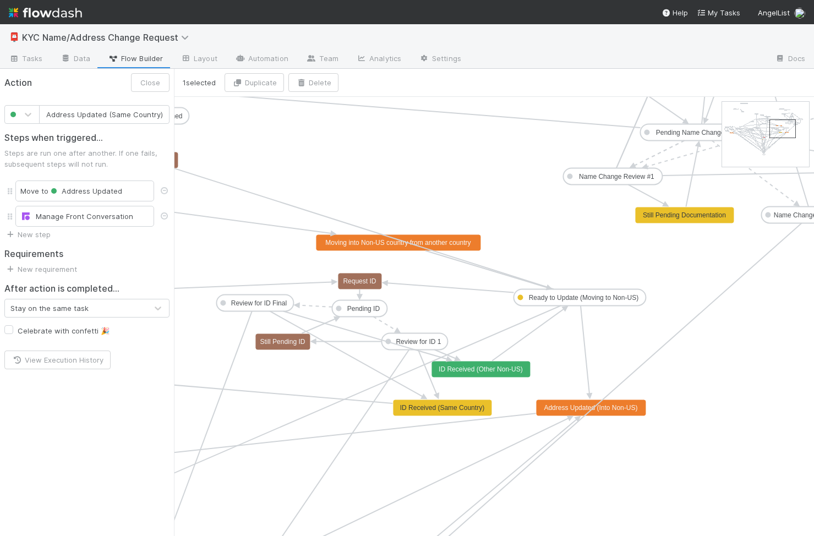
type input "Moving into Non-US country from another country"
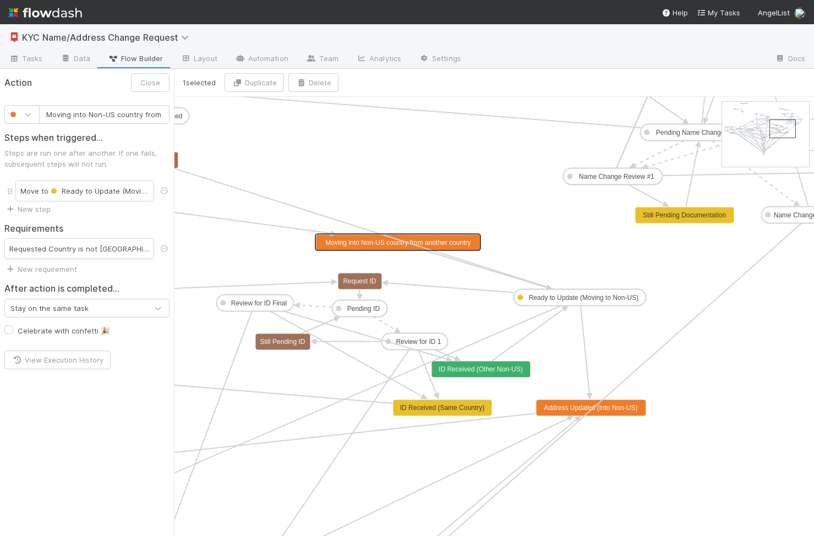
click at [460, 242] on text "Moving into Non-US country from another country" at bounding box center [397, 243] width 145 height 8
click at [446, 235] on rect at bounding box center [398, 242] width 165 height 17
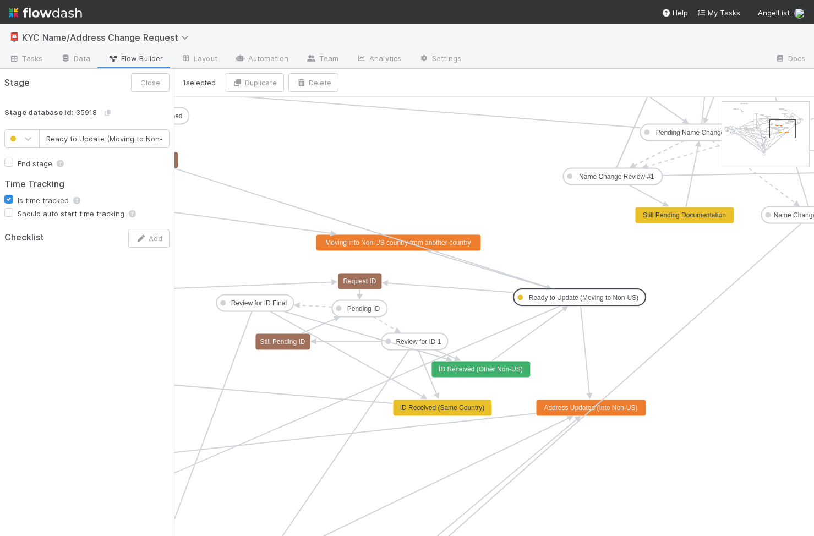
click at [614, 296] on text "Ready to Update (Moving to Non-US)" at bounding box center [584, 298] width 110 height 8
click at [633, 406] on text "Address Updated (Into Non-US)" at bounding box center [591, 408] width 94 height 8
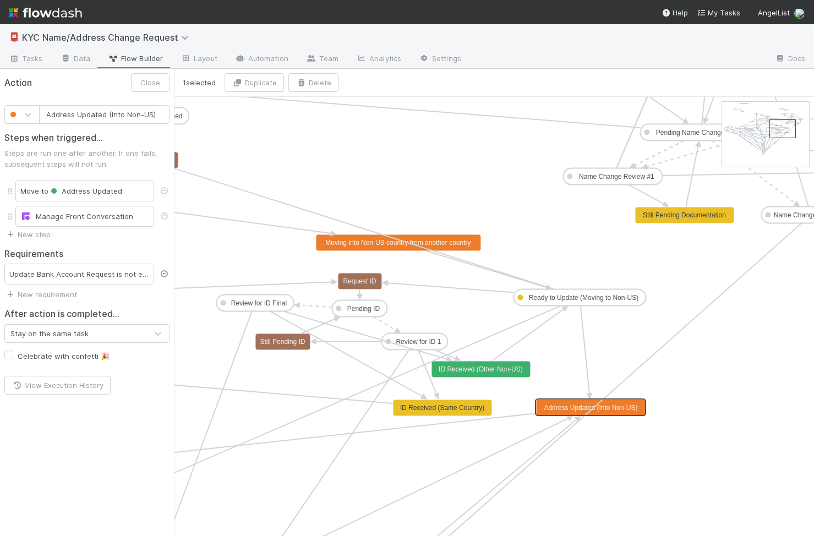
click at [163, 271] on icon at bounding box center [163, 273] width 11 height 7
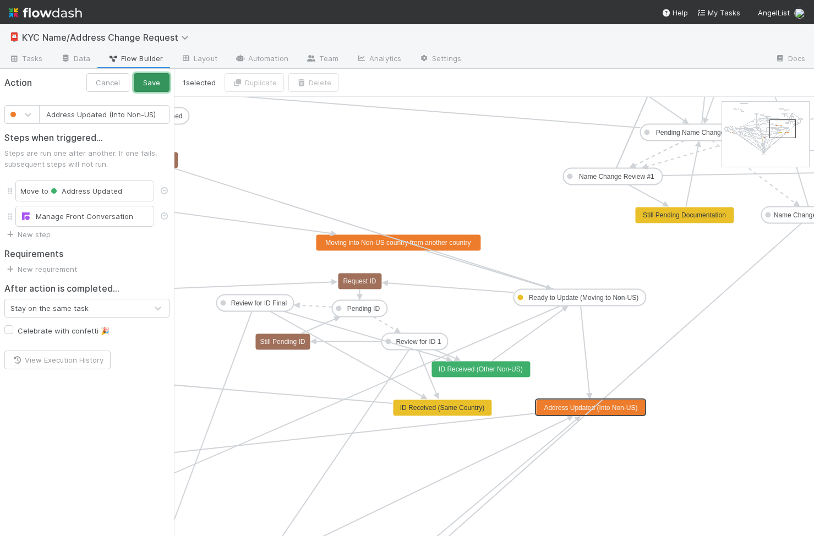
click at [157, 80] on button "Save" at bounding box center [152, 82] width 36 height 19
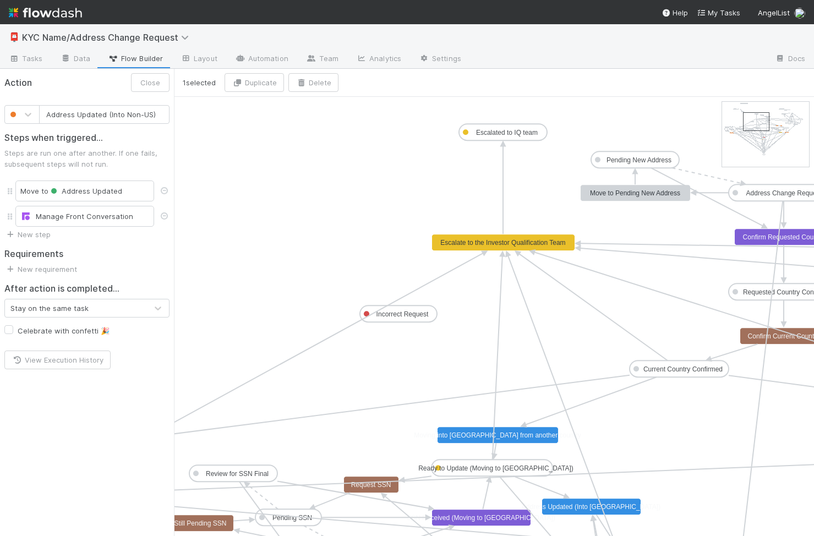
drag, startPoint x: 781, startPoint y: 116, endPoint x: 755, endPoint y: 109, distance: 27.4
click at [755, 109] on icon at bounding box center [765, 134] width 87 height 65
type input "Escalate to the Investor Qualification Team"
click at [513, 242] on text "Escalate to the Investor Qualification Team" at bounding box center [502, 243] width 125 height 8
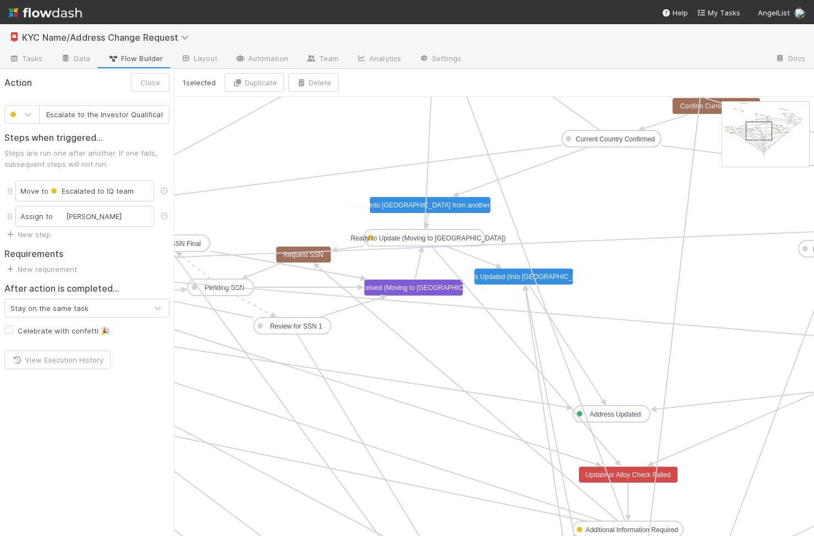
drag, startPoint x: 749, startPoint y: 125, endPoint x: 750, endPoint y: 134, distance: 8.8
click at [616, 416] on text "Address Updated" at bounding box center [615, 415] width 51 height 8
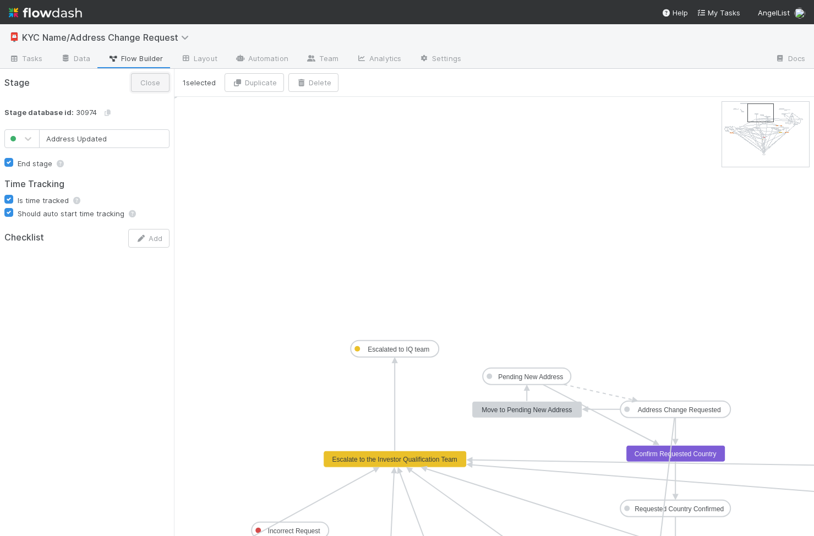
click at [152, 83] on button "Close" at bounding box center [150, 82] width 39 height 19
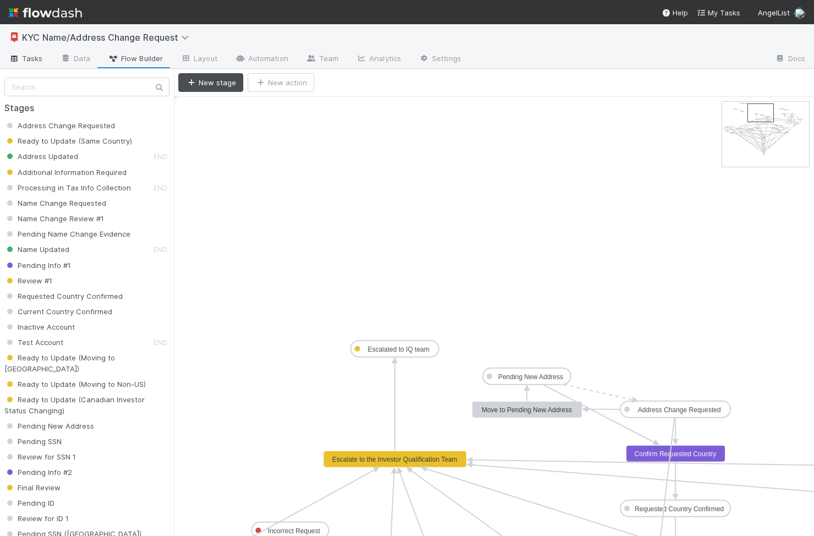
click at [41, 59] on span "Tasks" at bounding box center [26, 58] width 34 height 11
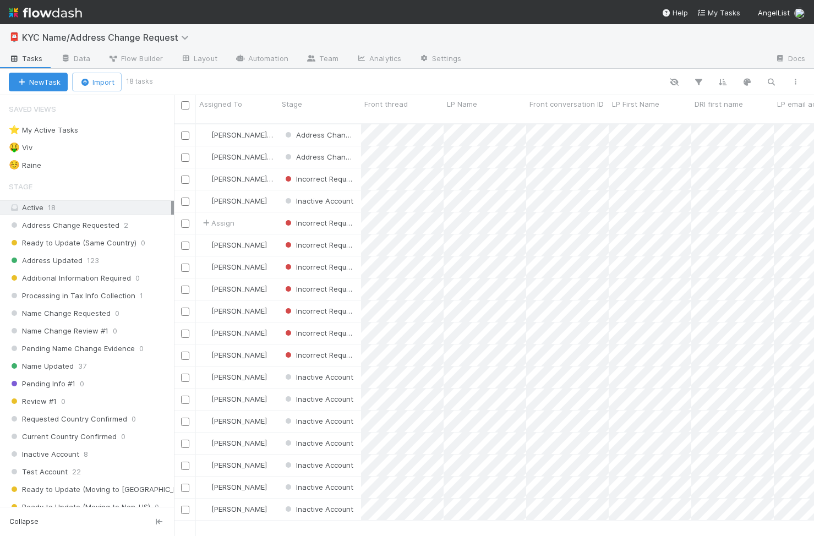
scroll to position [421, 640]
click at [122, 167] on div "☺️ Raine 2" at bounding box center [91, 165] width 165 height 14
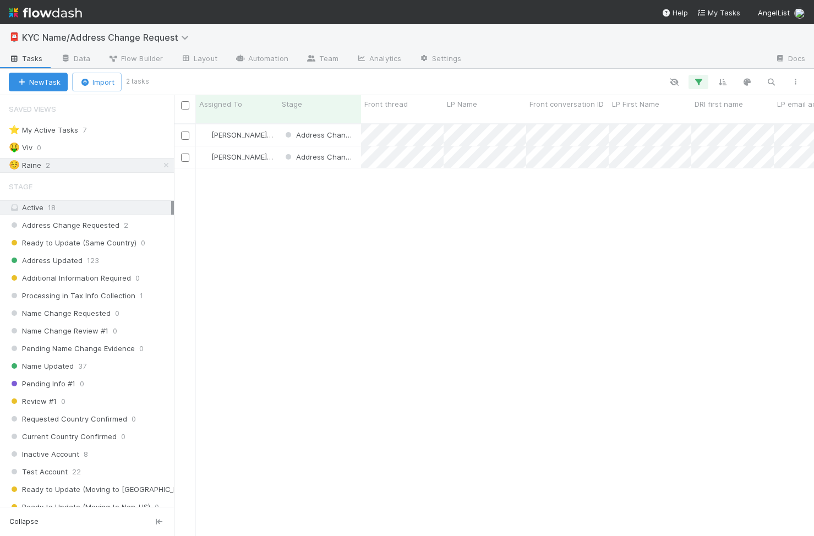
scroll to position [421, 640]
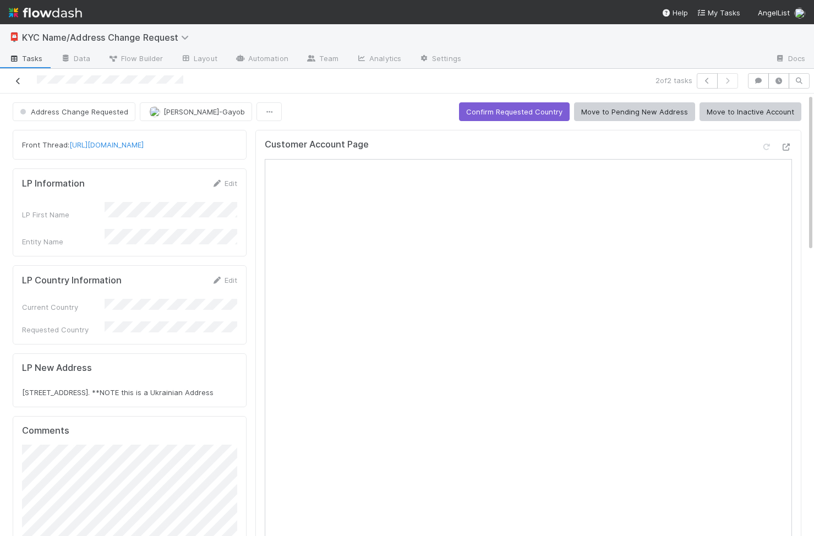
click at [19, 82] on icon at bounding box center [18, 81] width 11 height 7
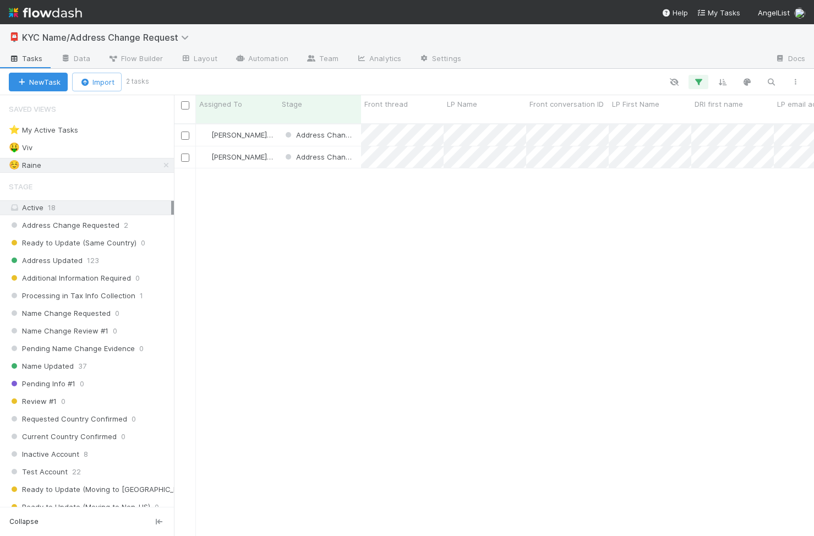
scroll to position [421, 640]
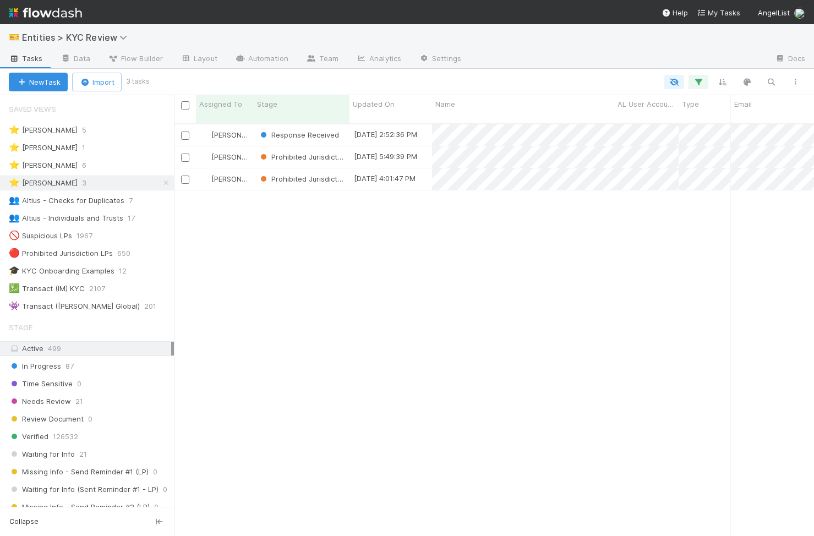
scroll to position [421, 640]
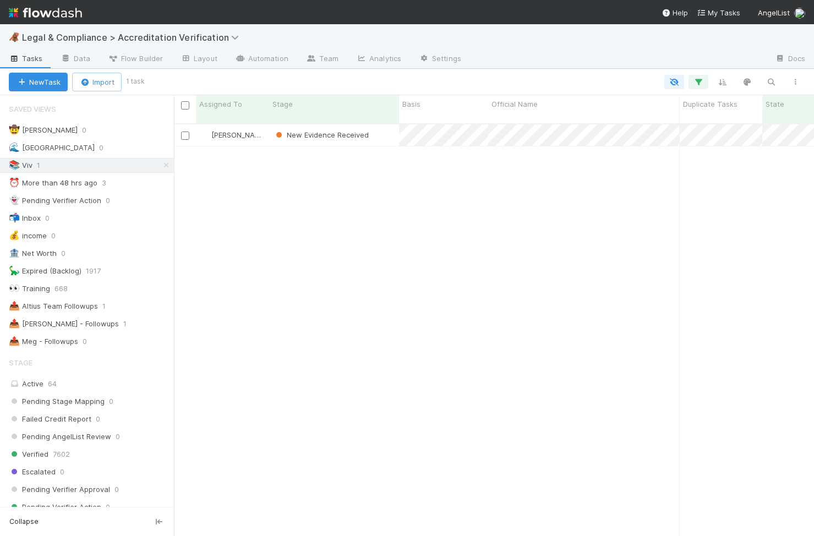
scroll to position [0, 1]
